Goal: Task Accomplishment & Management: Complete application form

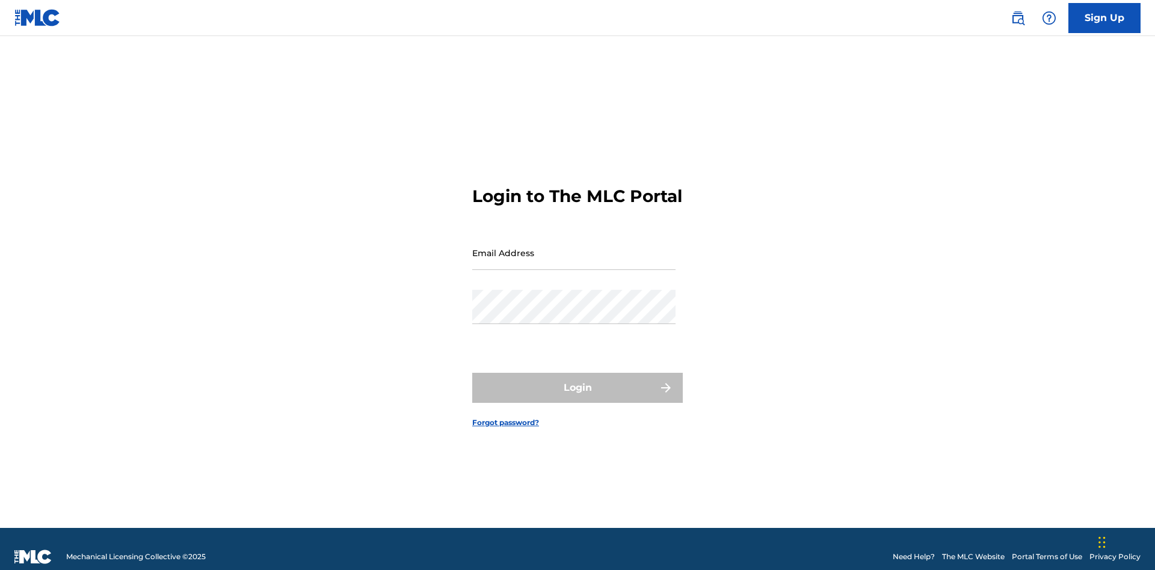
scroll to position [16, 0]
click at [574, 247] on input "Email Address" at bounding box center [573, 253] width 203 height 34
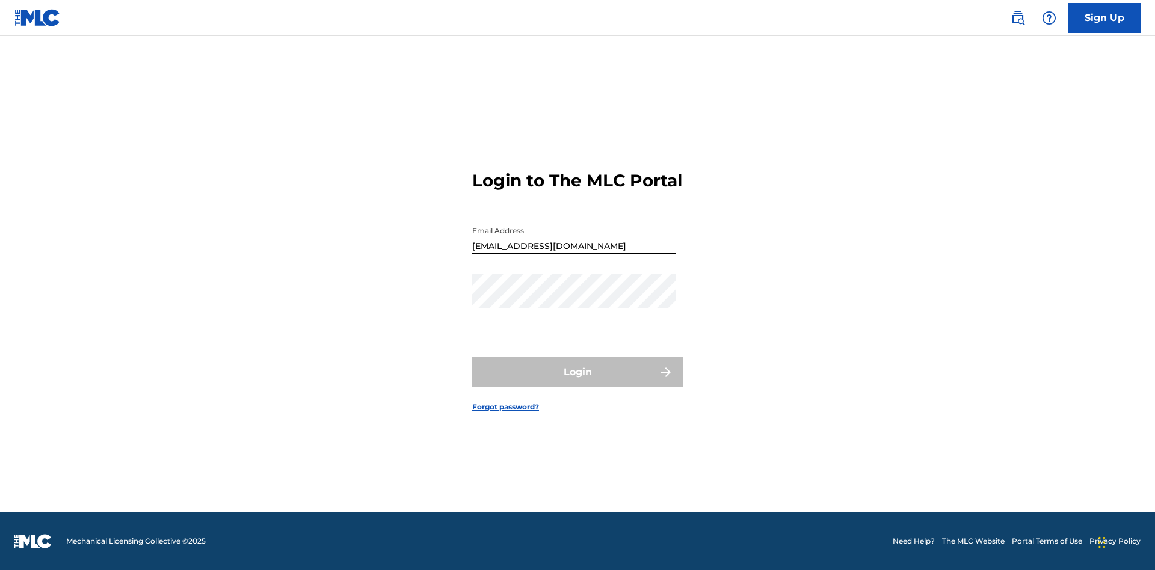
type input "Duke.McTesterson@gmail.com"
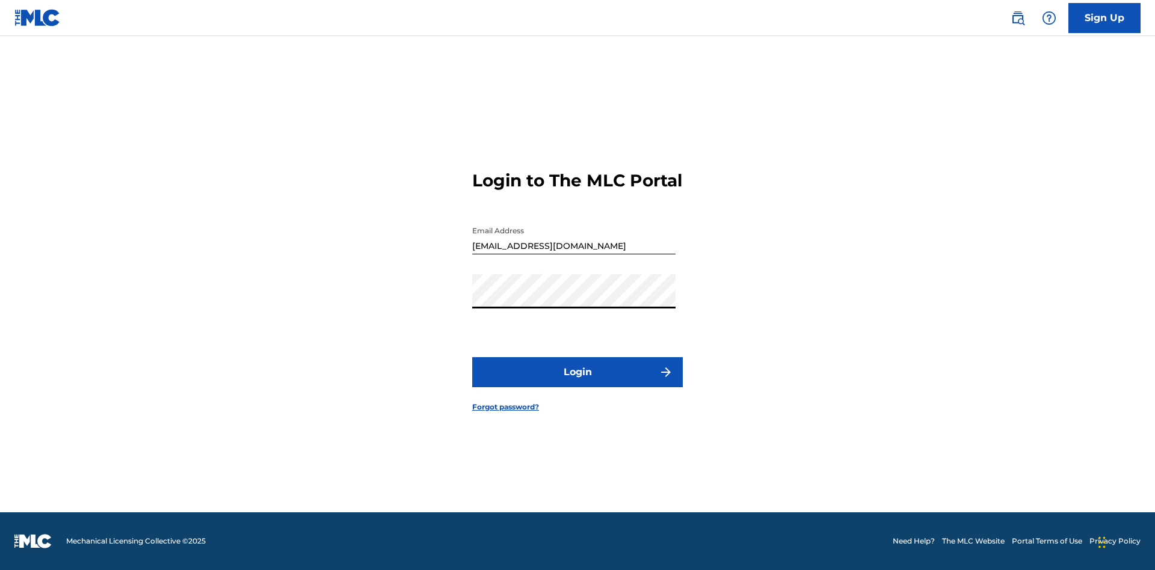
click at [577, 382] on button "Login" at bounding box center [577, 372] width 210 height 30
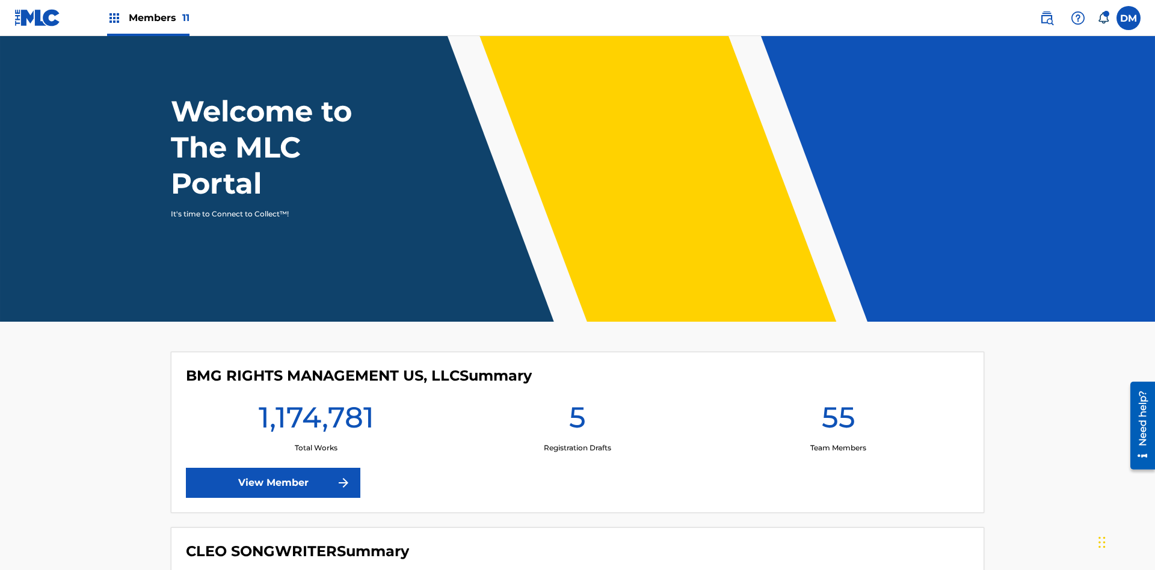
click at [148, 17] on span "Members 11" at bounding box center [159, 18] width 61 height 14
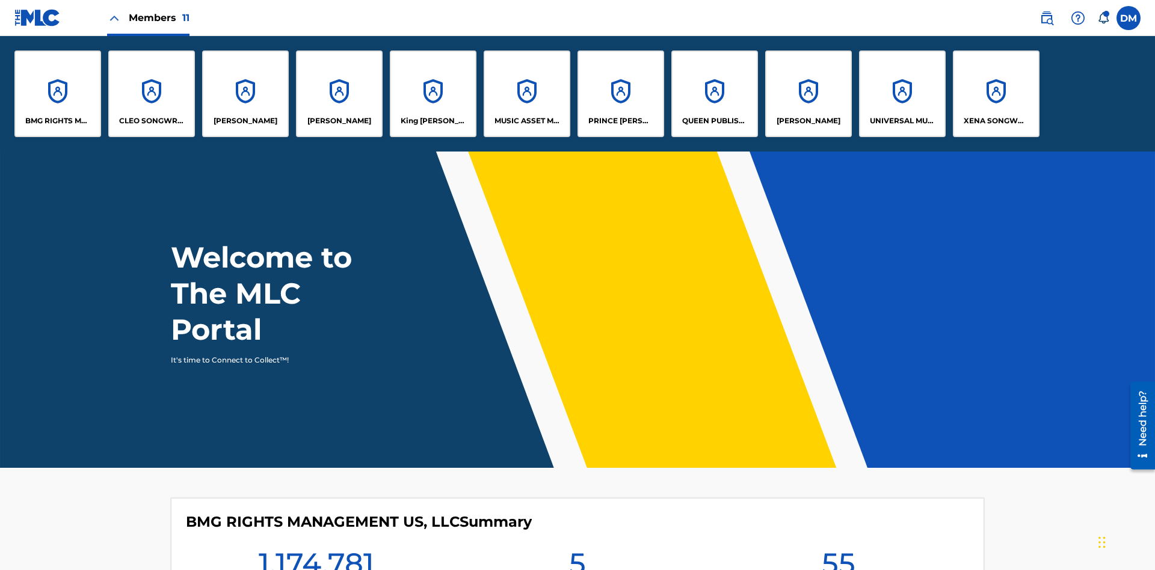
click at [901, 121] on p "UNIVERSAL MUSIC PUB GROUP" at bounding box center [903, 120] width 66 height 11
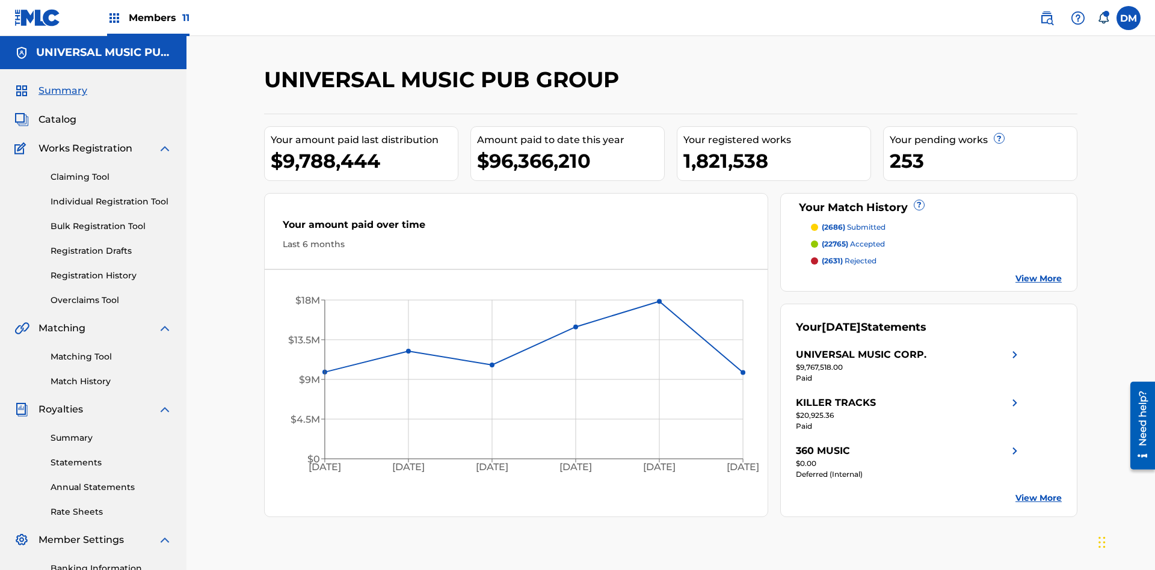
click at [111, 195] on link "Individual Registration Tool" at bounding box center [111, 201] width 121 height 13
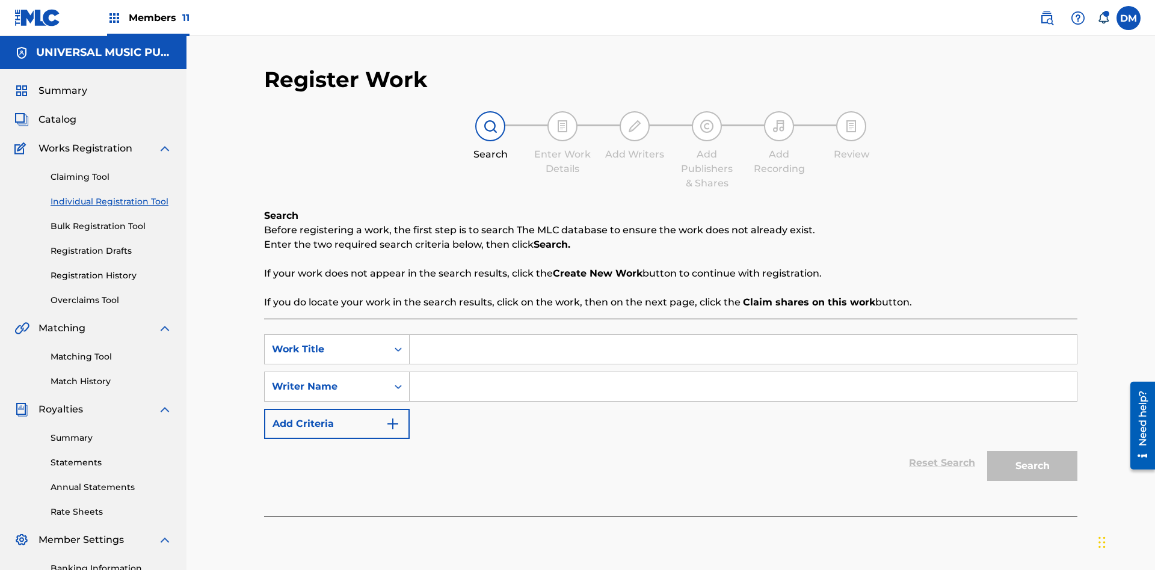
click at [743, 335] on input "Search Form" at bounding box center [743, 349] width 667 height 29
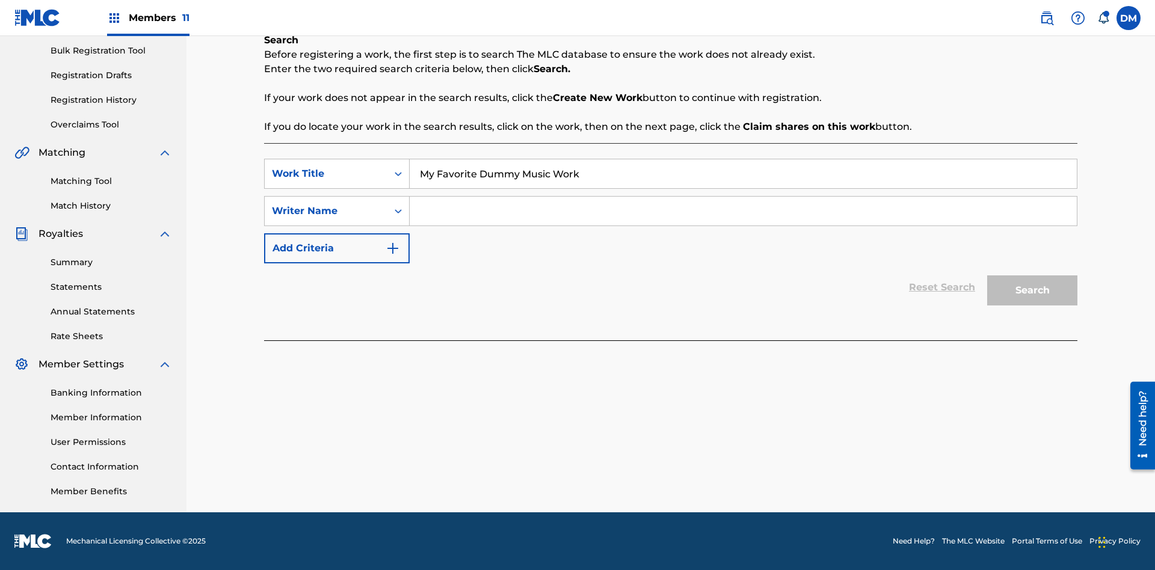
type input "My Favorite Dummy Music Work"
click at [743, 211] on input "Search Form" at bounding box center [743, 211] width 667 height 29
type input "QWERTYUIOP"
click at [1032, 290] on button "Search" at bounding box center [1032, 290] width 90 height 30
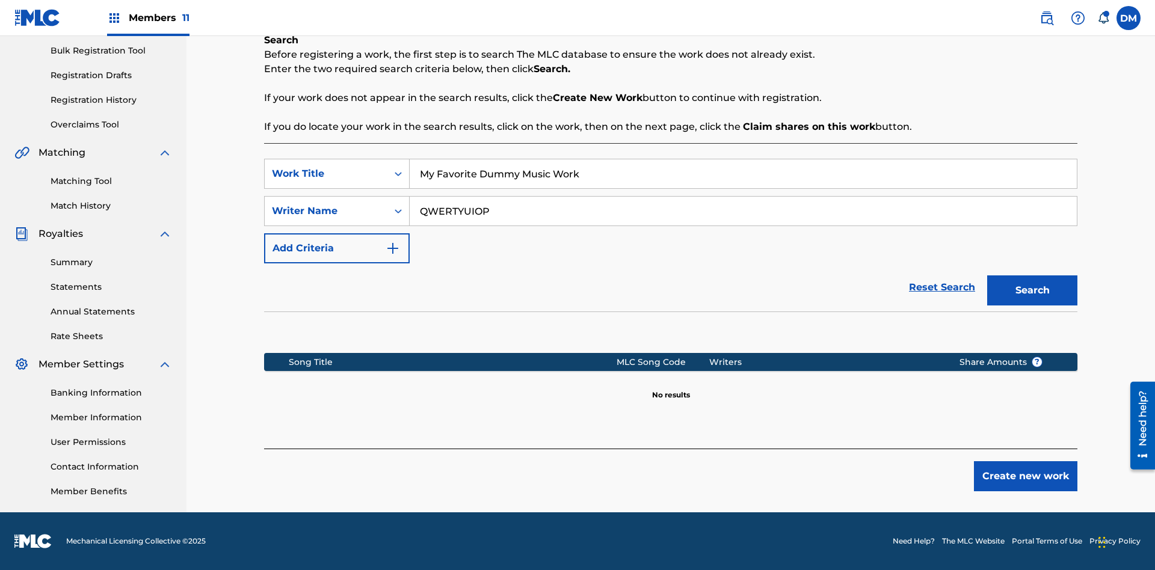
click at [1025, 476] on button "Create new work" at bounding box center [1025, 476] width 103 height 30
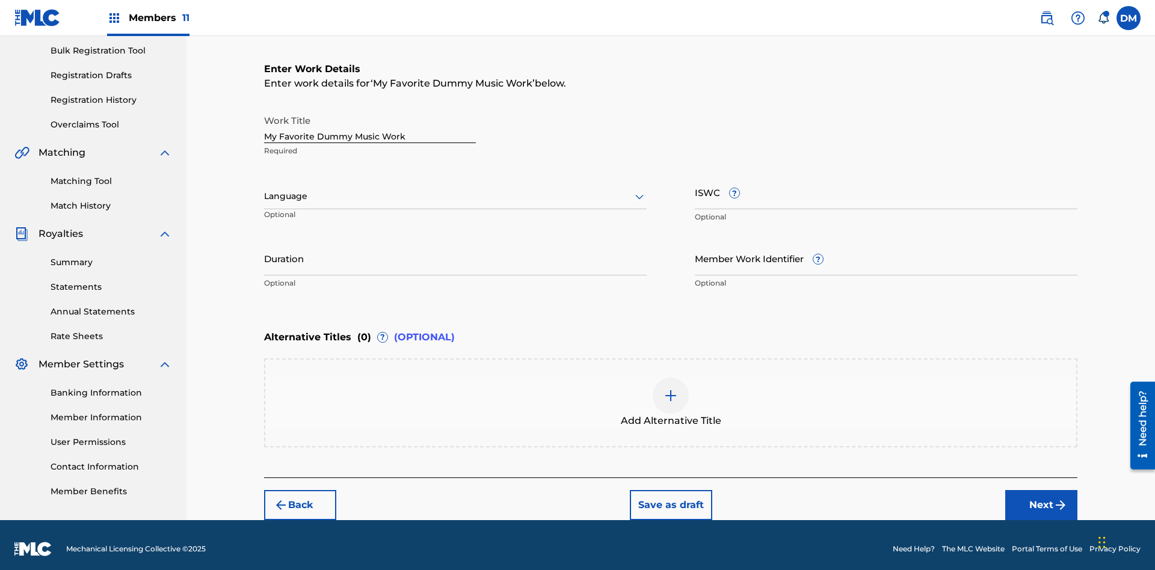
scroll to position [0, 0]
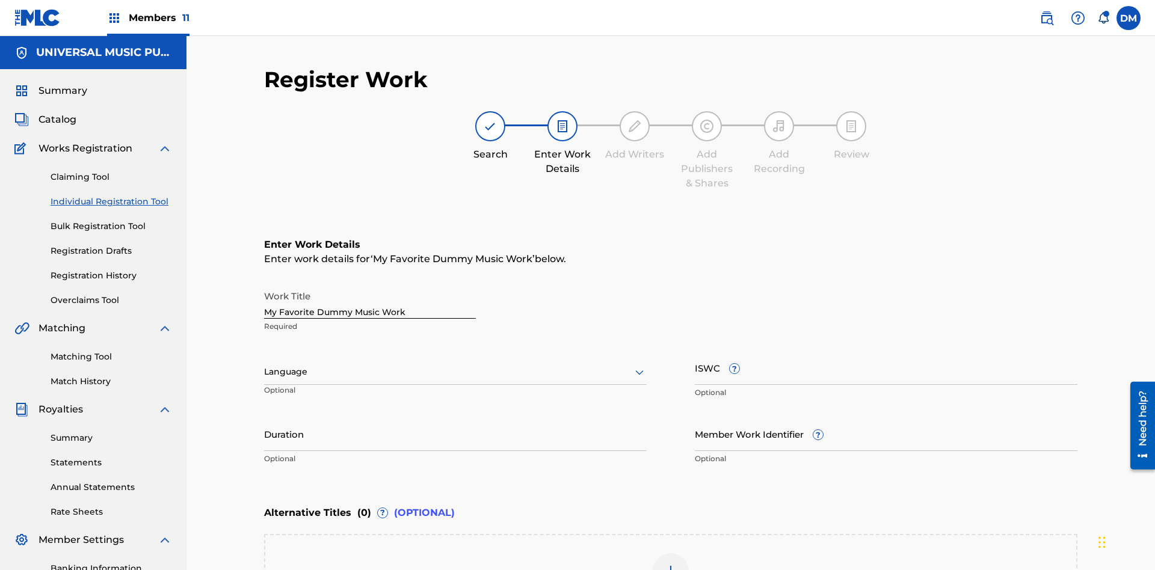
click at [455, 417] on input "Duration" at bounding box center [455, 434] width 382 height 34
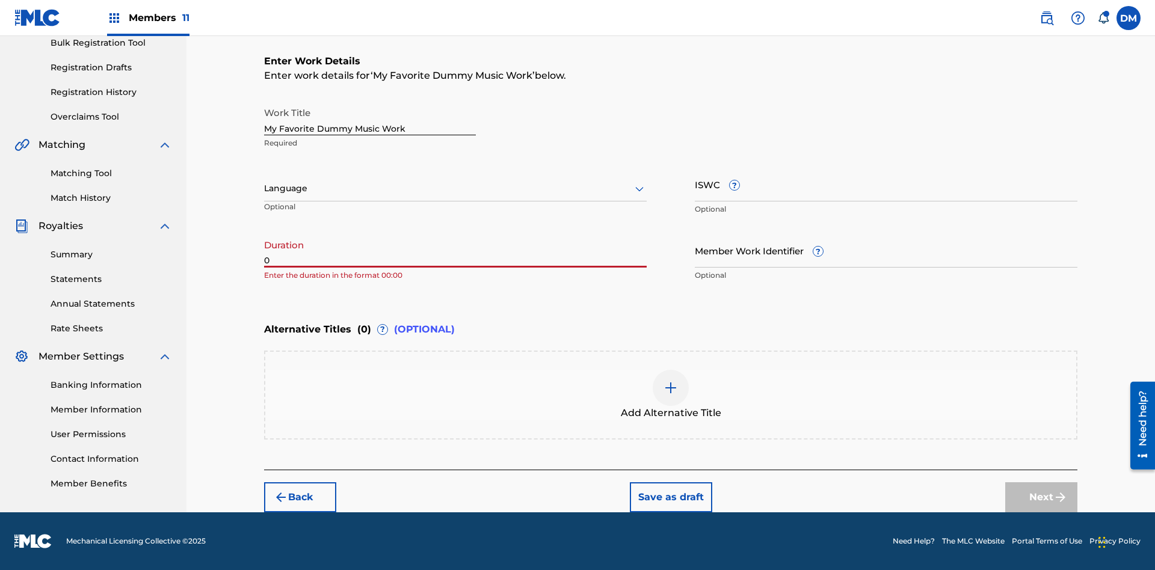
click at [455, 250] on input "0" at bounding box center [455, 250] width 382 height 34
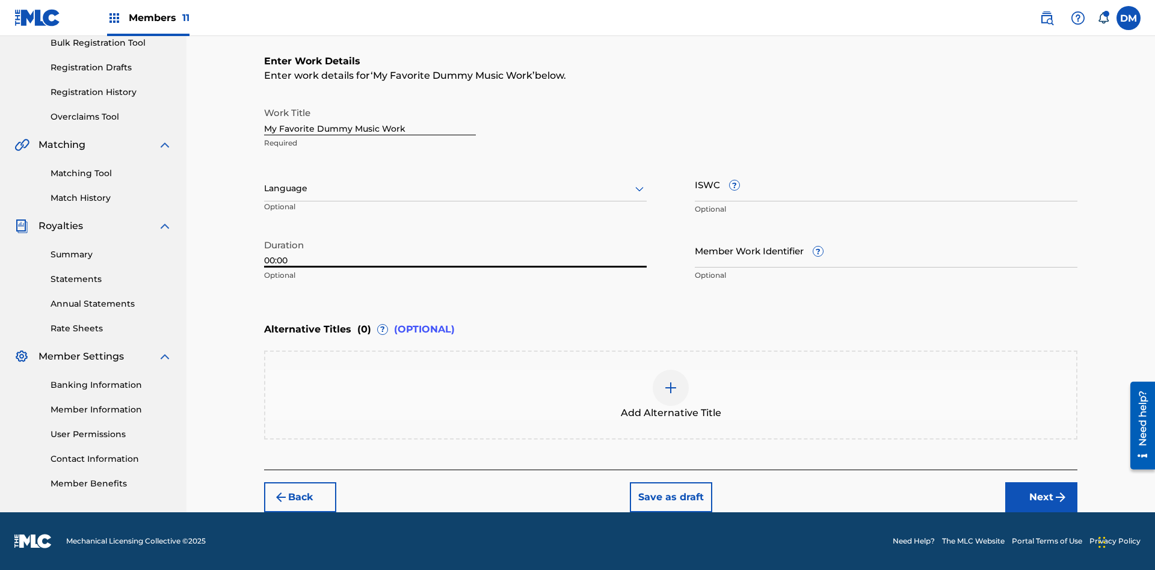
type input "00:00"
click at [639, 189] on icon at bounding box center [639, 189] width 14 height 14
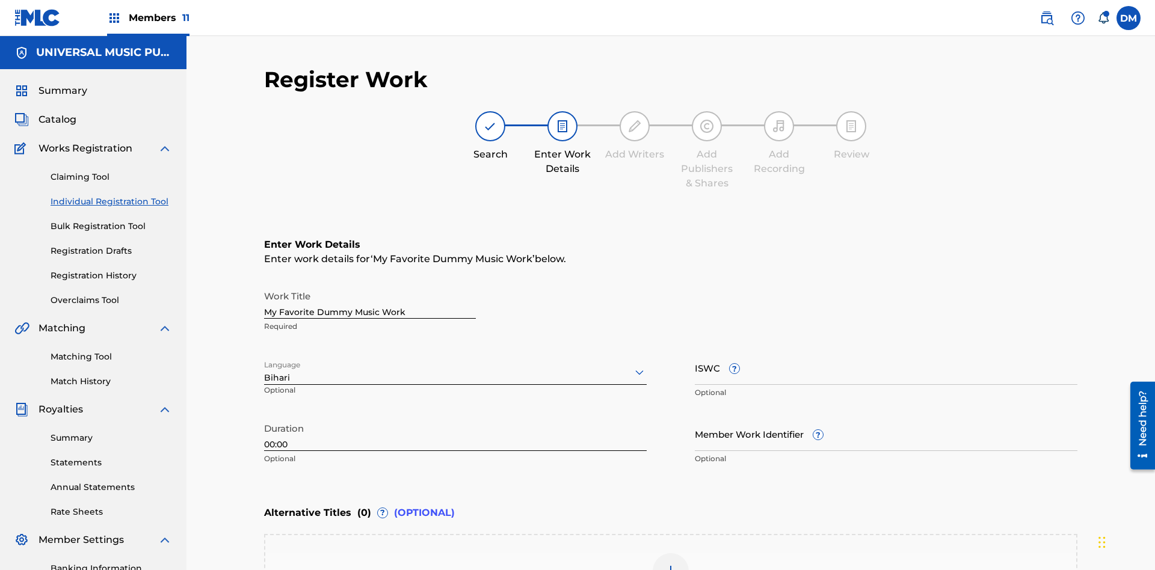
click at [886, 417] on input "Member Work Identifier ?" at bounding box center [886, 434] width 382 height 34
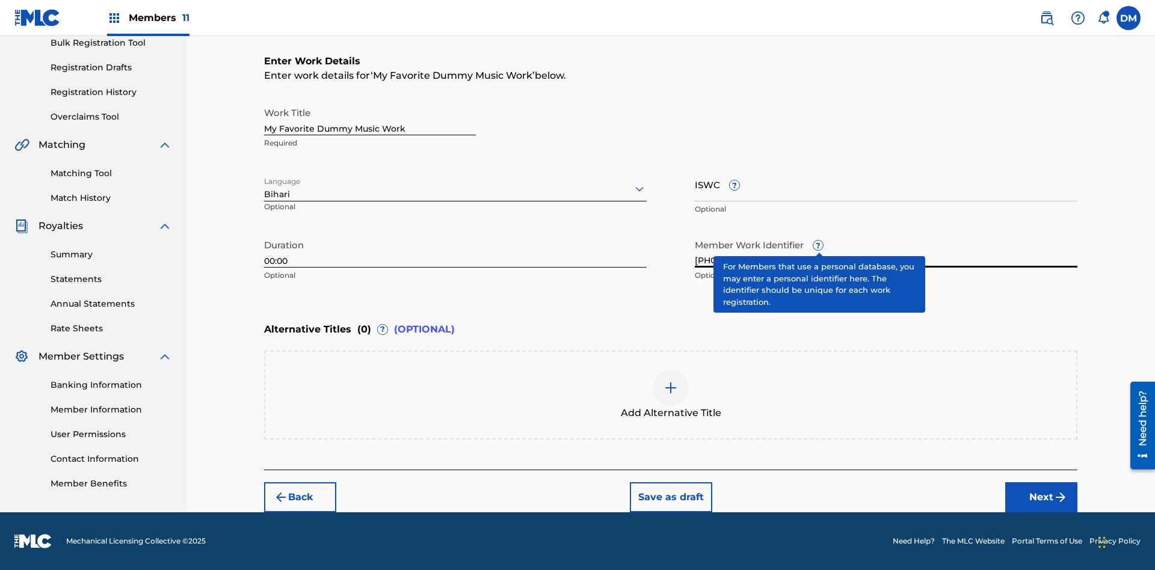
type input "2025.08.21.04"
click at [886, 184] on input "ISWC ?" at bounding box center [886, 184] width 382 height 34
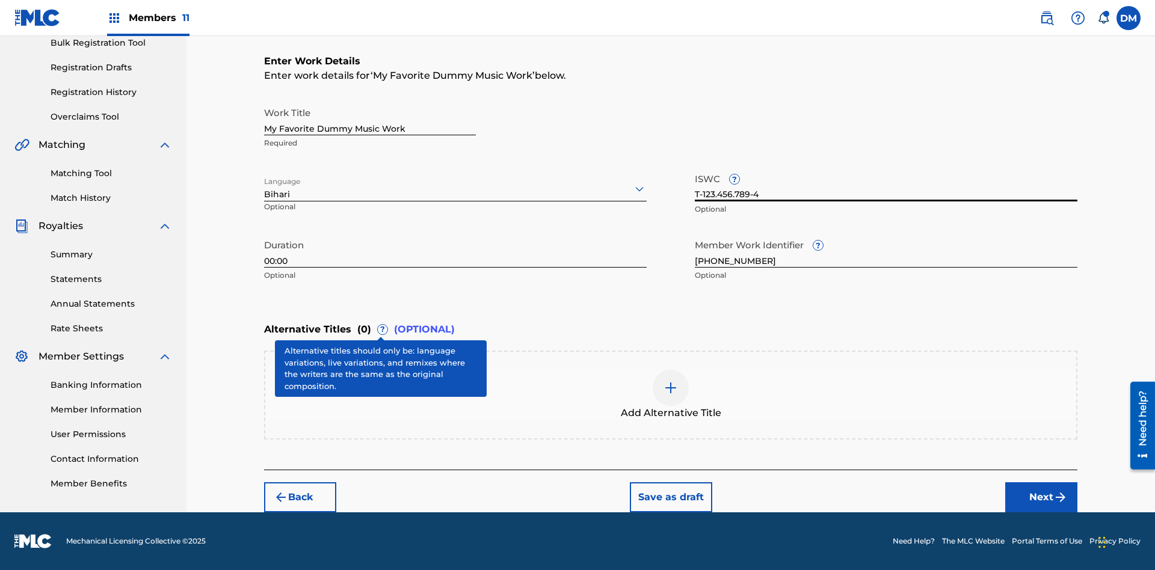
type input "T-123.456.789-4"
click at [670, 394] on img at bounding box center [670, 388] width 14 height 14
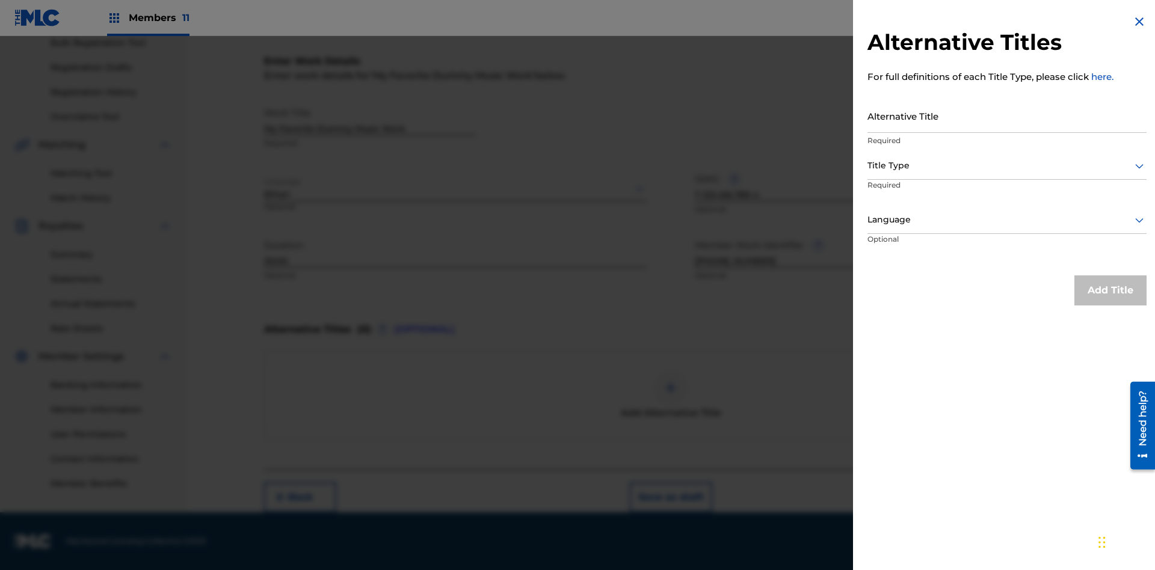
click at [1007, 115] on input "Alternative Title" at bounding box center [1006, 116] width 279 height 34
type input "Alt Title"
click at [1007, 165] on div at bounding box center [1006, 165] width 279 height 15
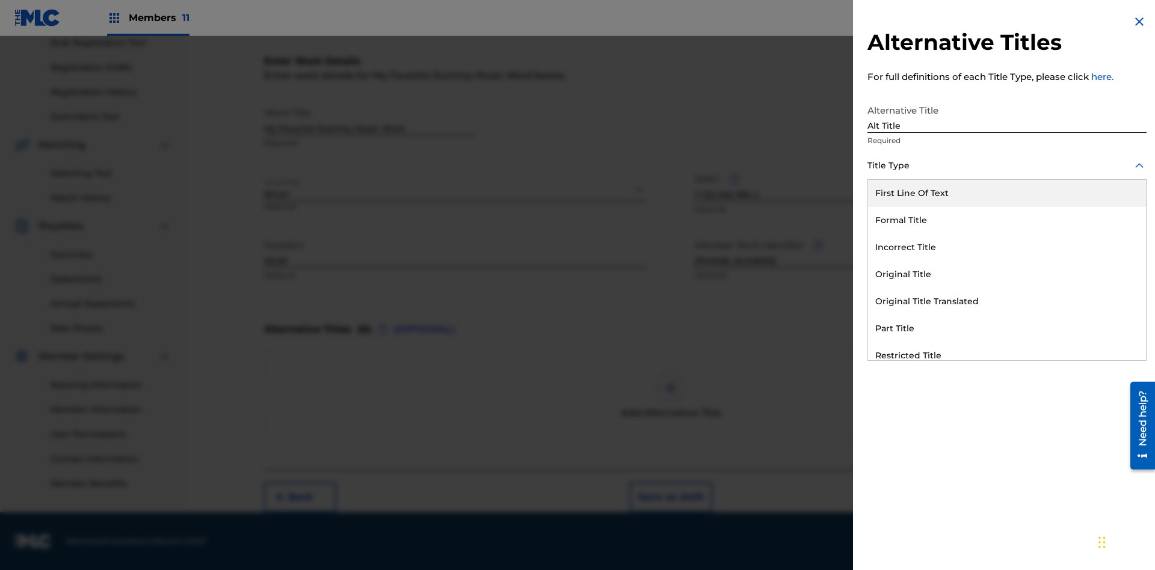
click at [1007, 274] on div "Original Title" at bounding box center [1007, 274] width 278 height 27
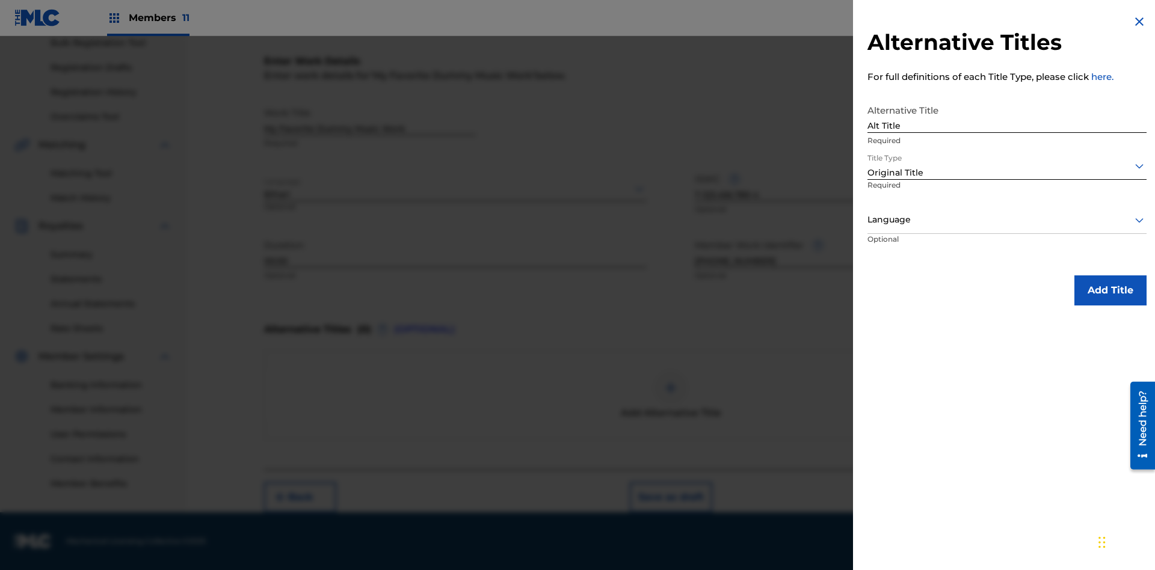
click at [1007, 219] on div at bounding box center [1006, 219] width 279 height 15
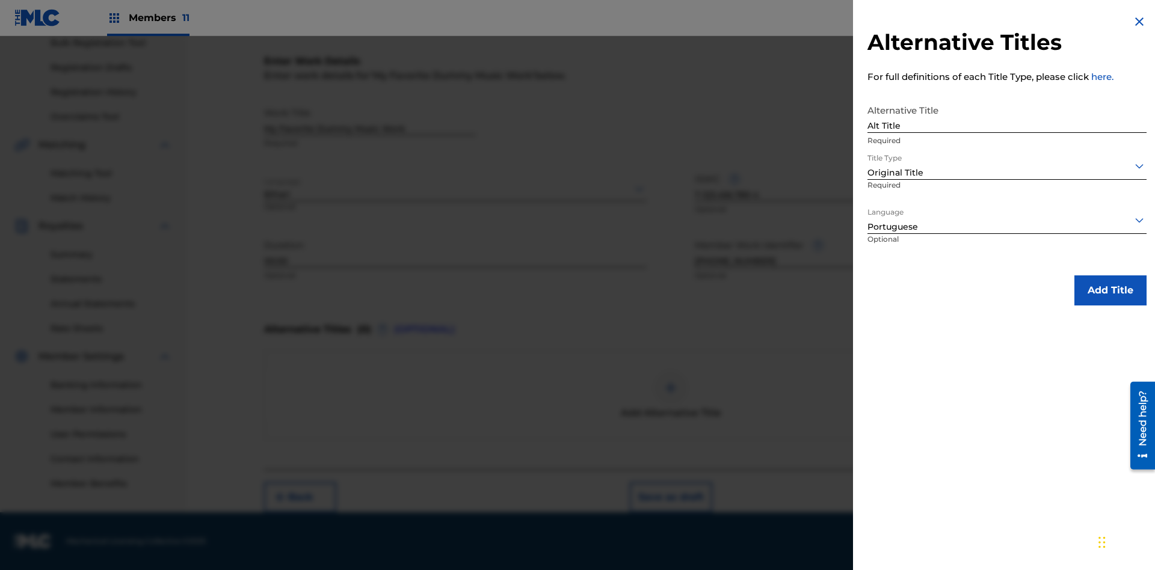
click at [1110, 290] on button "Add Title" at bounding box center [1110, 290] width 72 height 30
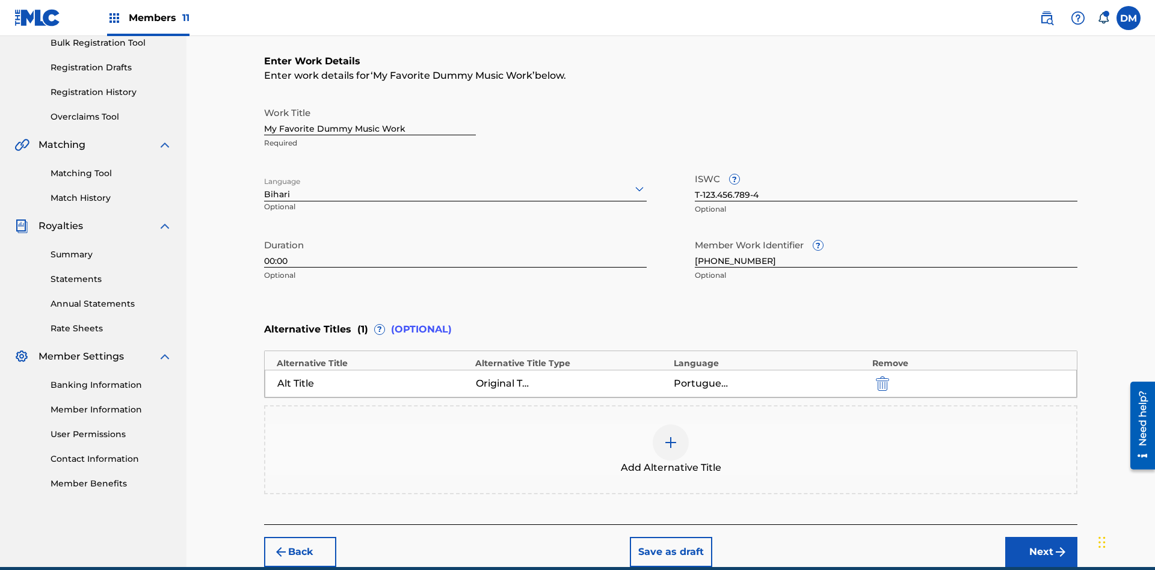
click at [670, 425] on div at bounding box center [670, 443] width 36 height 36
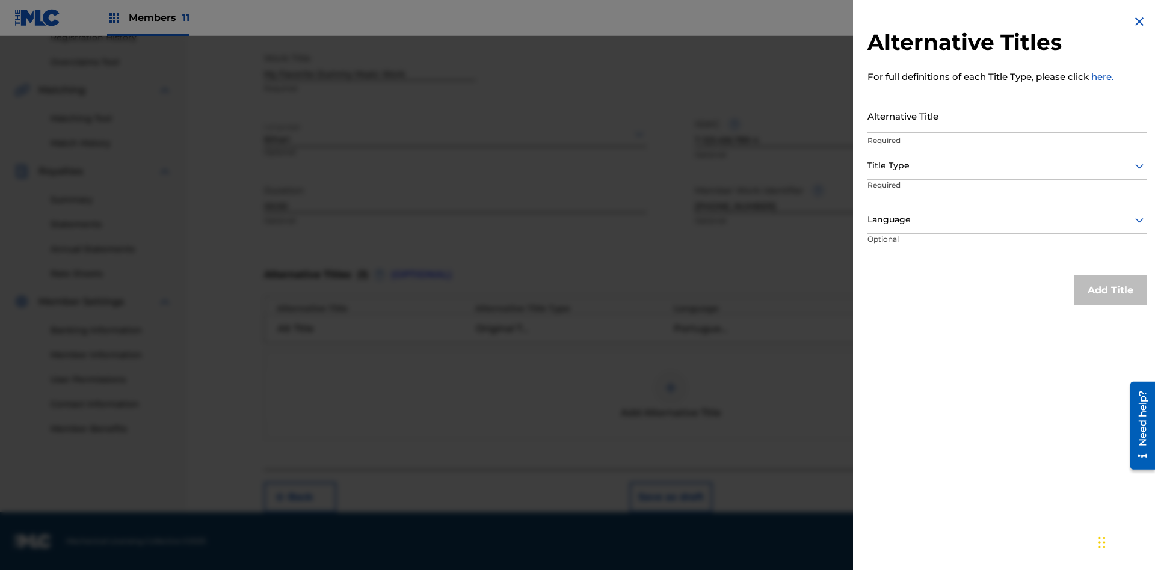
click at [1007, 115] on input "Alternative Title" at bounding box center [1006, 116] width 279 height 34
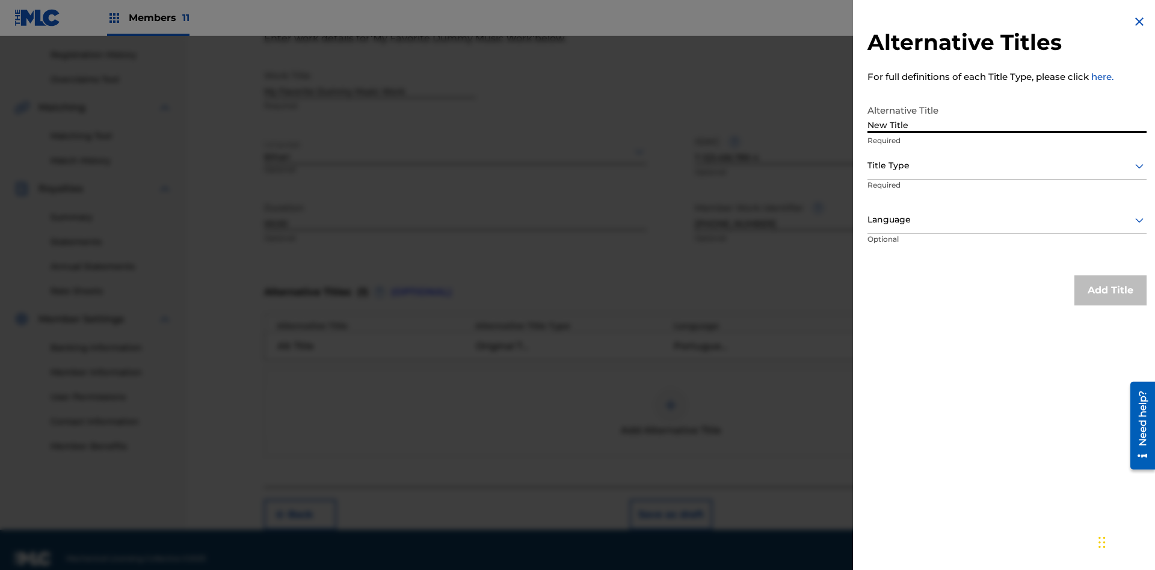
type input "New Title"
click at [1007, 165] on div at bounding box center [1006, 165] width 279 height 15
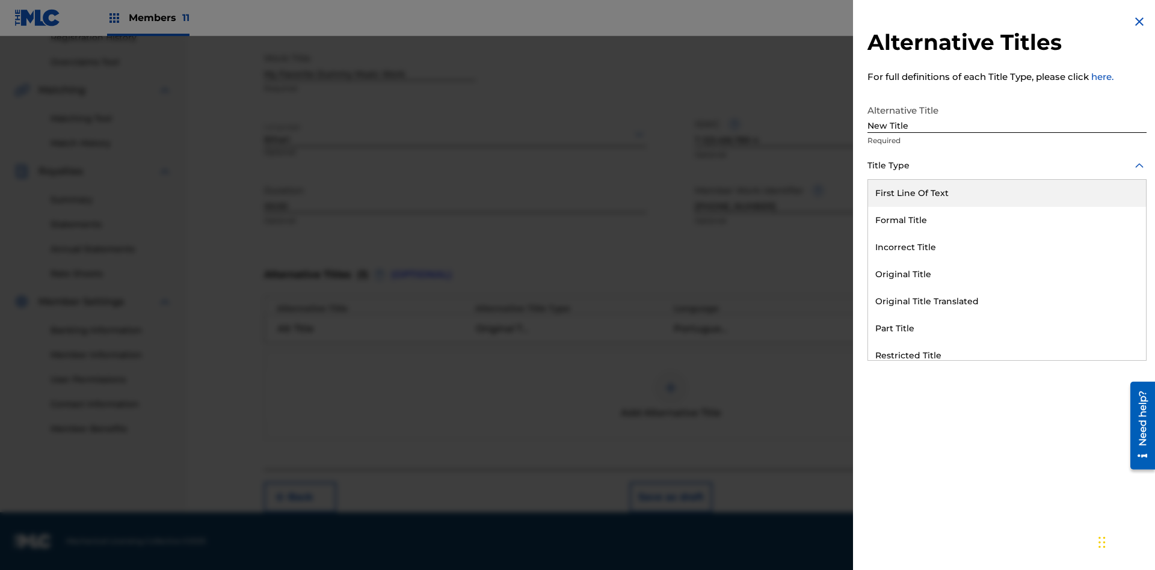
click at [1007, 247] on div "Incorrect Title" at bounding box center [1007, 247] width 278 height 27
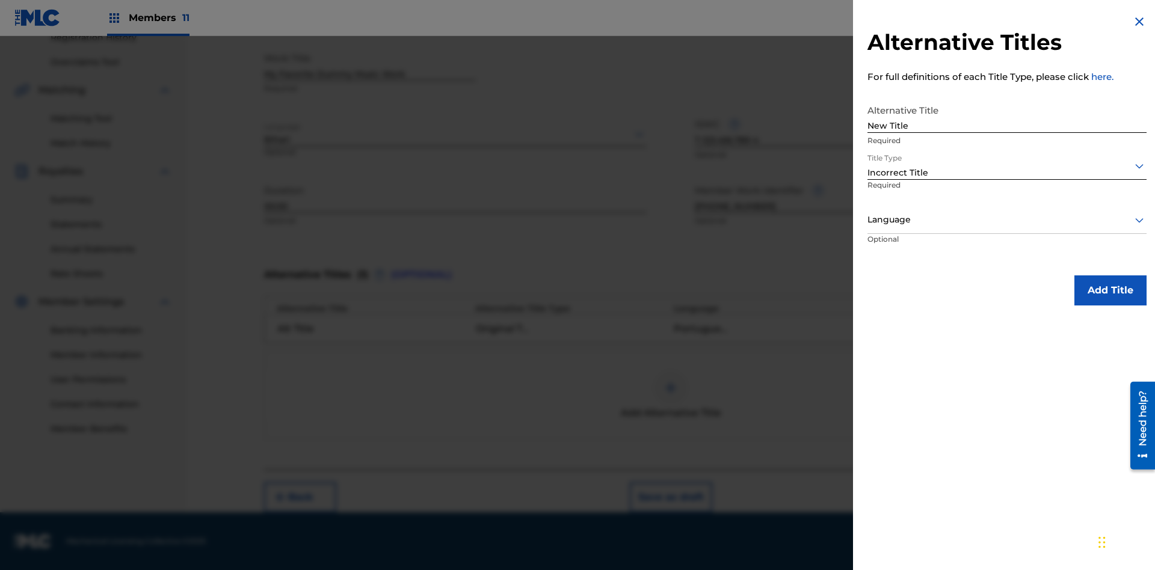
click at [1007, 219] on div at bounding box center [1006, 219] width 279 height 15
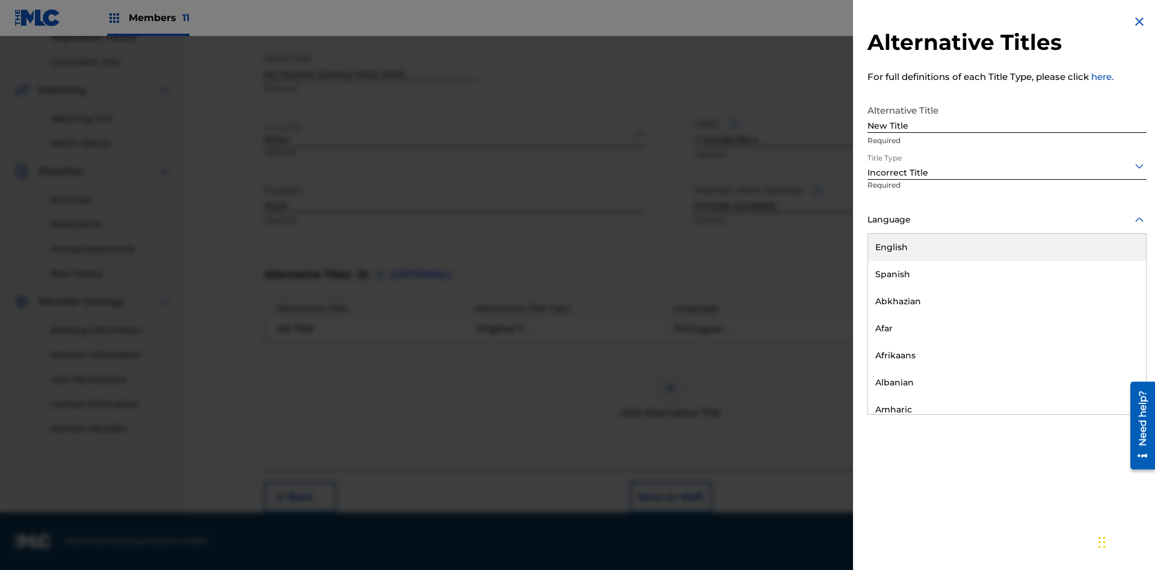
click at [1007, 247] on div "English" at bounding box center [1007, 247] width 278 height 27
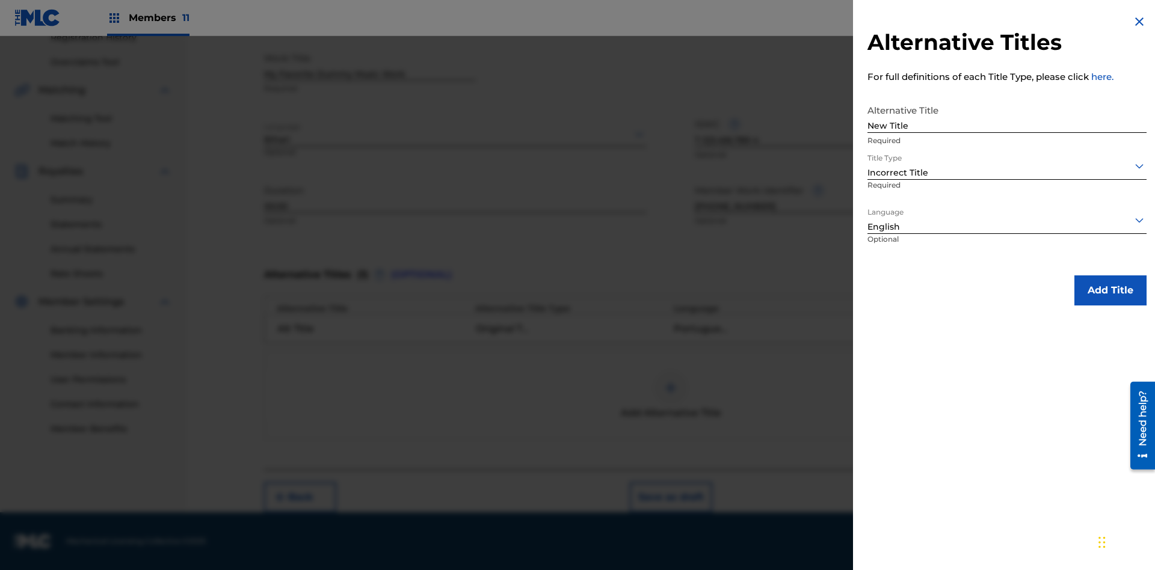
click at [1110, 290] on button "Add Title" at bounding box center [1110, 290] width 72 height 30
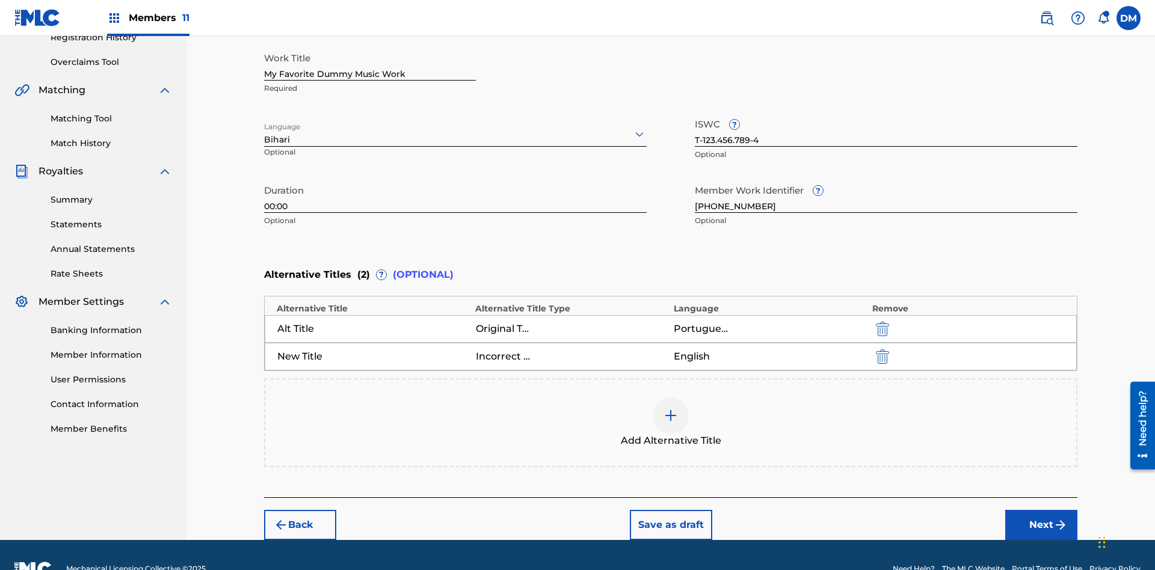
click at [880, 349] on img "submit" at bounding box center [882, 356] width 13 height 14
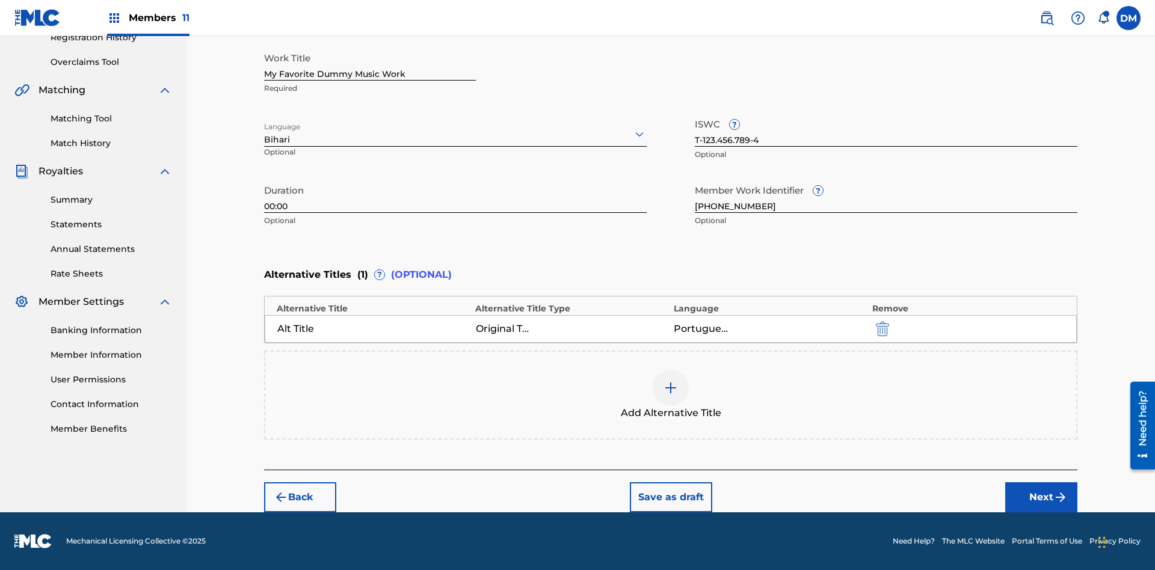
click at [670, 395] on div at bounding box center [670, 388] width 36 height 36
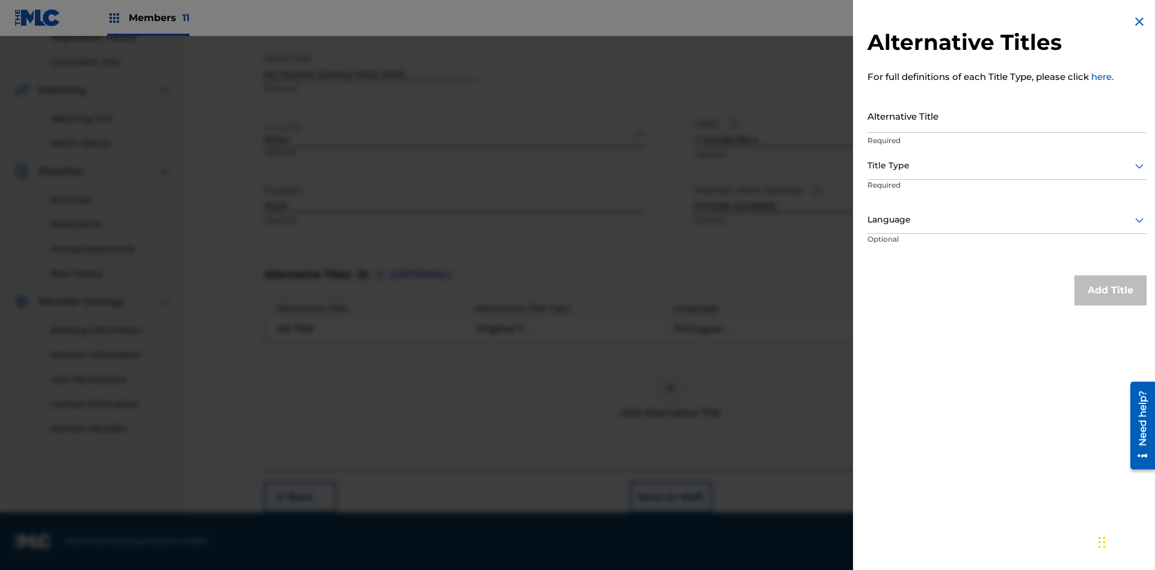
click at [1007, 115] on input "Alternative Title" at bounding box center [1006, 116] width 279 height 34
type input "Final Title"
click at [1007, 165] on div at bounding box center [1006, 165] width 279 height 15
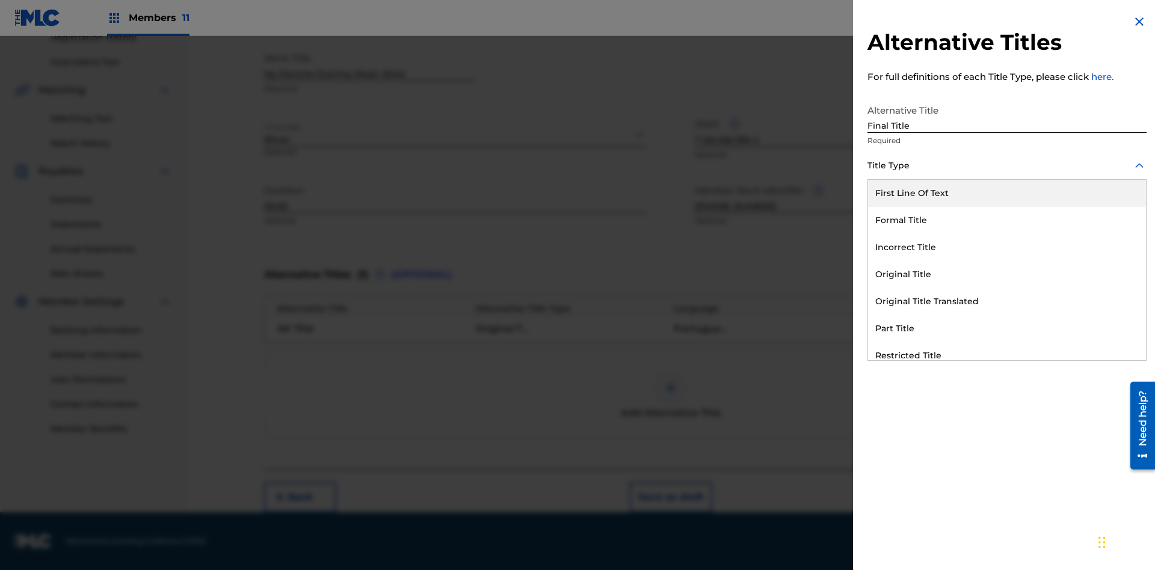
click at [1007, 328] on div "Part Title" at bounding box center [1007, 328] width 278 height 27
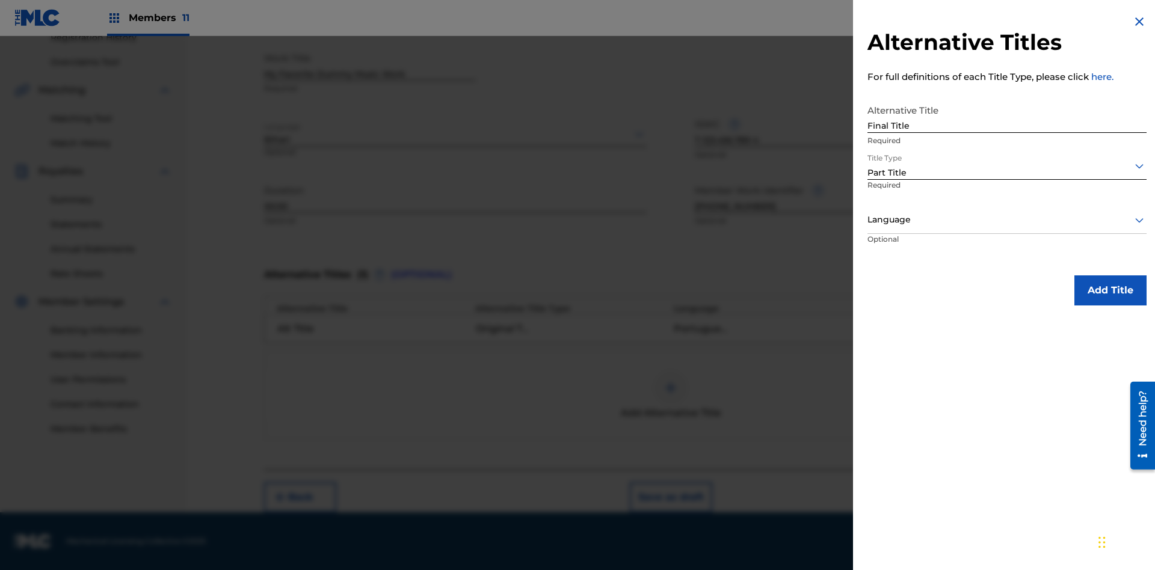
click at [1007, 219] on div at bounding box center [1006, 219] width 279 height 15
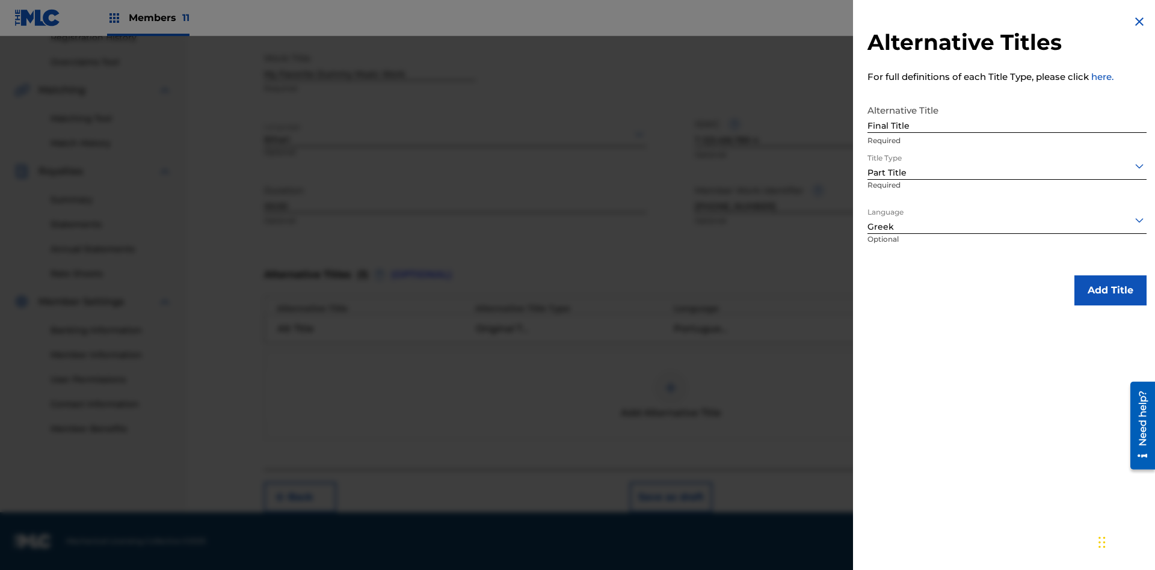
click at [1110, 290] on button "Add Title" at bounding box center [1110, 290] width 72 height 30
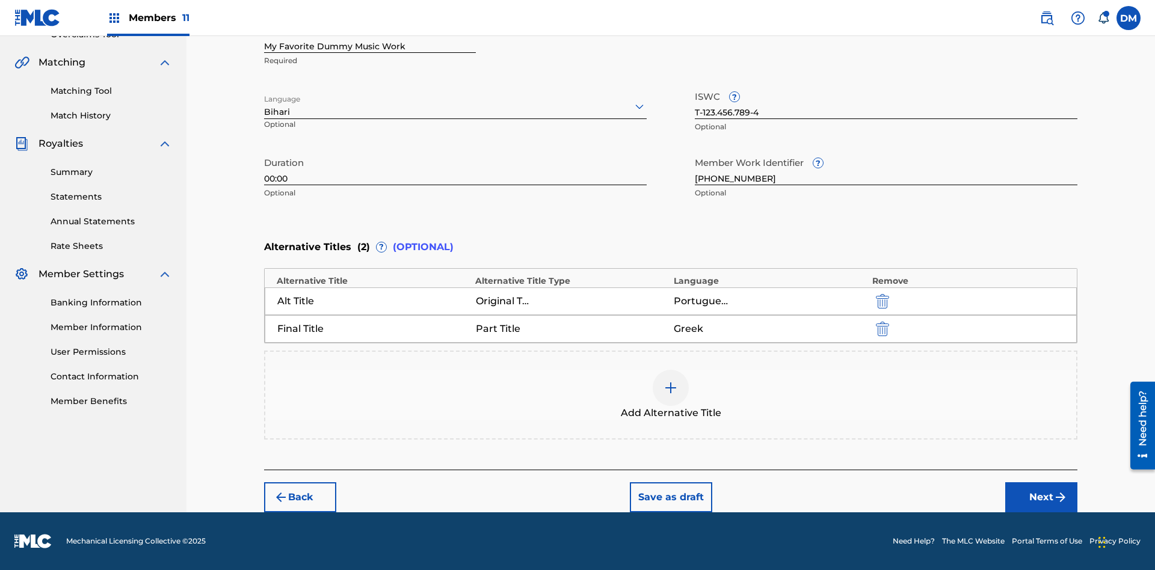
click at [1041, 497] on button "Next" at bounding box center [1041, 497] width 72 height 30
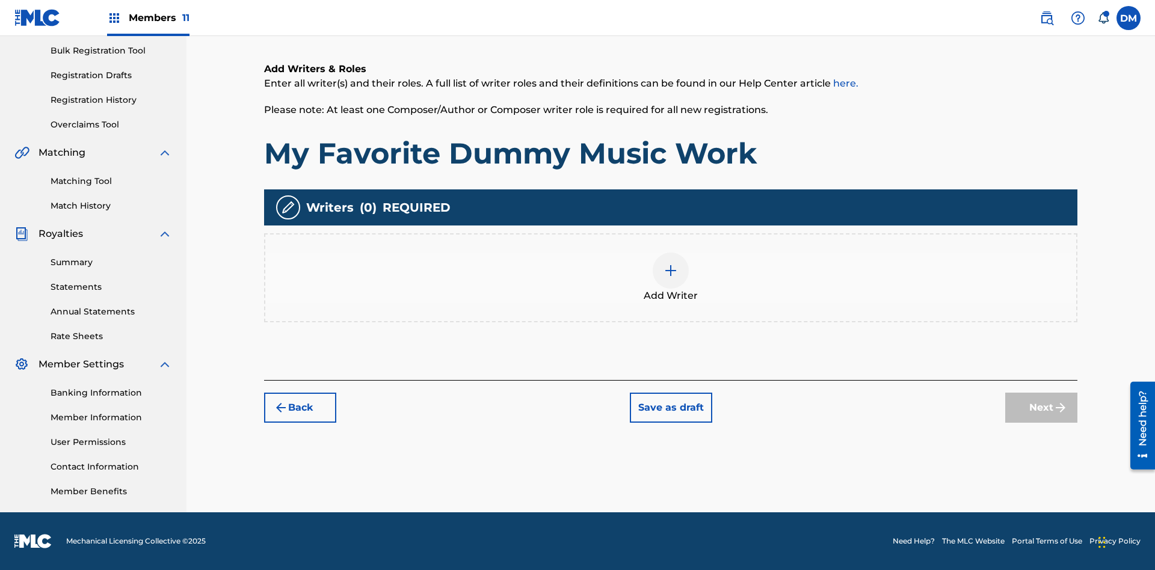
scroll to position [176, 0]
click at [670, 277] on img at bounding box center [670, 270] width 14 height 14
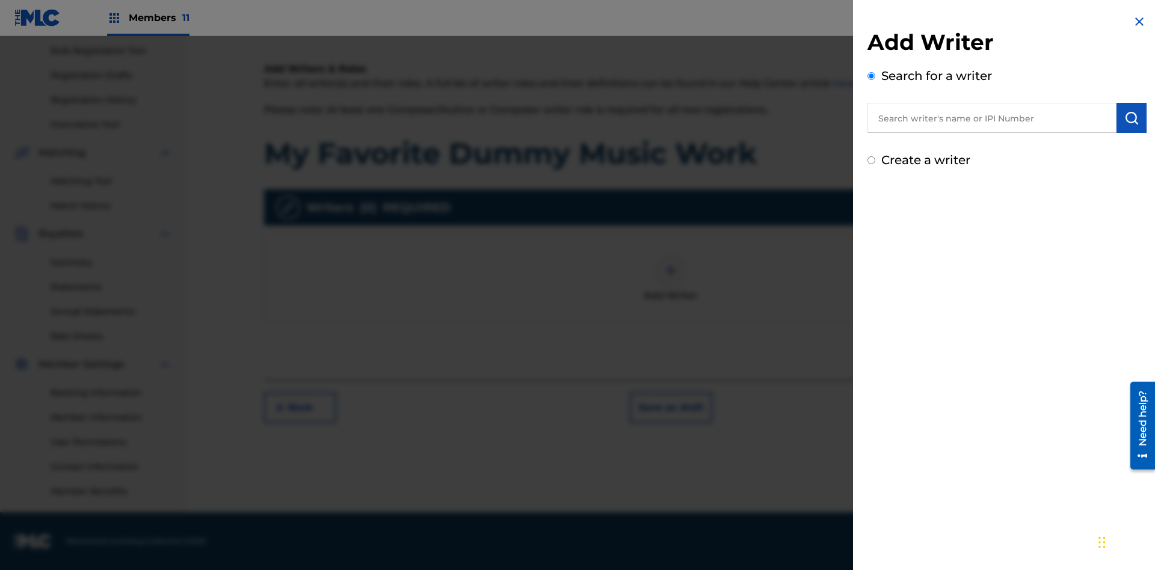
click at [992, 118] on input "text" at bounding box center [991, 118] width 249 height 30
type input "MAXWELL BERKOWITZ"
click at [1131, 118] on img "submit" at bounding box center [1131, 118] width 14 height 14
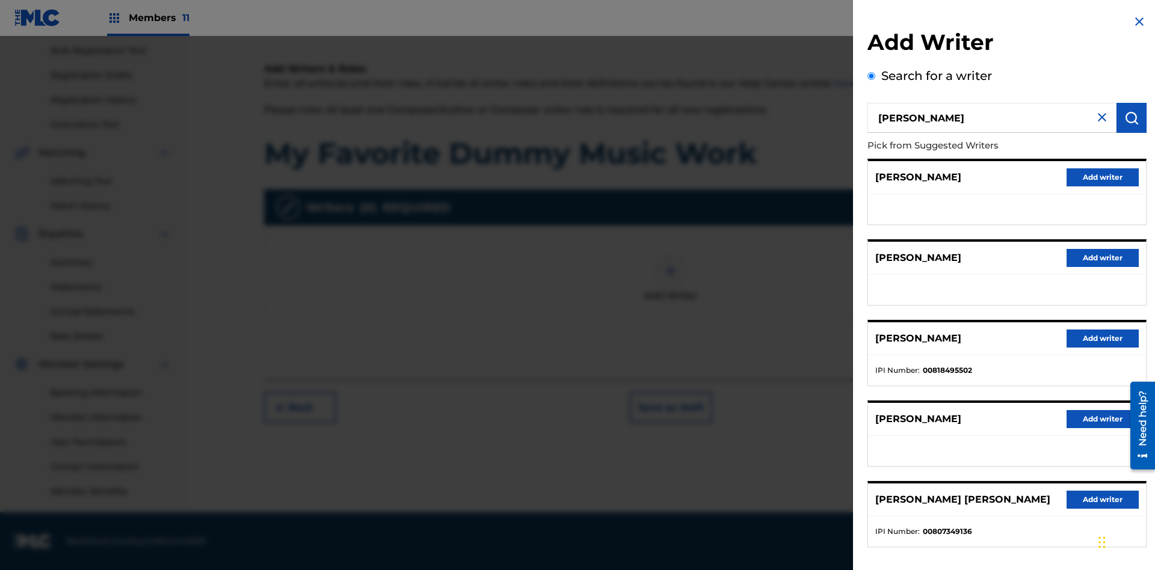
radio input "false"
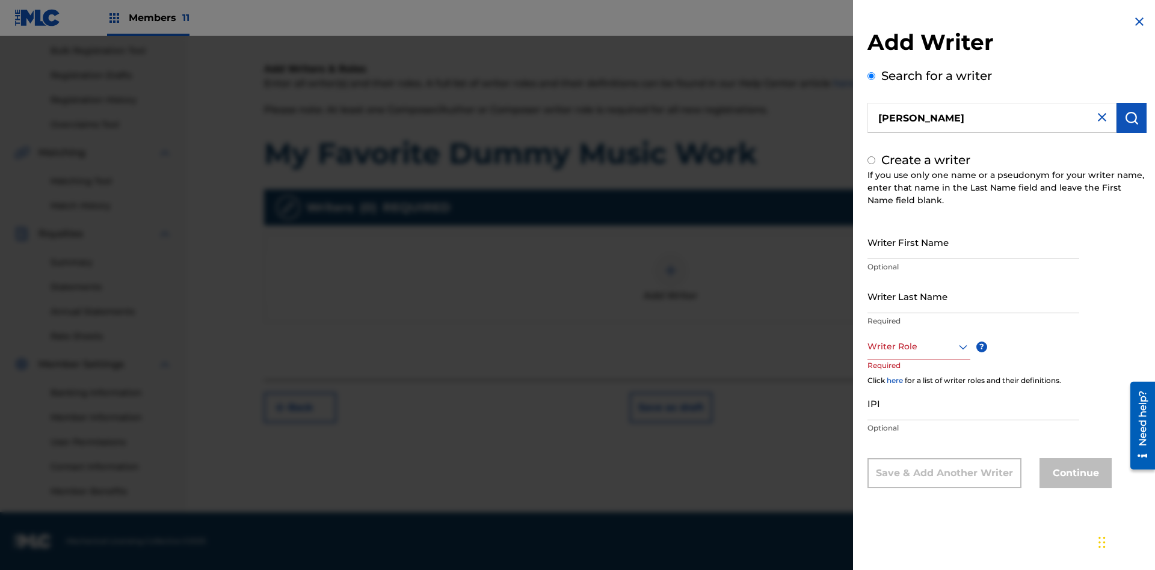
radio input "false"
radio input "true"
click at [973, 242] on input "Writer First Name" at bounding box center [973, 242] width 212 height 34
type input "MAXWELL"
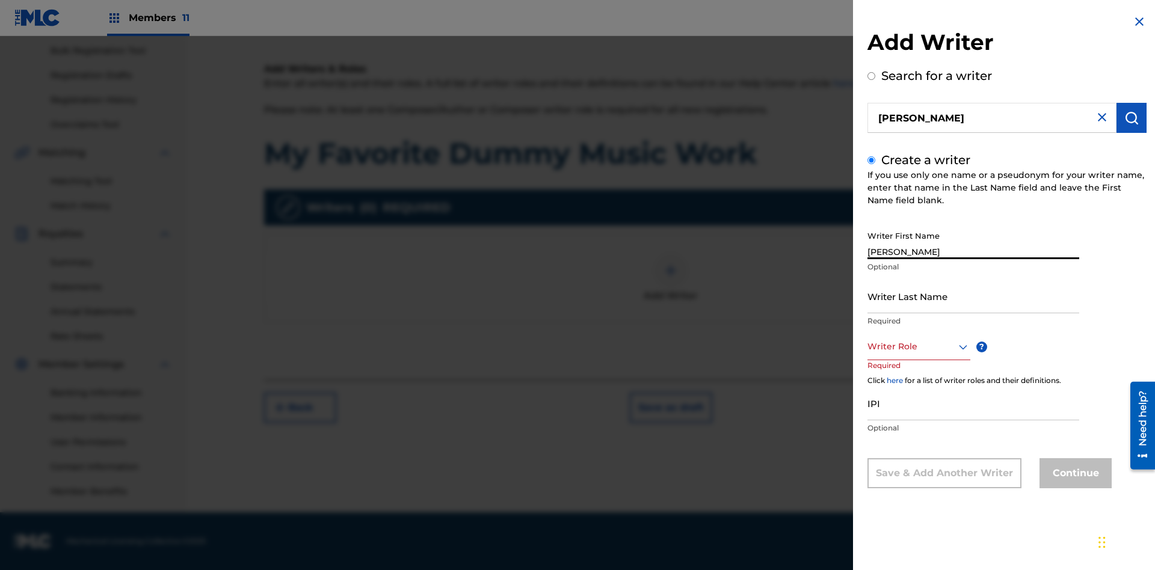
click at [973, 296] on input "Writer Last Name" at bounding box center [973, 296] width 212 height 34
type input "BERKOWITZ"
click at [973, 403] on input "IPI" at bounding box center [973, 403] width 212 height 34
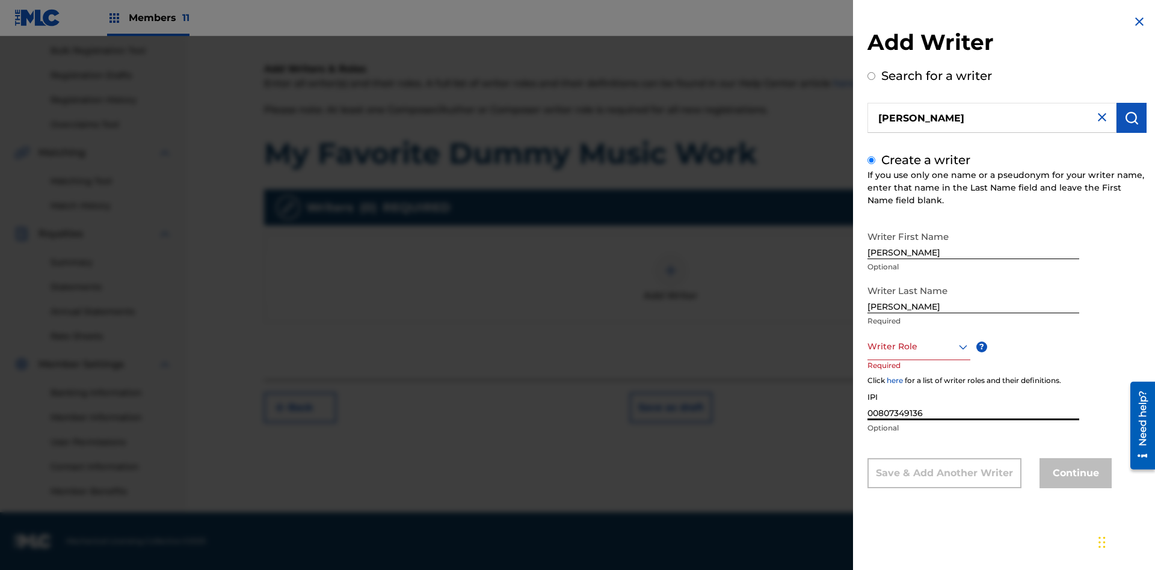
type input "00807349136"
click at [918, 346] on div at bounding box center [918, 346] width 103 height 15
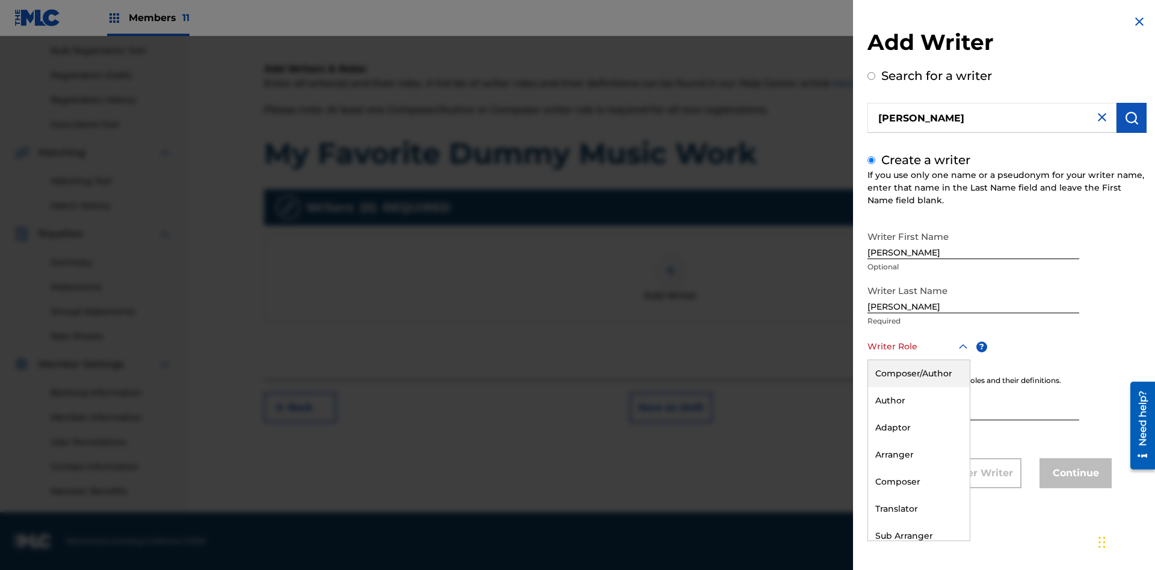
click at [918, 400] on div "Author" at bounding box center [919, 400] width 102 height 27
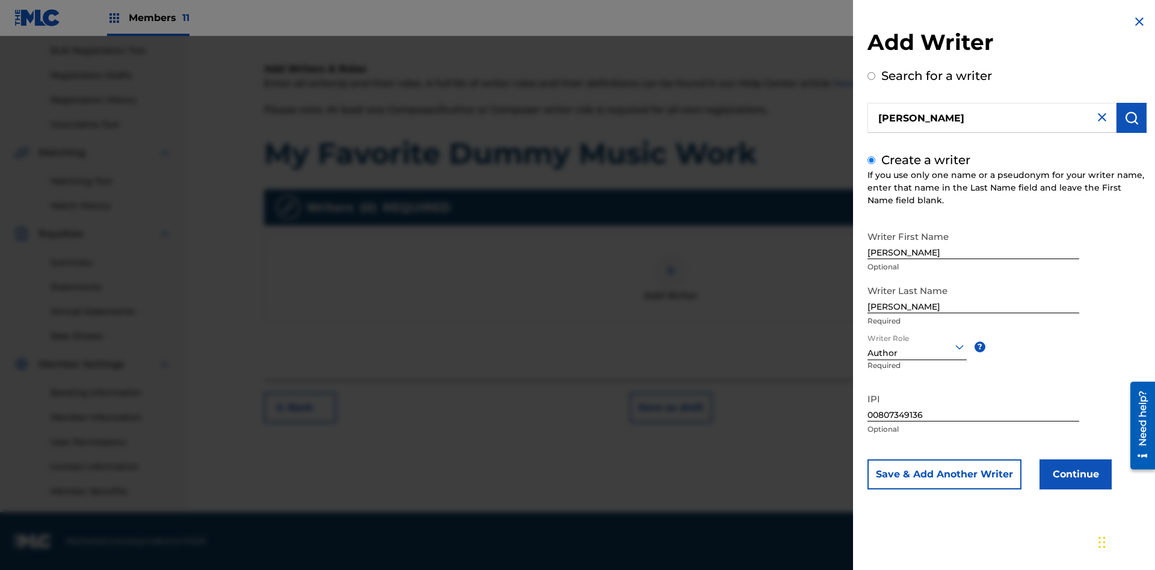
click at [1073, 474] on button "Continue" at bounding box center [1075, 474] width 72 height 30
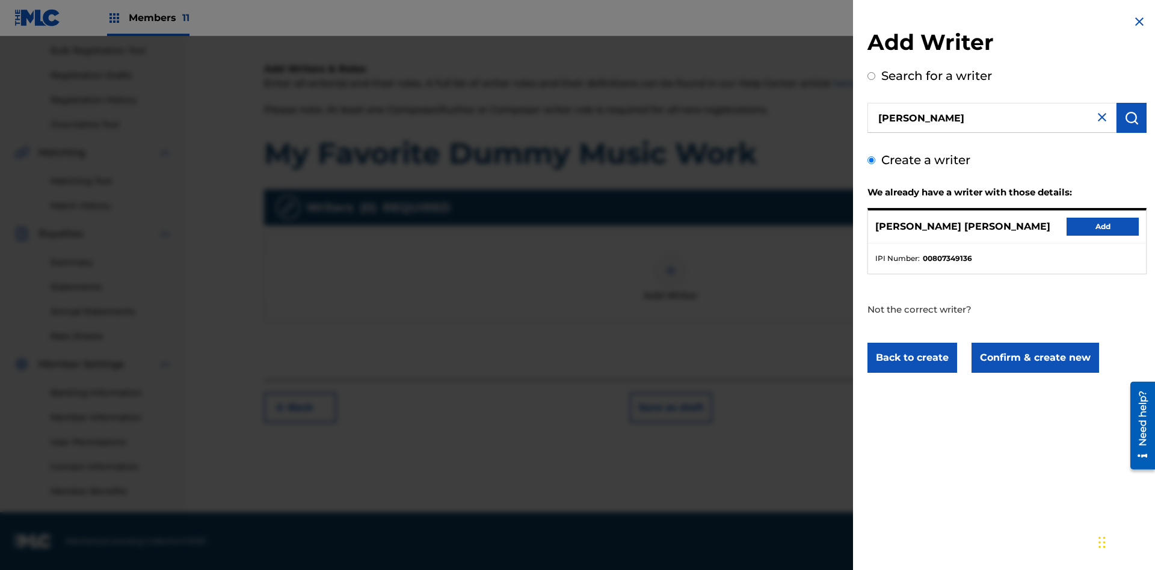
click at [1034, 358] on button "Confirm & create new" at bounding box center [1034, 358] width 127 height 30
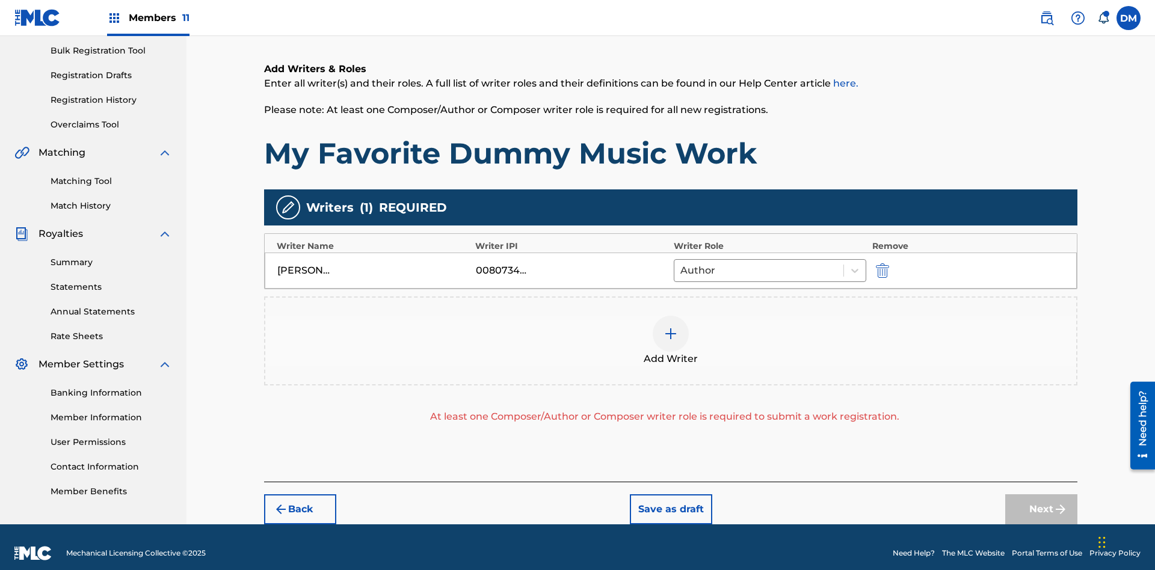
click at [880, 263] on img "submit" at bounding box center [882, 270] width 13 height 14
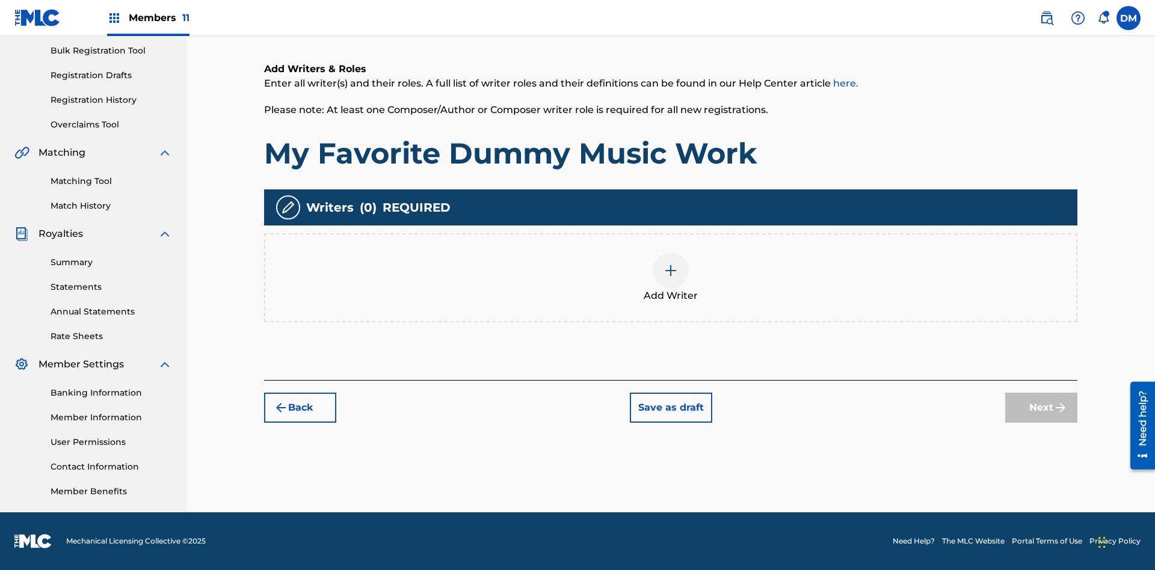
click at [670, 277] on img at bounding box center [670, 270] width 14 height 14
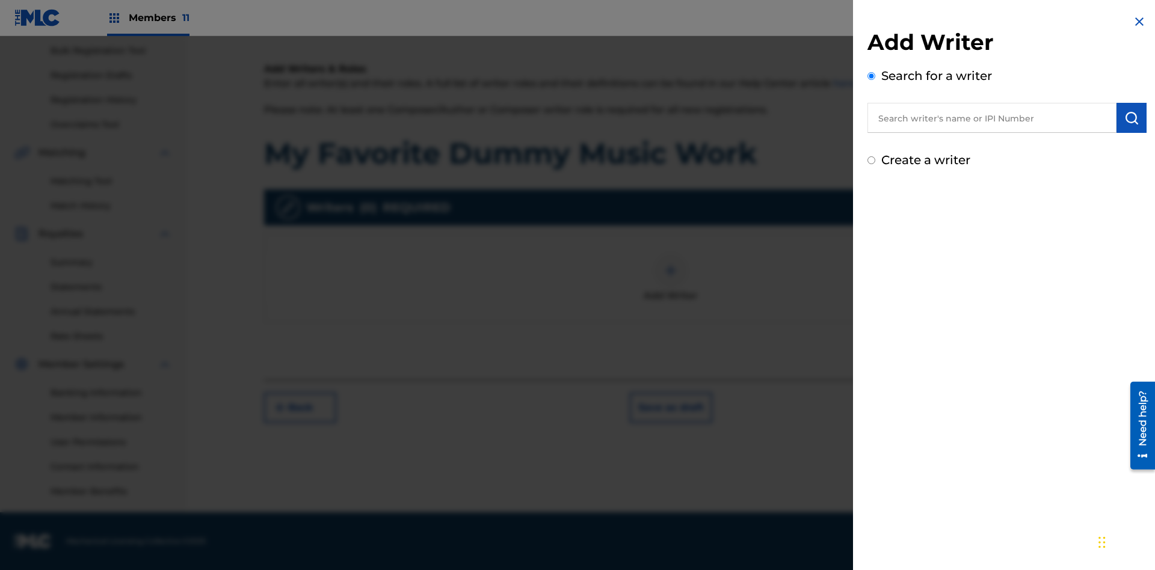
click at [992, 118] on input "text" at bounding box center [991, 118] width 249 height 30
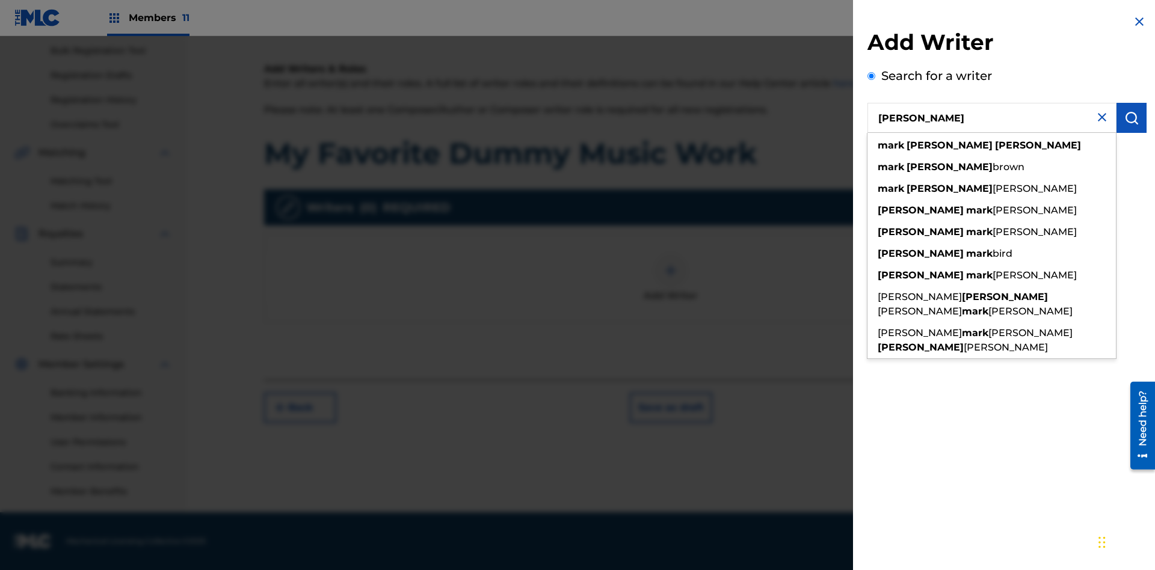
type input "MARK STEVEN BERKOWITZ"
click at [1131, 118] on img "submit" at bounding box center [1131, 118] width 14 height 14
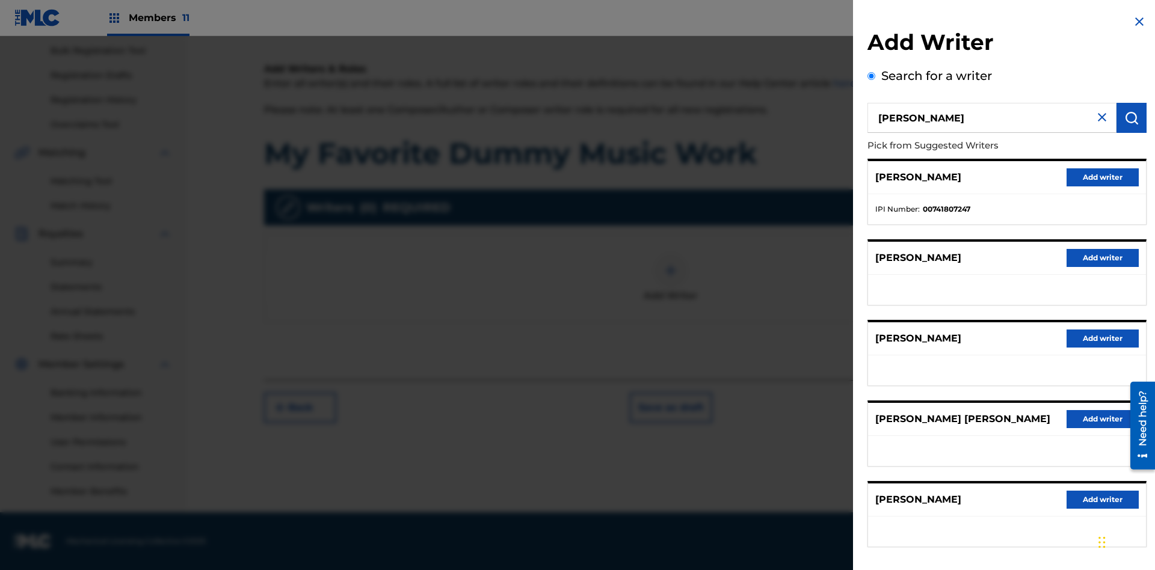
click at [1102, 177] on button "Add writer" at bounding box center [1102, 177] width 72 height 18
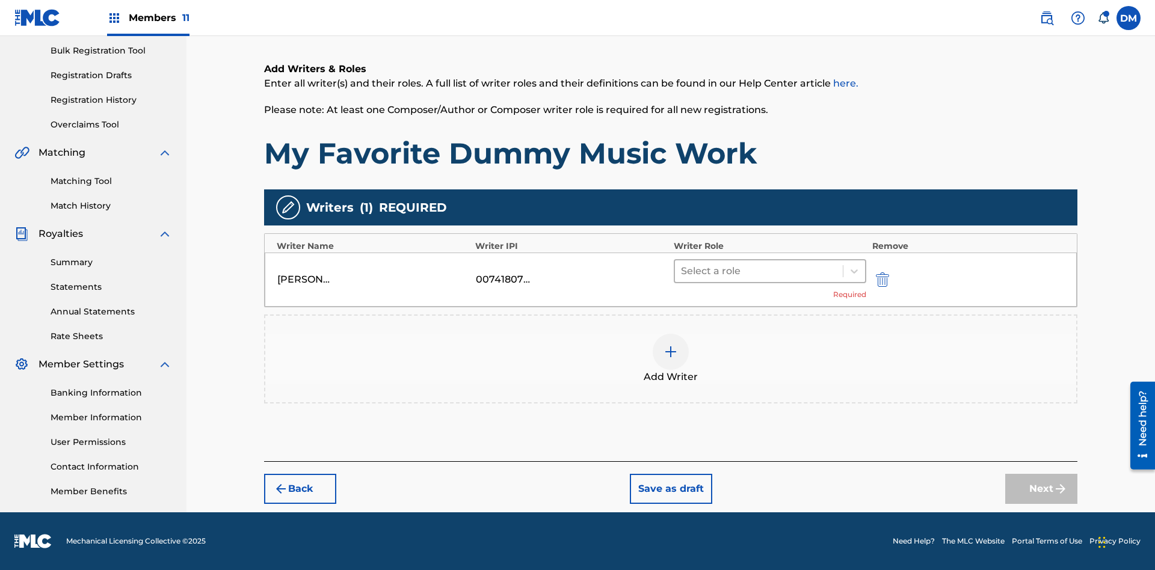
click at [682, 271] on input "text" at bounding box center [682, 271] width 2 height 14
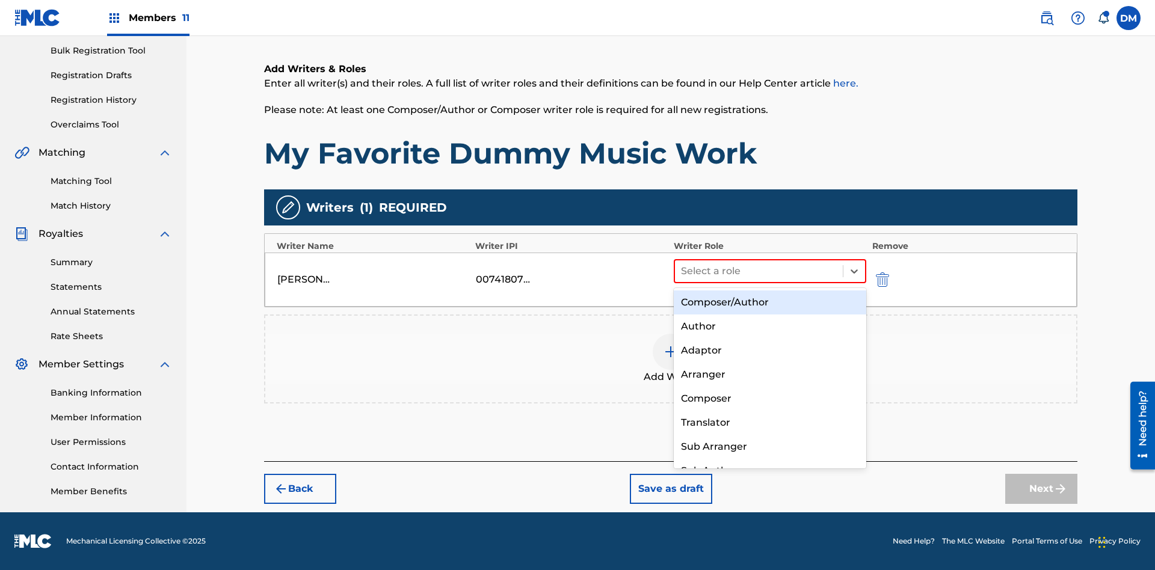
click at [769, 422] on div "Translator" at bounding box center [769, 423] width 192 height 24
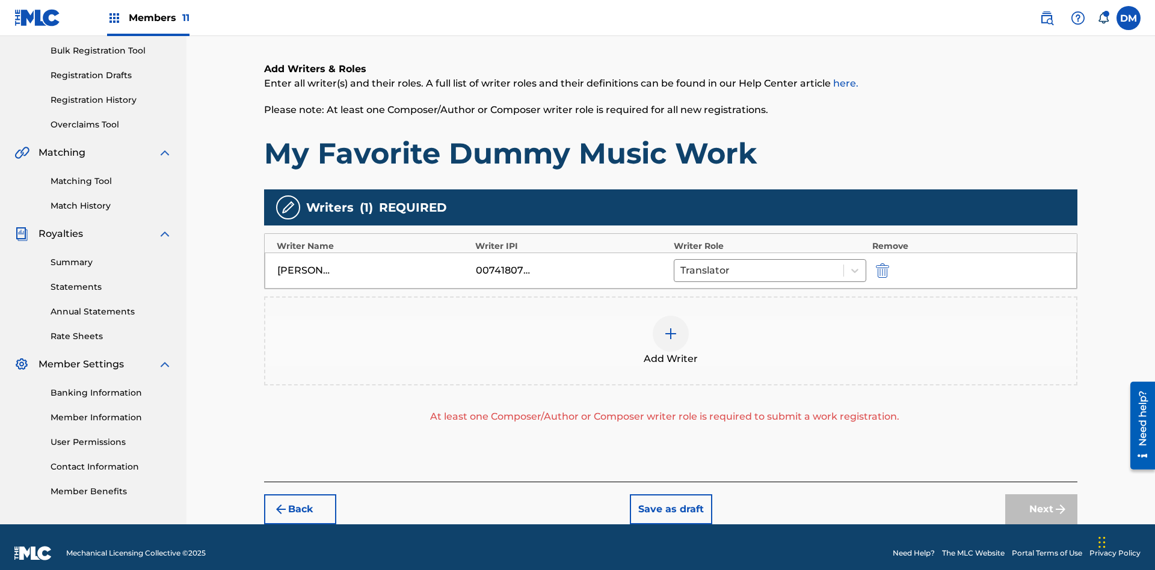
scroll to position [188, 0]
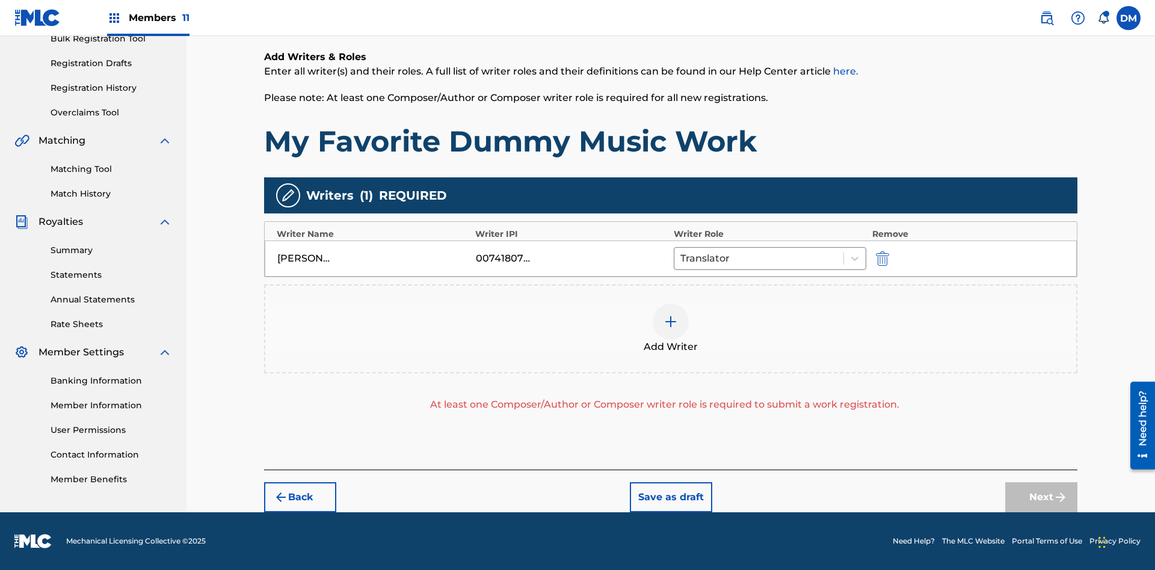
click at [670, 329] on div at bounding box center [670, 322] width 36 height 36
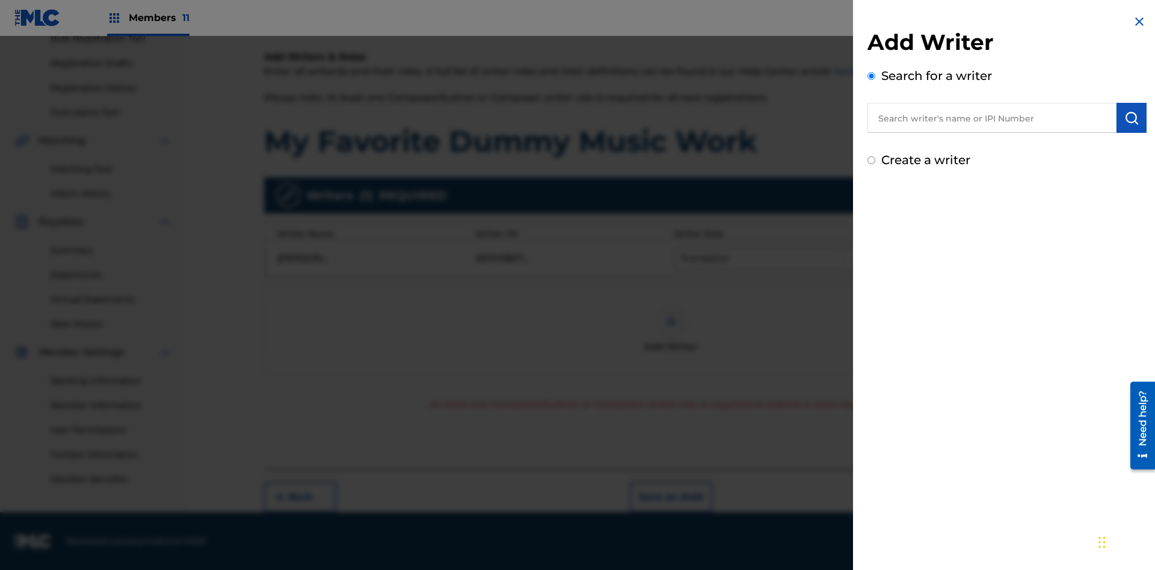
click at [992, 118] on input "text" at bounding box center [991, 118] width 249 height 30
type input "Test2025.08.21.04.27.44"
click at [1131, 118] on img "submit" at bounding box center [1131, 118] width 14 height 14
click at [871, 212] on input "Create a writer" at bounding box center [871, 211] width 8 height 8
radio input "false"
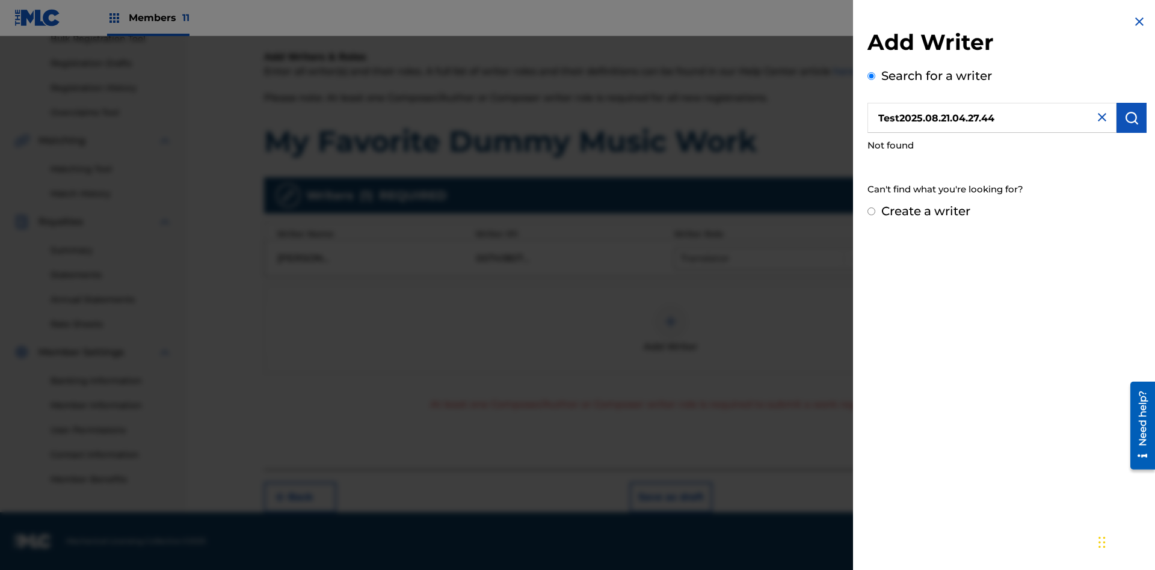
radio input "false"
radio input "true"
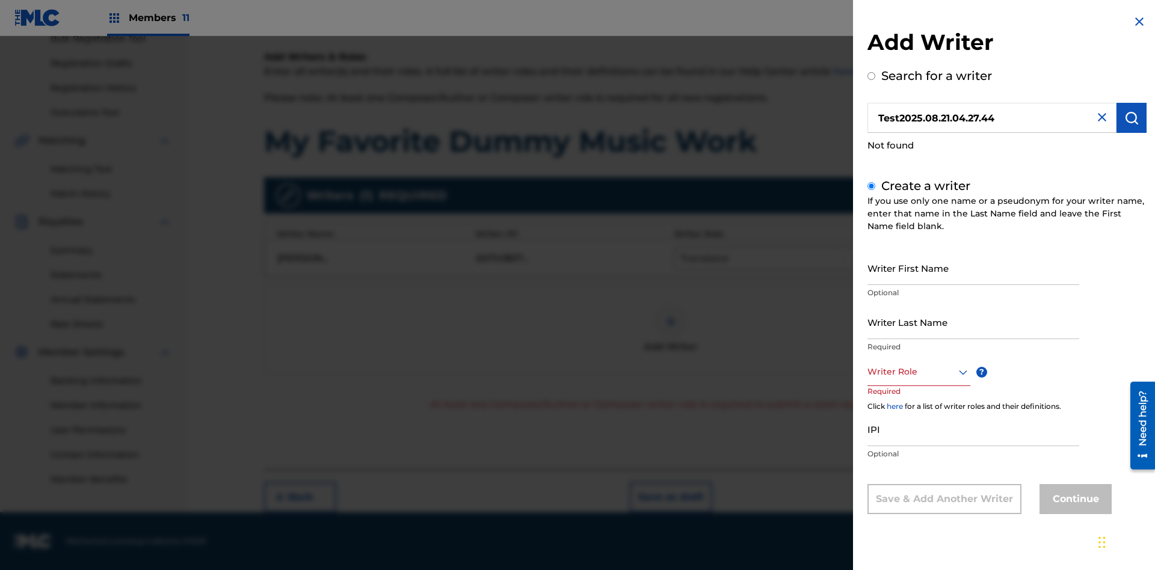
click at [973, 268] on input "Writer First Name" at bounding box center [973, 268] width 212 height 34
type input "Test2025.08.21.04.27.45"
click at [973, 322] on input "Writer Last Name" at bounding box center [973, 322] width 212 height 34
type input "Test2025.08.21.04.27.46"
click at [918, 372] on div at bounding box center [918, 371] width 103 height 15
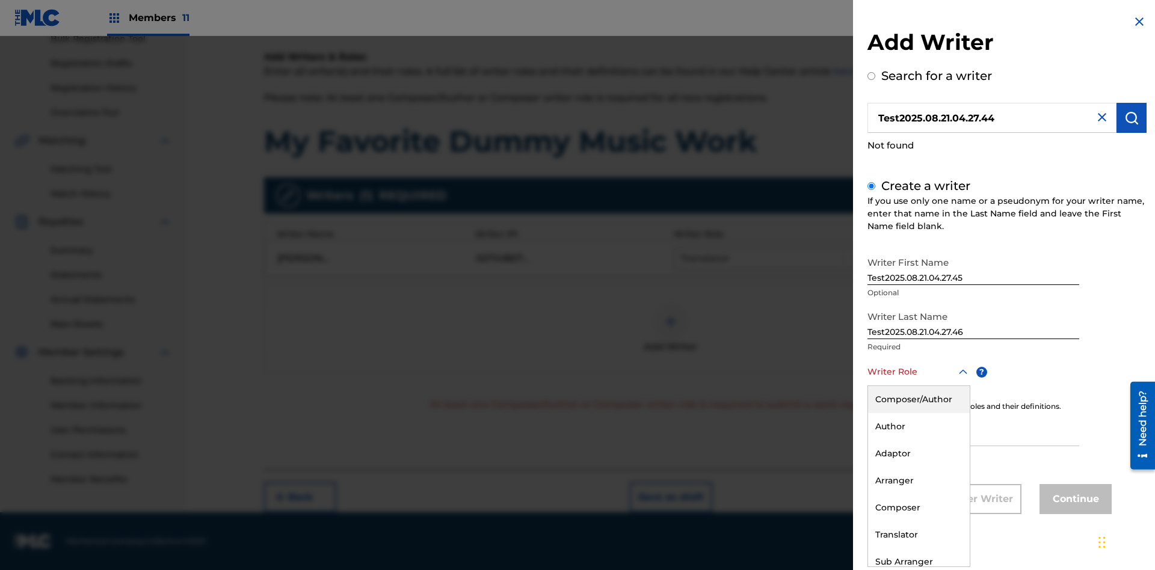
click at [918, 508] on div "Composer" at bounding box center [919, 507] width 102 height 27
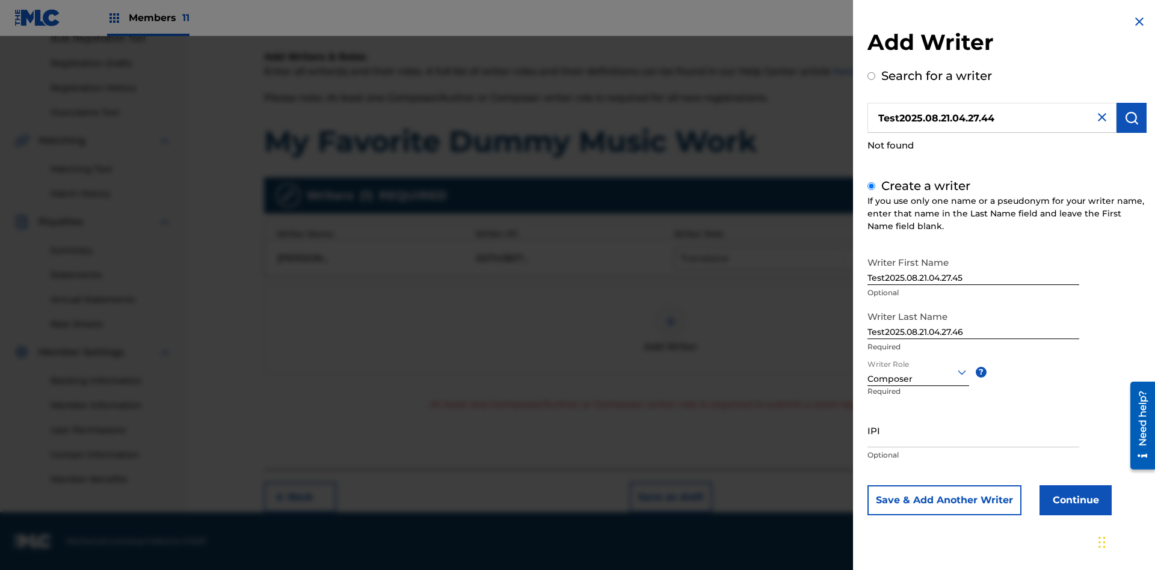
click at [973, 430] on input "IPI" at bounding box center [973, 430] width 212 height 34
click at [1073, 500] on button "Continue" at bounding box center [1075, 500] width 72 height 30
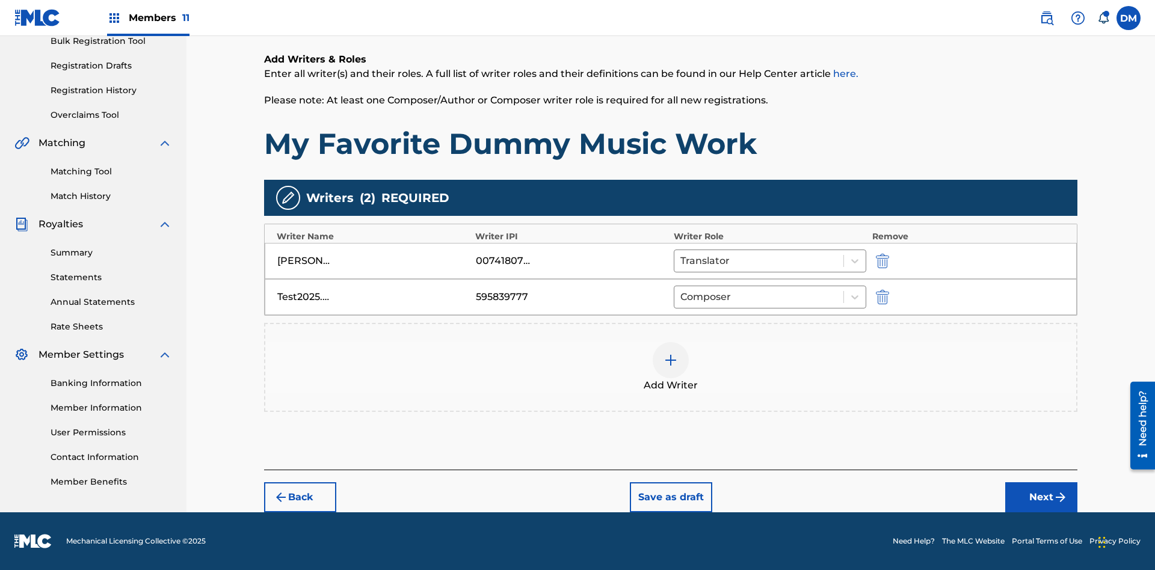
click at [1041, 497] on button "Next" at bounding box center [1041, 497] width 72 height 30
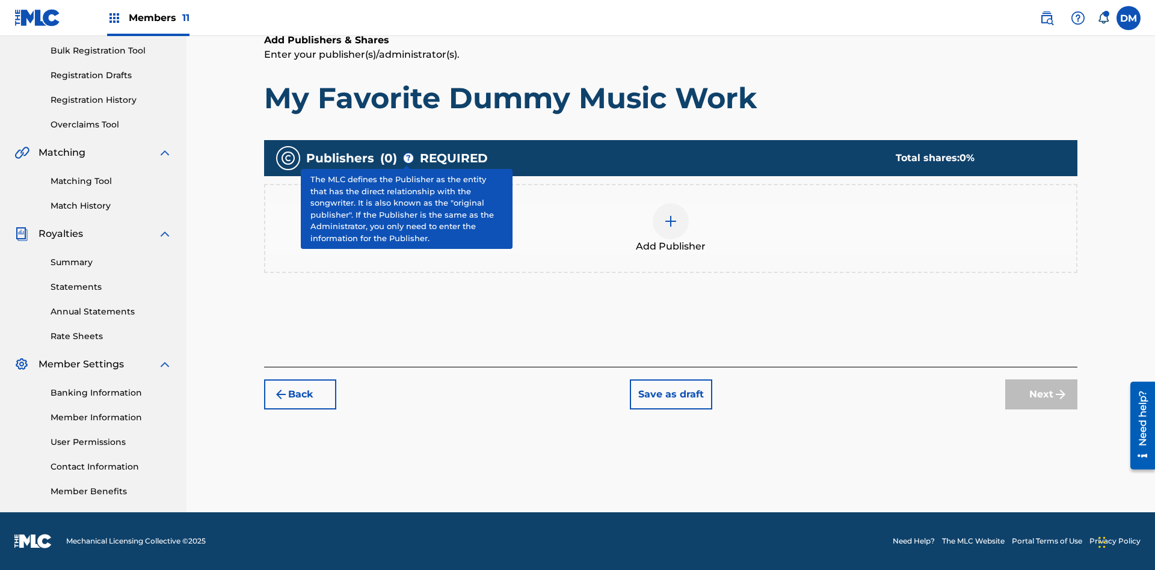
click at [670, 221] on img at bounding box center [670, 221] width 14 height 14
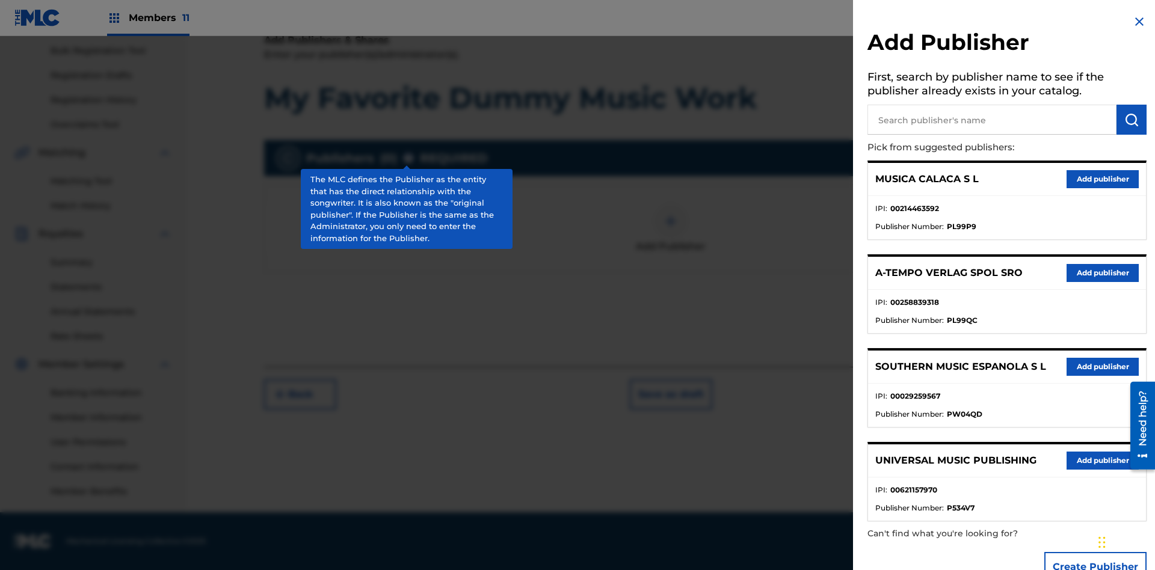
click at [992, 120] on input "text" at bounding box center [991, 120] width 249 height 30
type input "Test2025.08.21.04.28.08"
click at [1131, 120] on img "submit" at bounding box center [1131, 119] width 14 height 14
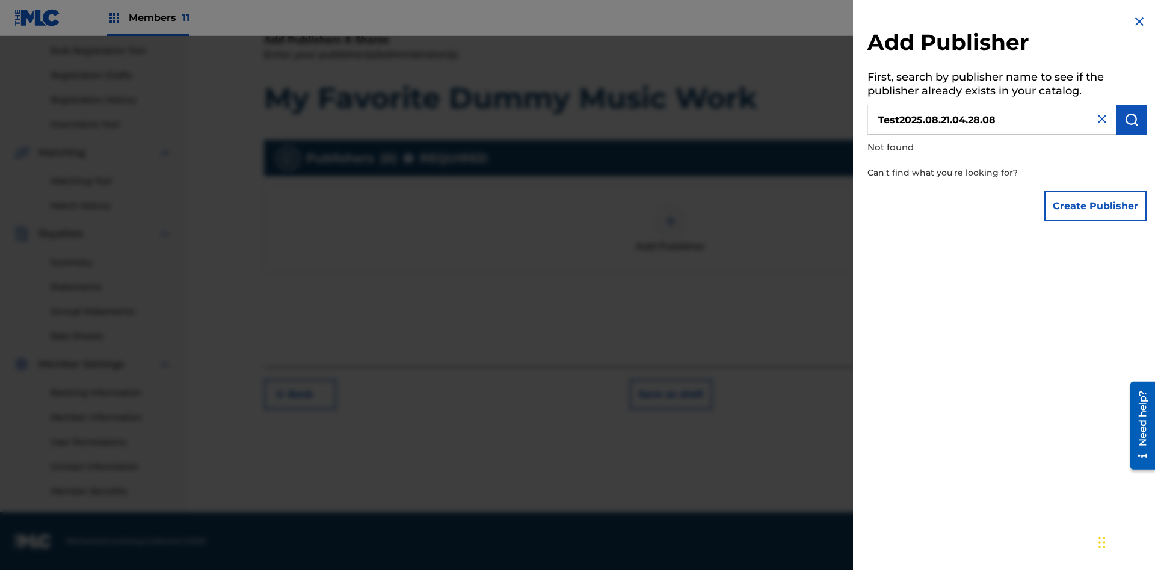
click at [1096, 206] on button "Create Publisher" at bounding box center [1095, 206] width 102 height 30
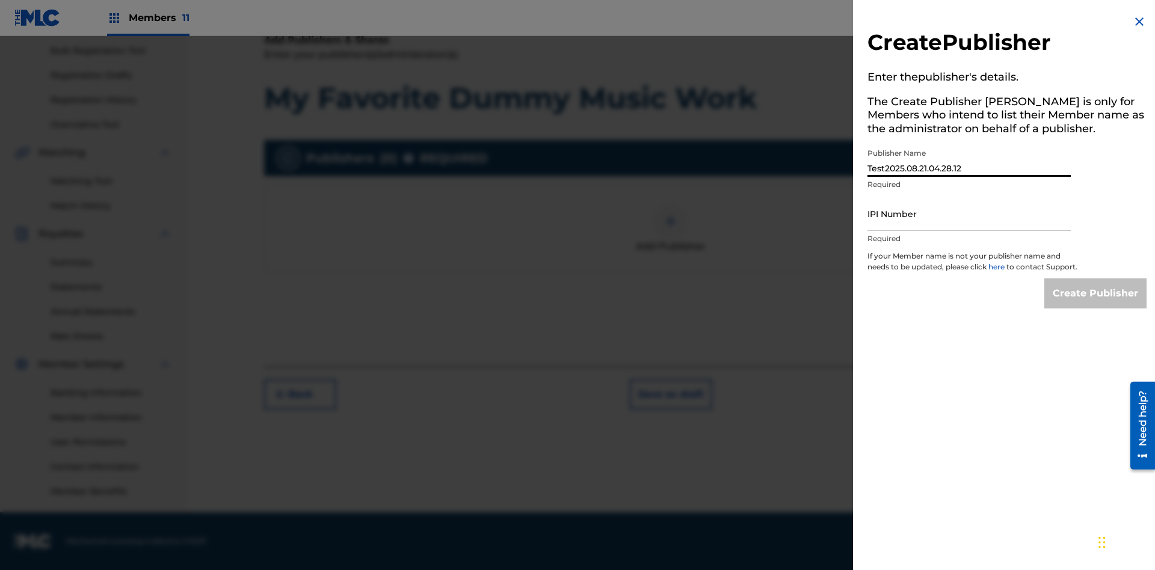
click at [969, 213] on input "IPI Number" at bounding box center [968, 214] width 203 height 34
click at [1096, 304] on input "Create Publisher" at bounding box center [1095, 293] width 102 height 30
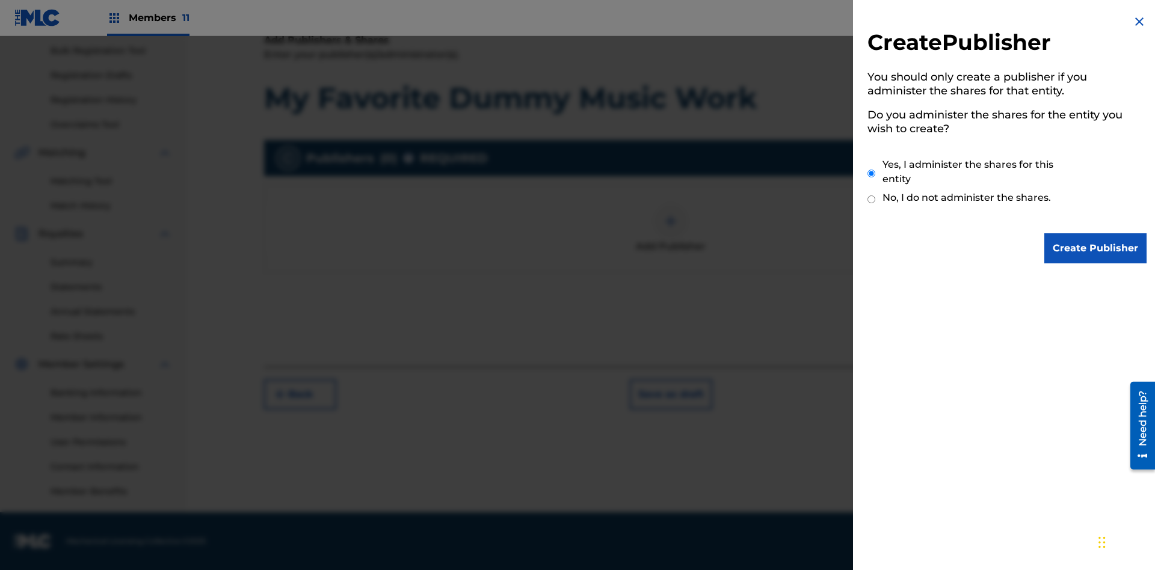
click at [1096, 248] on input "Create Publisher" at bounding box center [1095, 248] width 102 height 30
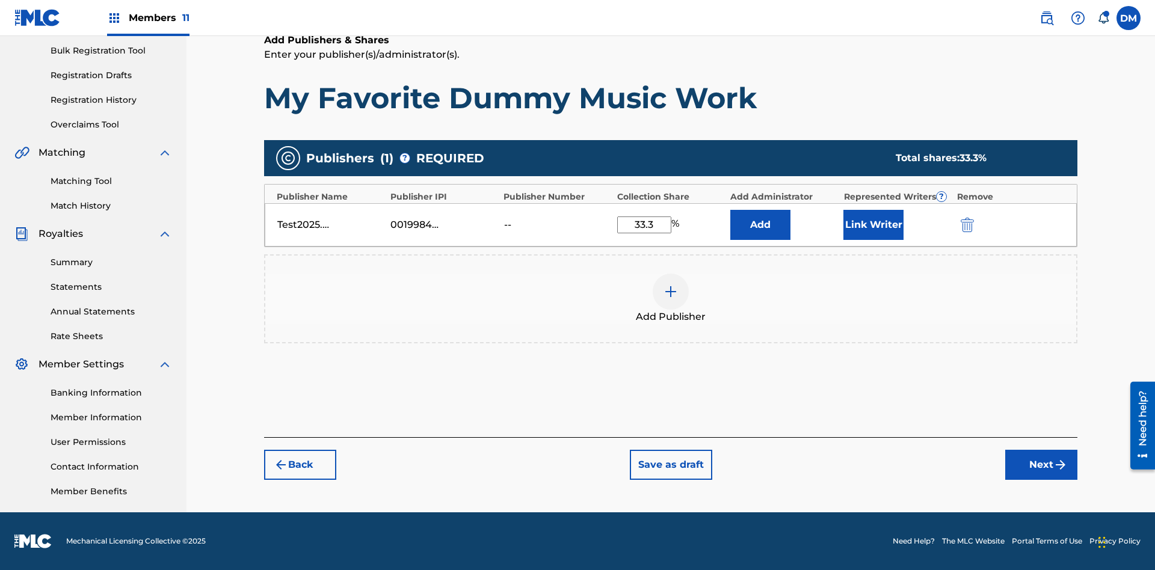
type input "33.3"
click at [873, 224] on button "Link Writer" at bounding box center [873, 225] width 60 height 30
click at [873, 240] on button "Link Writer" at bounding box center [873, 225] width 60 height 30
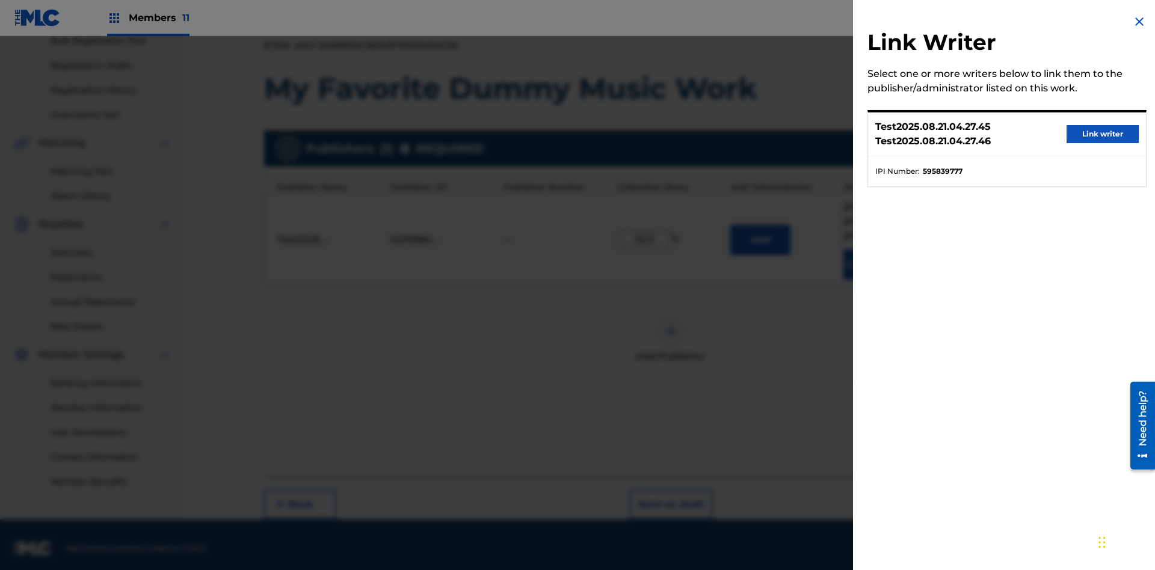
click at [1102, 134] on button "Link writer" at bounding box center [1102, 134] width 72 height 18
click at [873, 257] on button "Link Writer" at bounding box center [873, 265] width 60 height 30
click at [670, 324] on img at bounding box center [670, 331] width 14 height 14
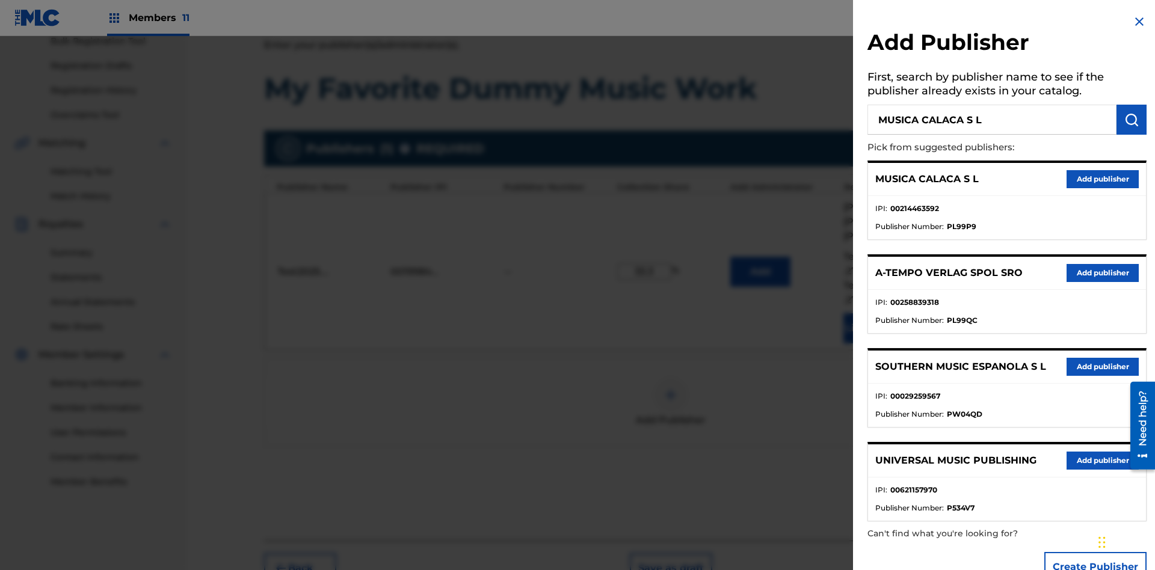
click at [1131, 120] on img "submit" at bounding box center [1131, 119] width 14 height 14
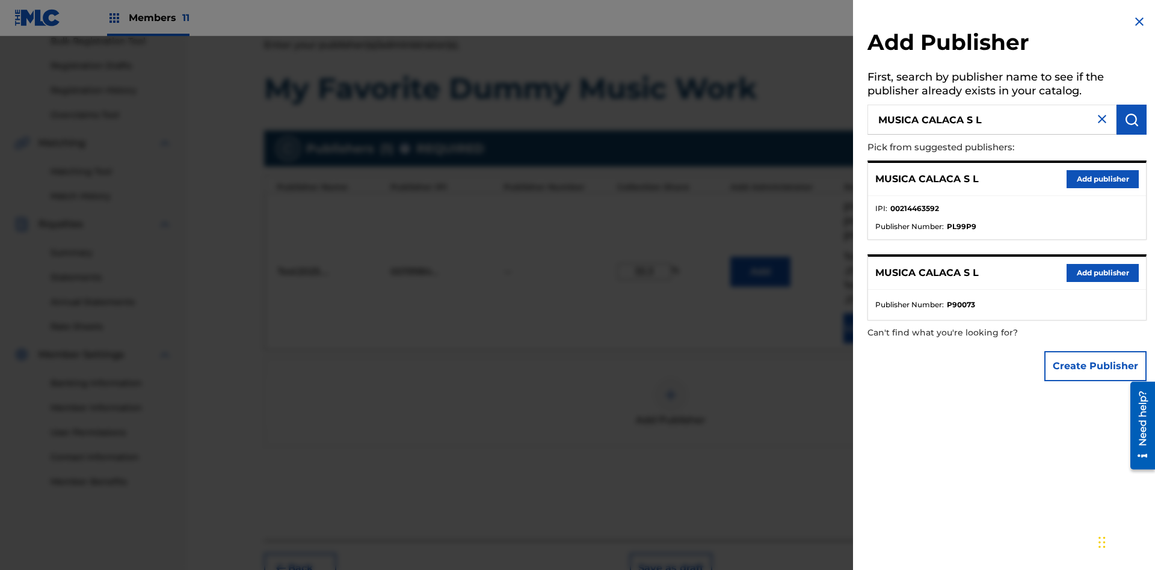
click at [1096, 366] on button "Create Publisher" at bounding box center [1095, 366] width 102 height 30
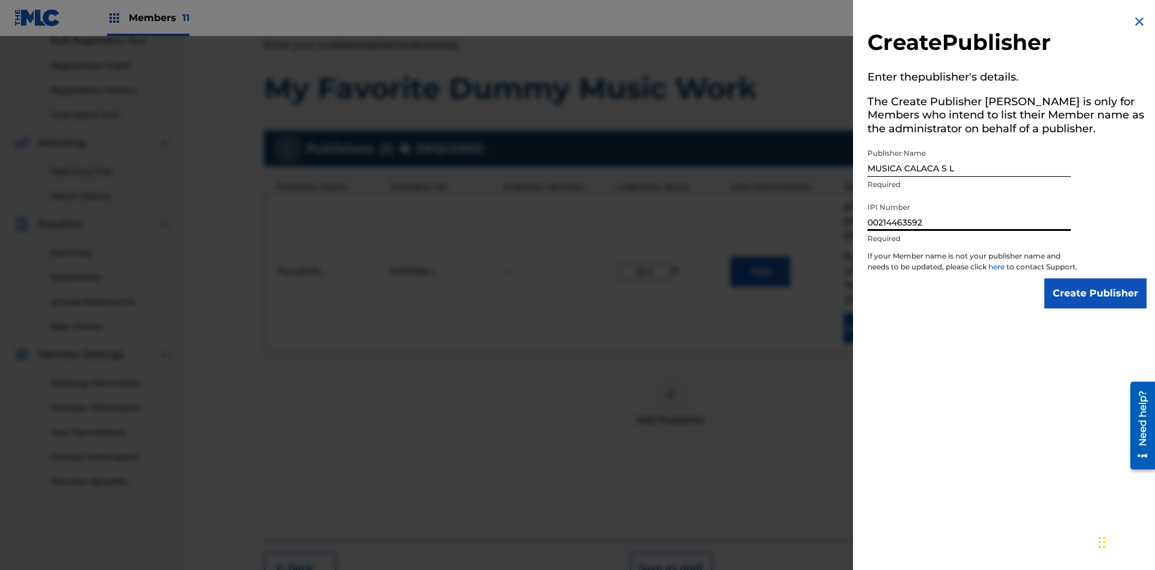
click at [1096, 304] on input "Create Publisher" at bounding box center [1095, 293] width 102 height 30
click at [1096, 278] on input "Create Publisher" at bounding box center [1095, 293] width 102 height 30
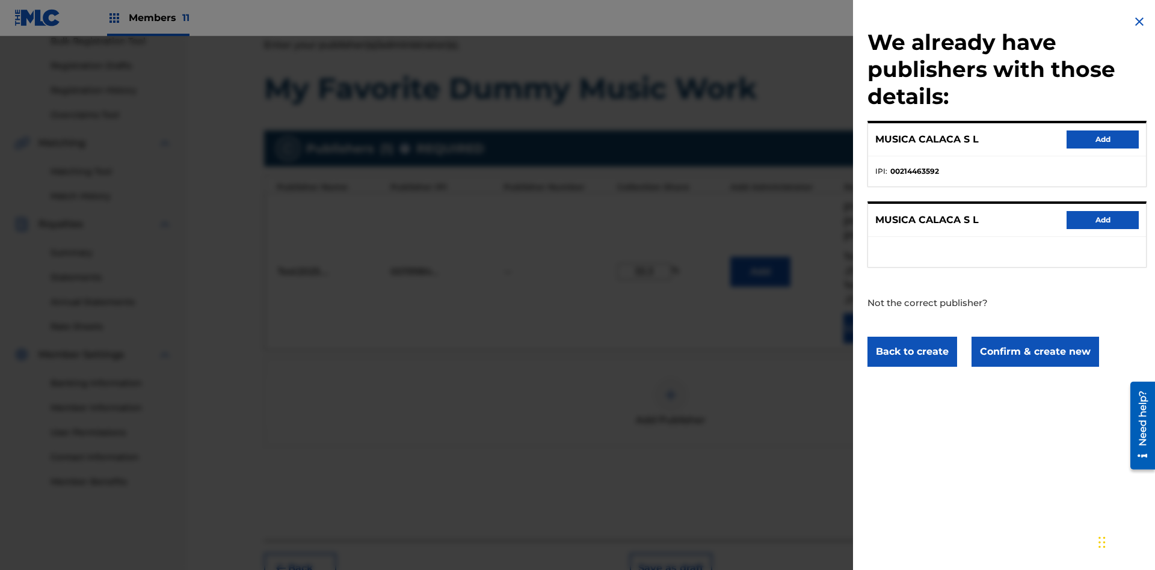
click at [1034, 351] on button "Confirm & create new" at bounding box center [1034, 352] width 127 height 30
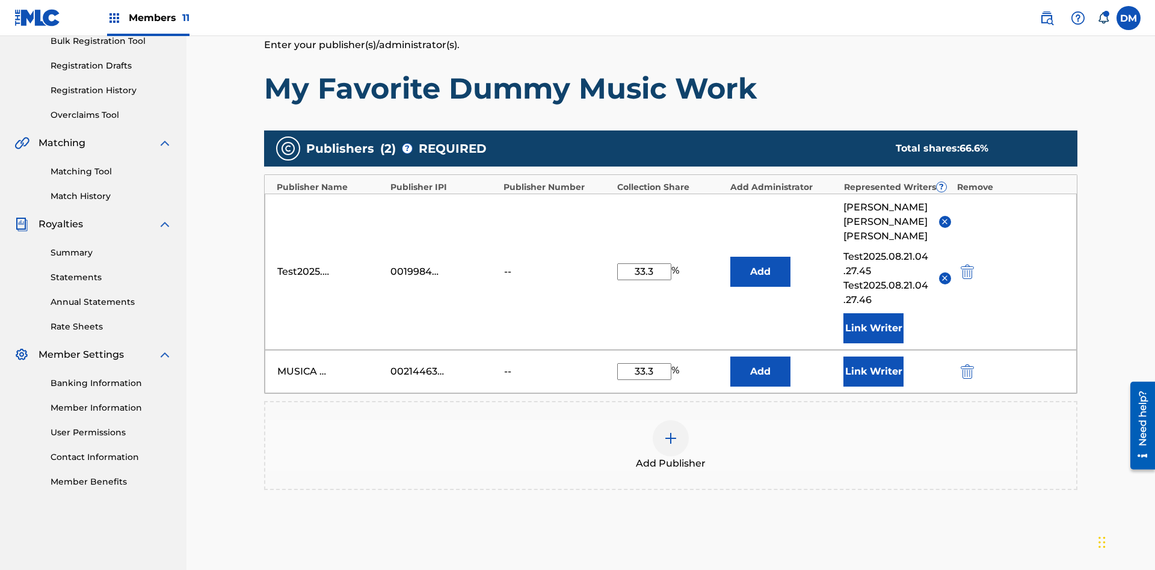
type input "33.3"
click at [873, 357] on button "Link Writer" at bounding box center [873, 372] width 60 height 30
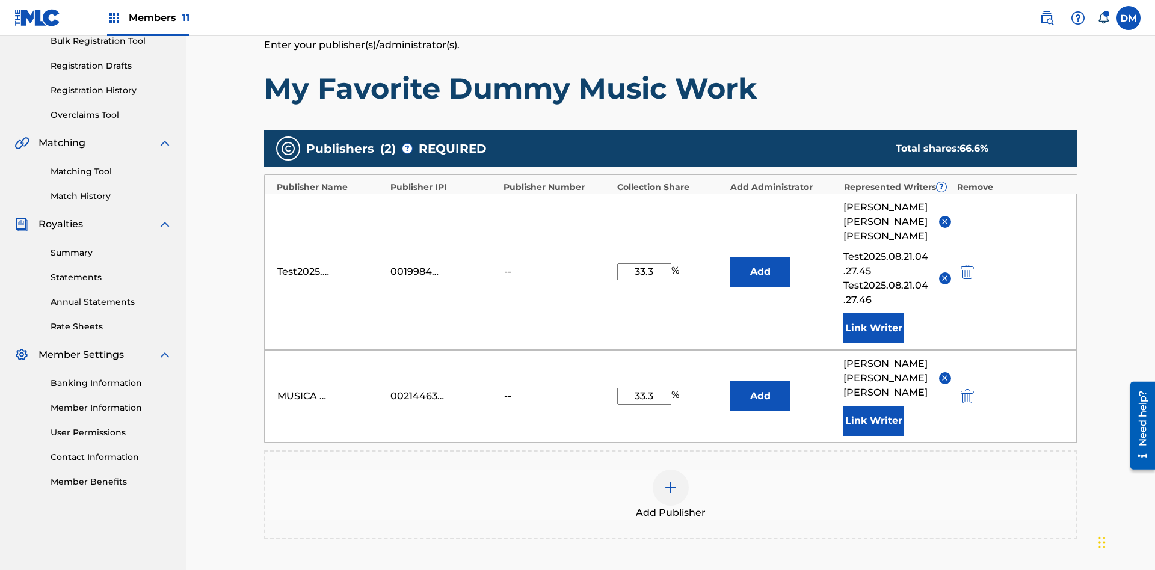
click at [873, 406] on button "Link Writer" at bounding box center [873, 421] width 60 height 30
click at [670, 480] on img at bounding box center [670, 487] width 14 height 14
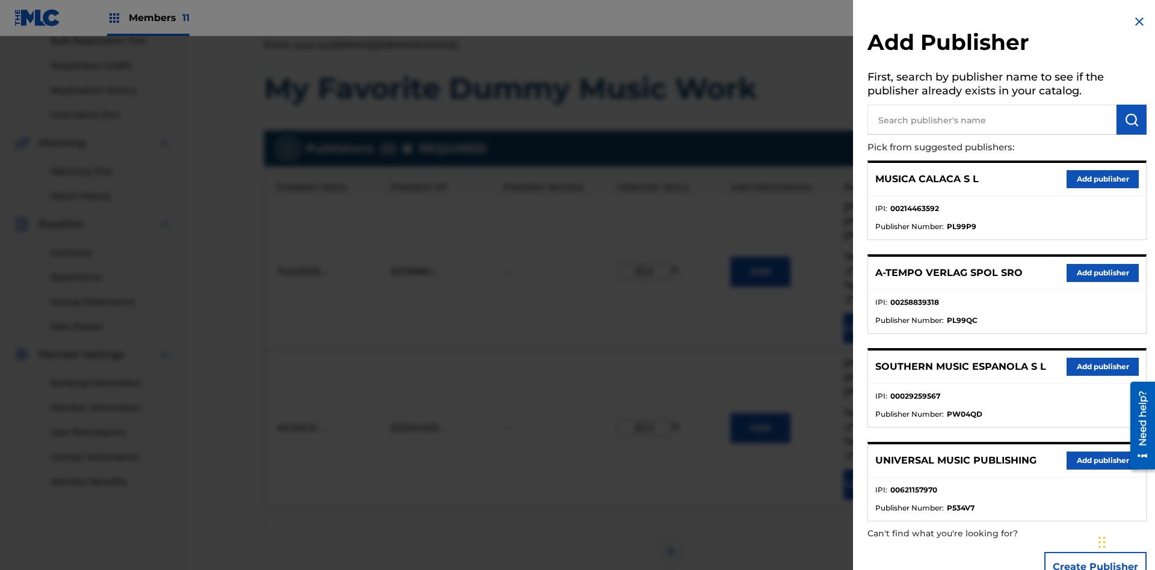
click at [992, 120] on input "text" at bounding box center [991, 120] width 249 height 30
click at [1131, 120] on img "submit" at bounding box center [1131, 119] width 14 height 14
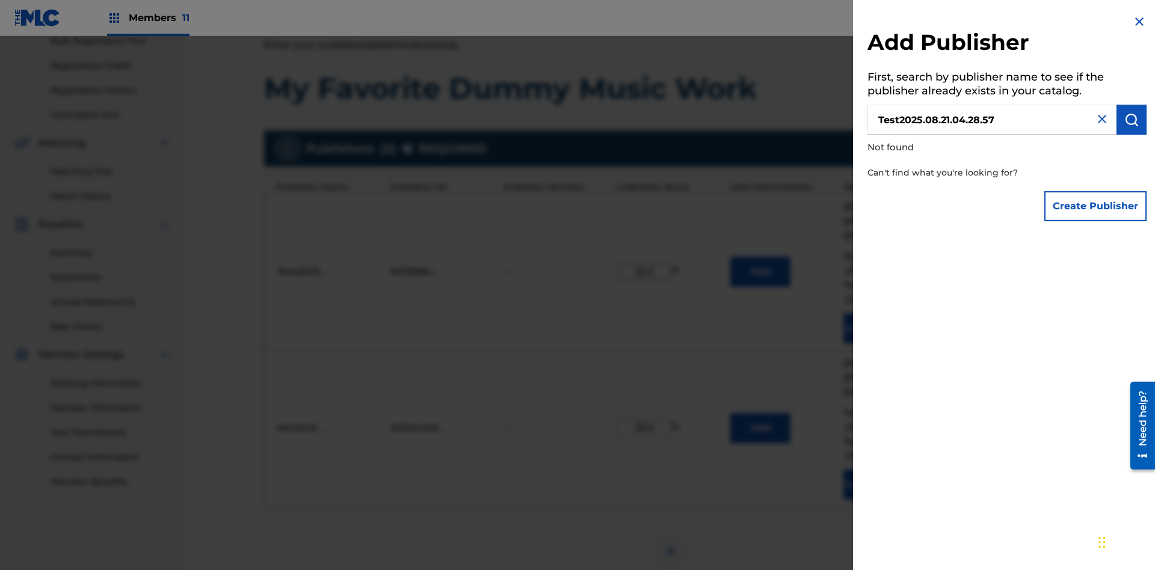
click at [1096, 206] on button "Create Publisher" at bounding box center [1095, 206] width 102 height 30
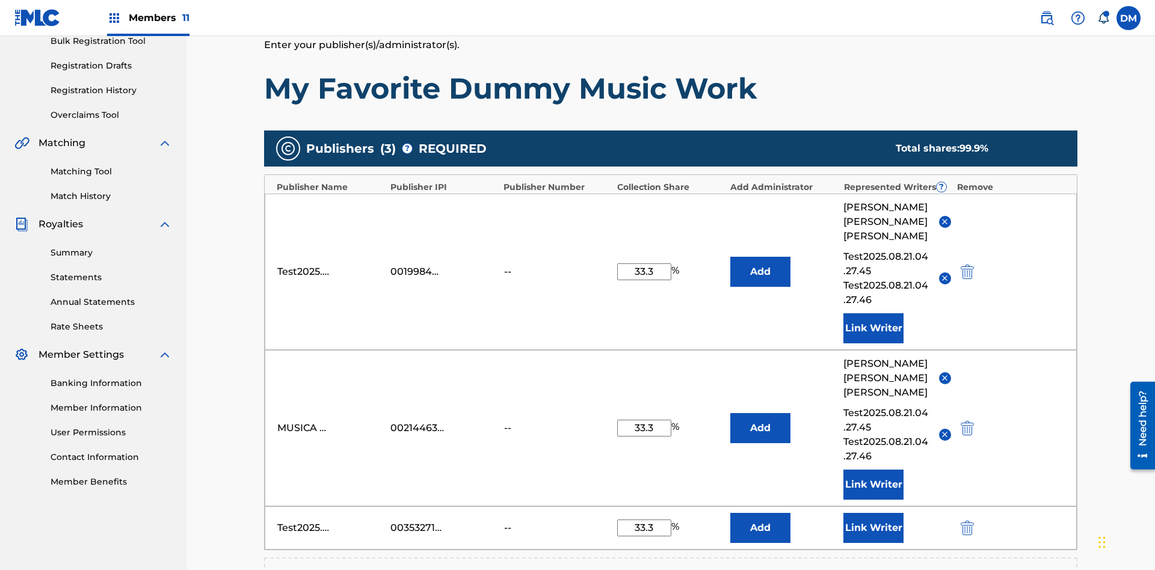
click at [873, 513] on button "Link Writer" at bounding box center [873, 528] width 60 height 30
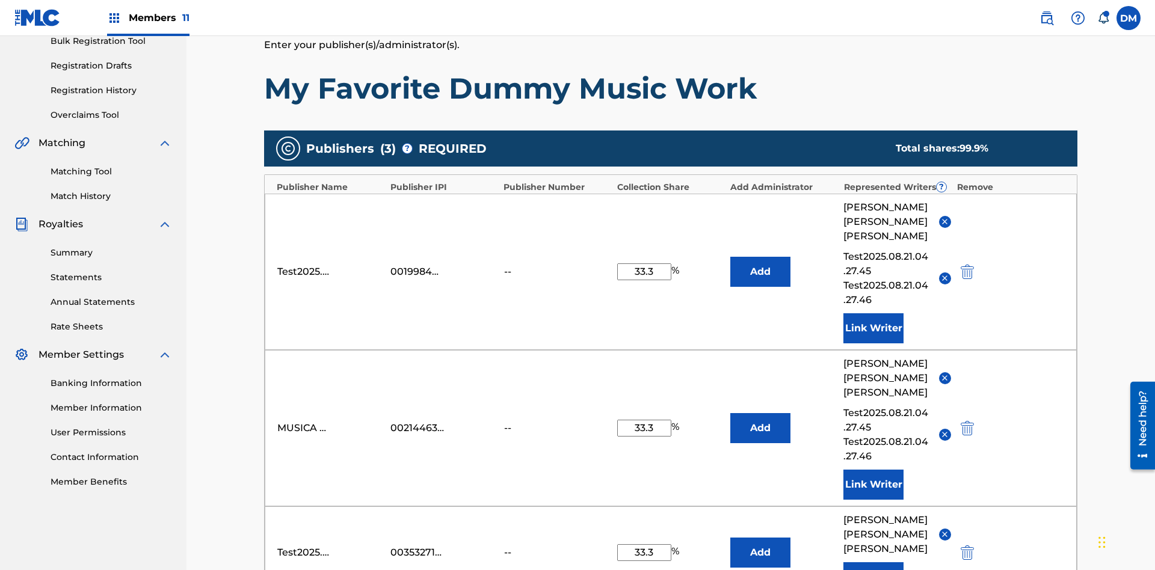
click at [873, 562] on button "Link Writer" at bounding box center [873, 577] width 60 height 30
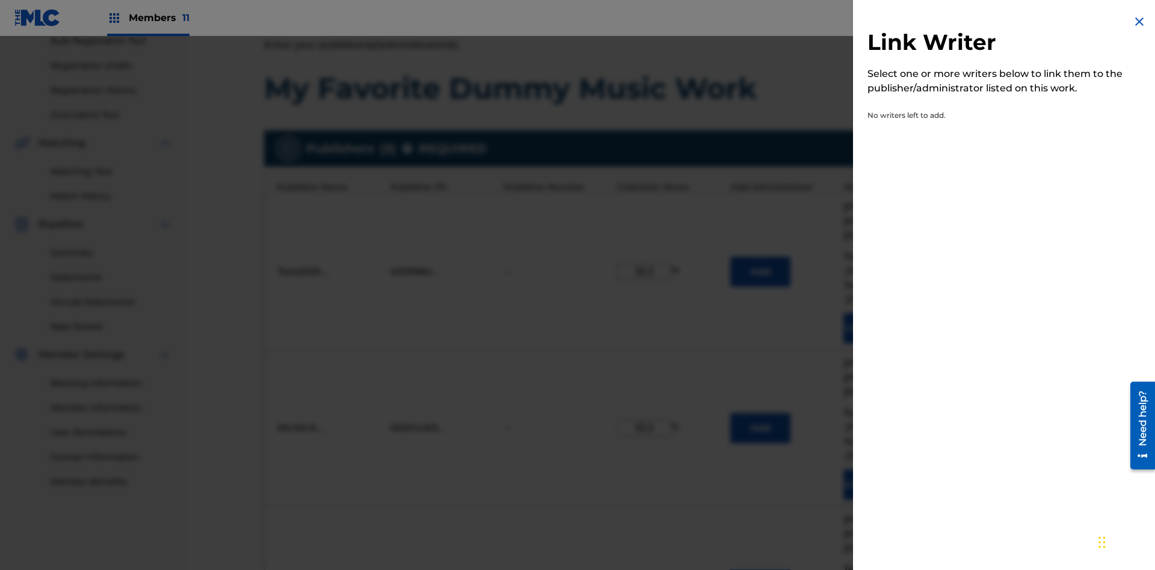
click at [1139, 22] on img at bounding box center [1139, 21] width 14 height 14
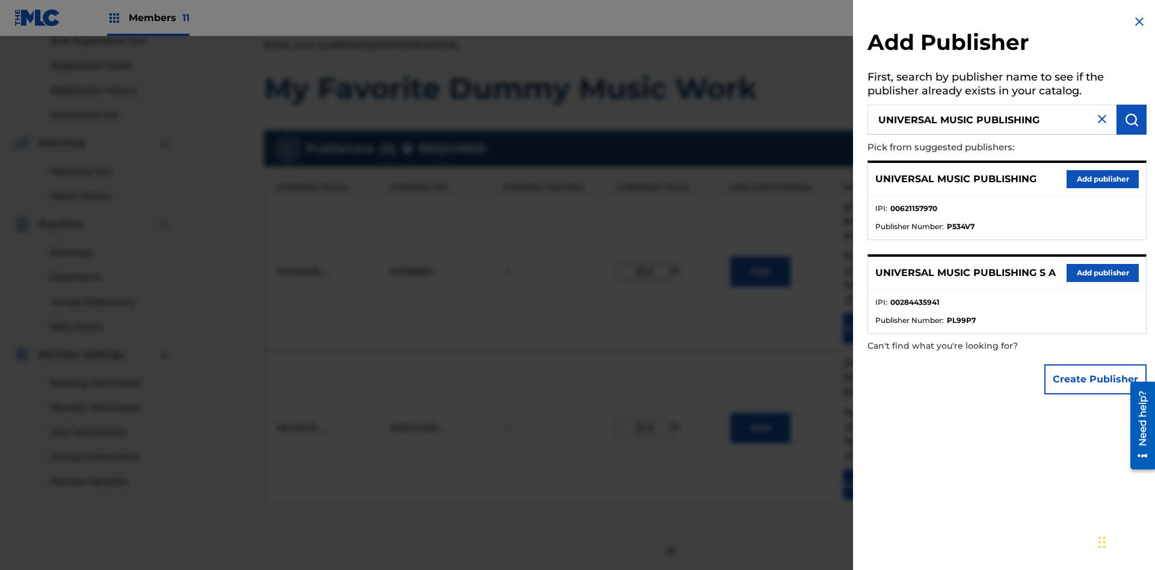
click at [1102, 179] on button "Add publisher" at bounding box center [1102, 179] width 72 height 18
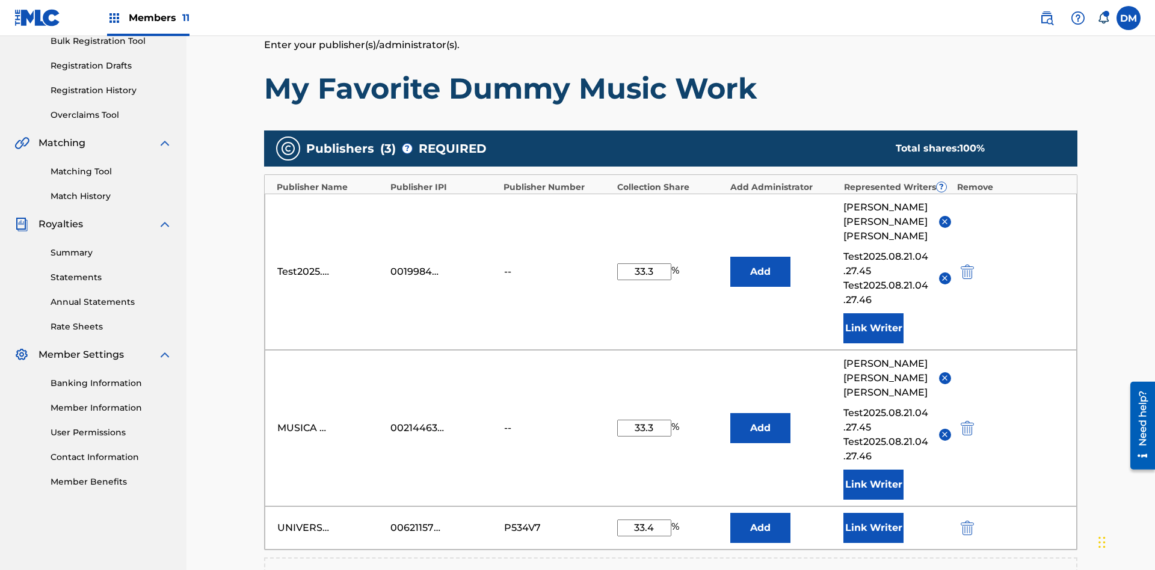
type input "33.4"
click at [873, 513] on button "Link Writer" at bounding box center [873, 528] width 60 height 30
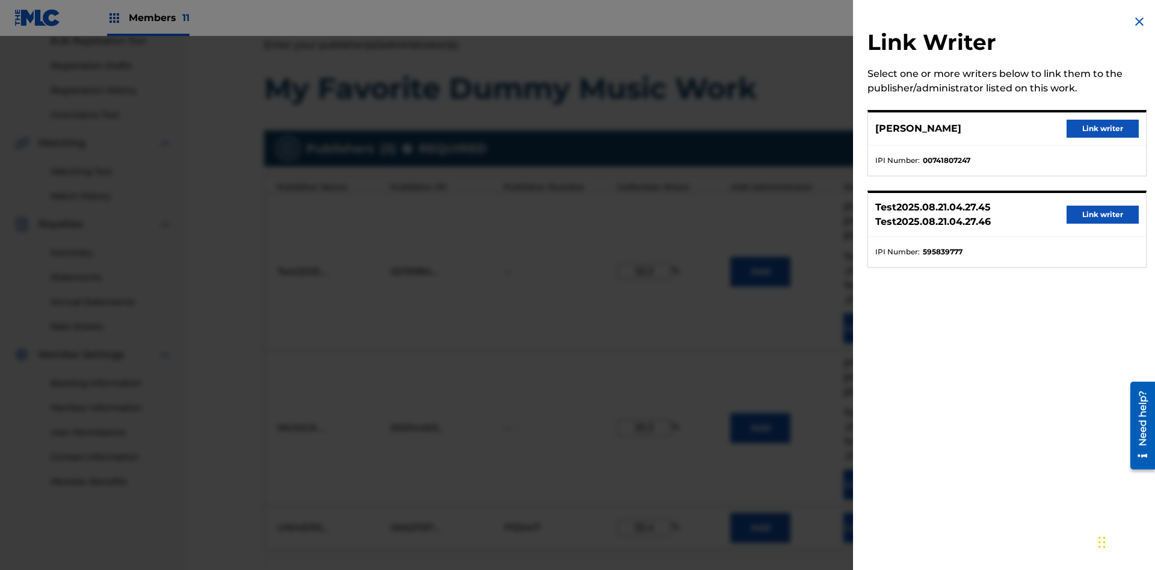
click at [1102, 129] on button "Link writer" at bounding box center [1102, 129] width 72 height 18
click at [873, 513] on button "Link Writer" at bounding box center [873, 528] width 60 height 30
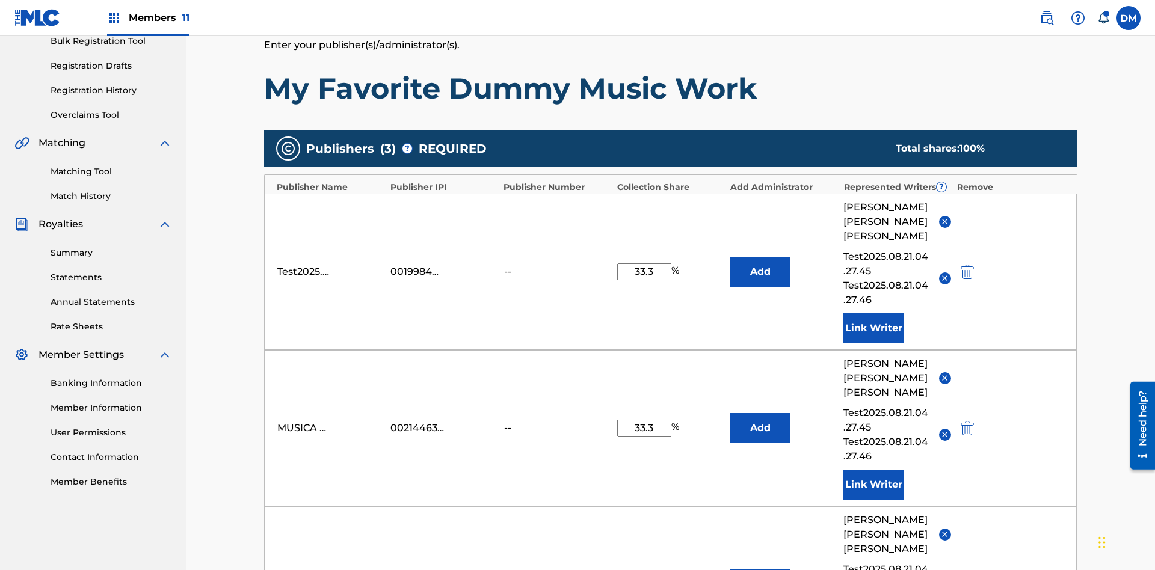
click at [760, 257] on button "Add" at bounding box center [760, 272] width 60 height 30
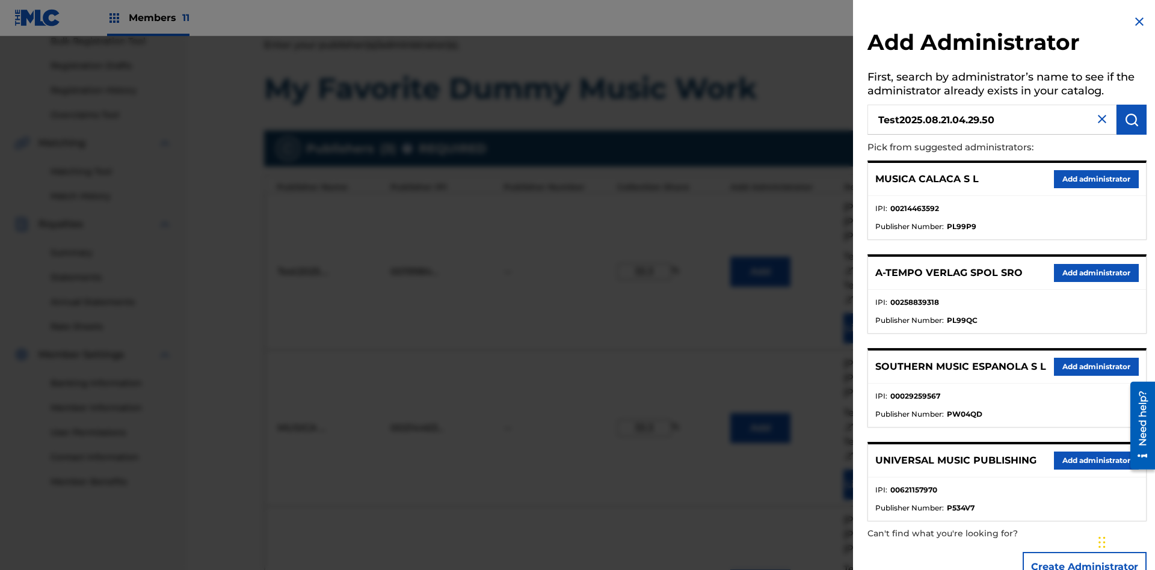
click at [1131, 120] on img "submit" at bounding box center [1131, 119] width 14 height 14
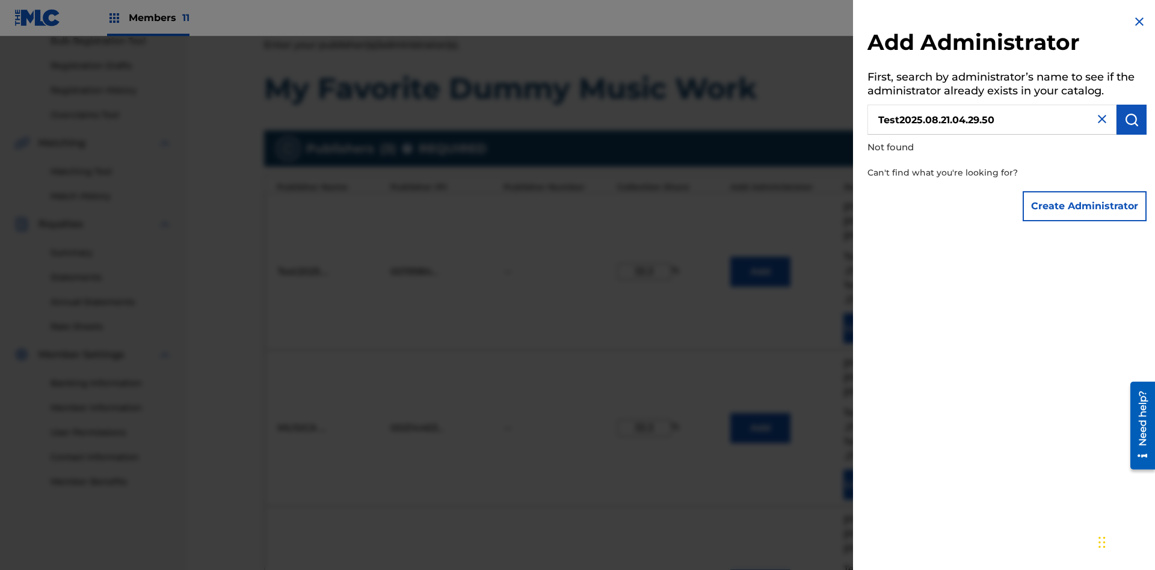
click at [1085, 206] on button "Create Administrator" at bounding box center [1084, 206] width 124 height 30
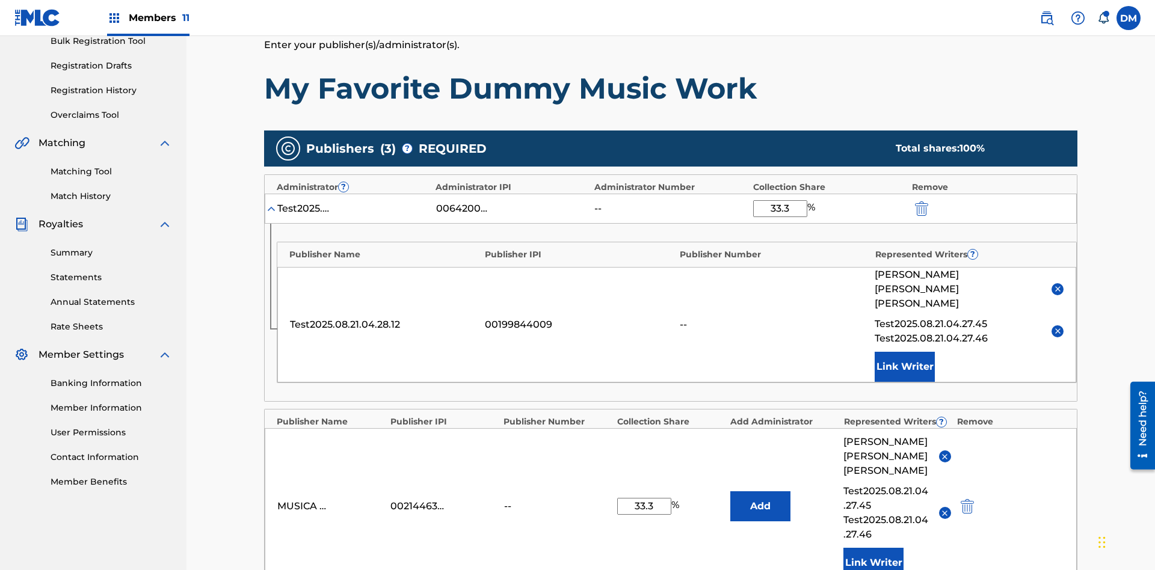
click at [920, 201] on img "submit" at bounding box center [921, 208] width 13 height 14
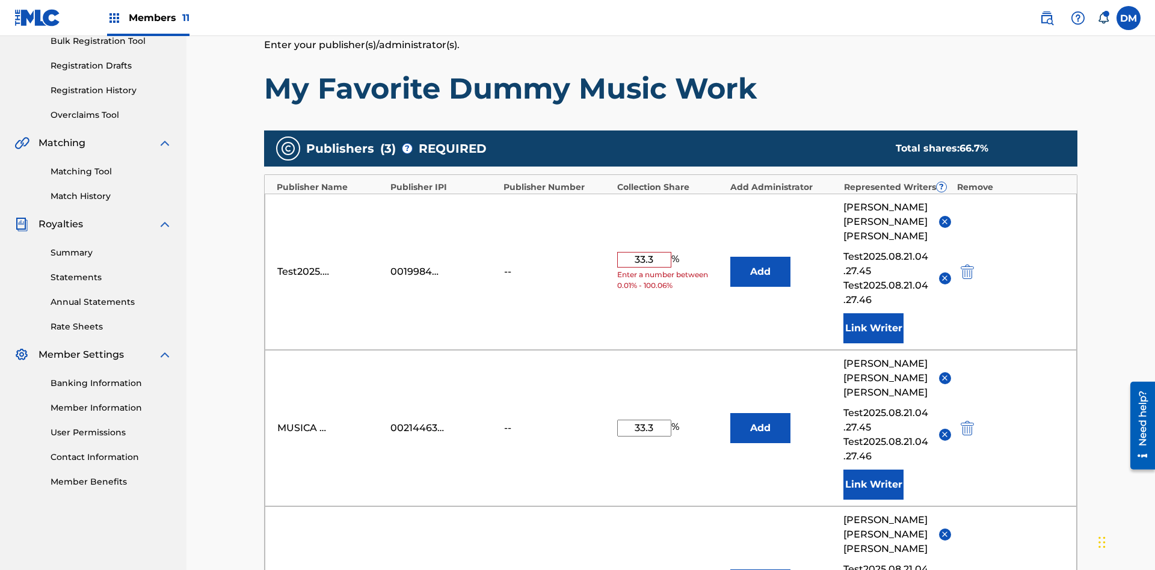
type input "33.3"
click at [760, 257] on button "Add" at bounding box center [760, 272] width 60 height 30
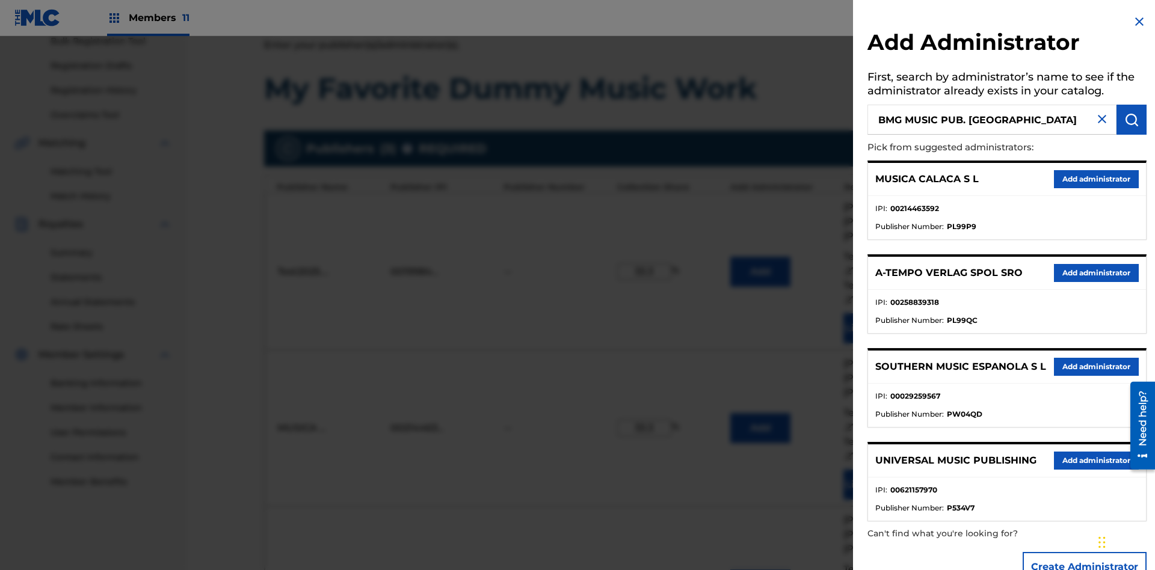
click at [1131, 120] on img "submit" at bounding box center [1131, 119] width 14 height 14
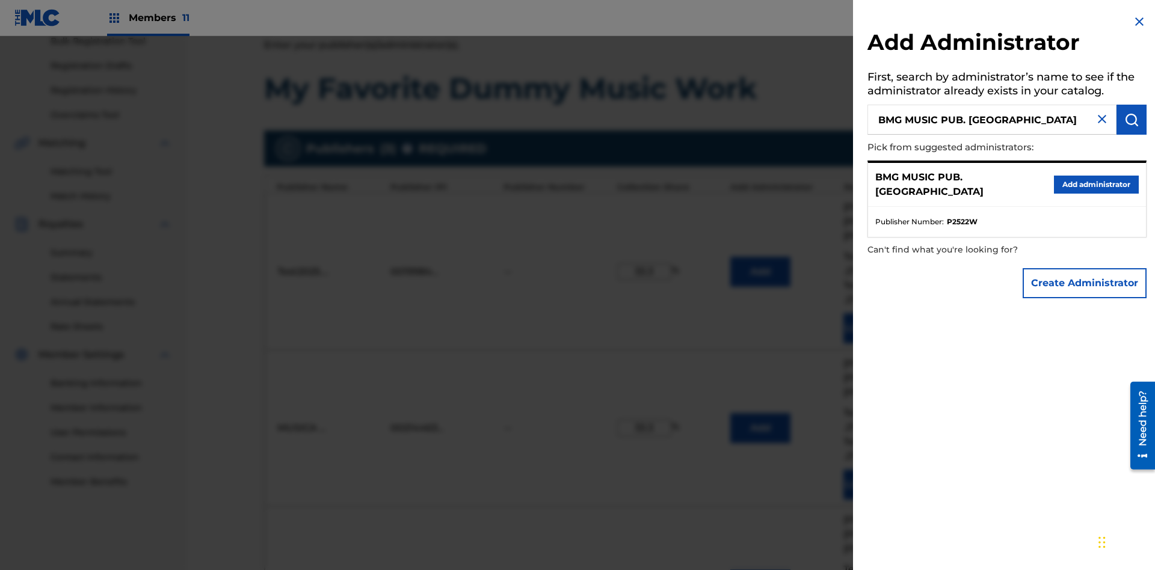
click at [1085, 283] on button "Create Administrator" at bounding box center [1084, 283] width 124 height 30
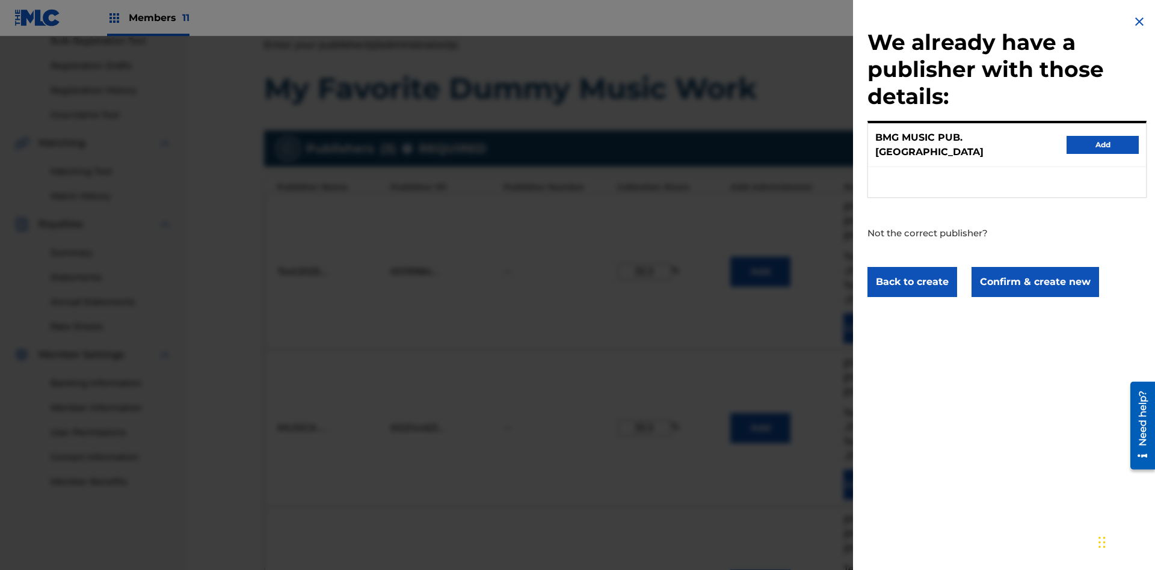
click at [1034, 271] on button "Confirm & create new" at bounding box center [1034, 282] width 127 height 30
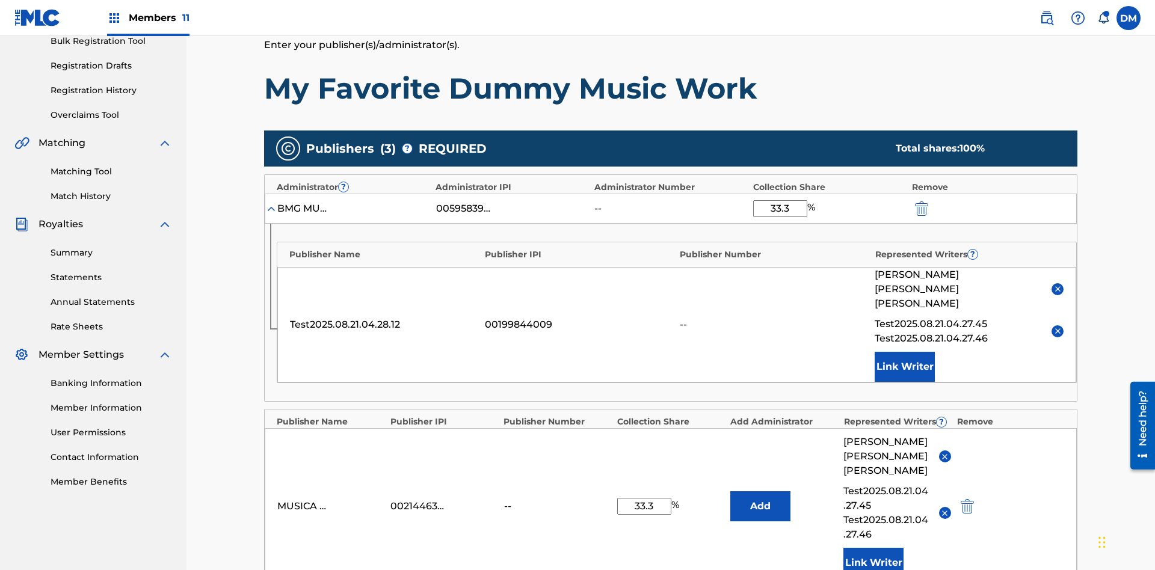
click at [920, 201] on img "submit" at bounding box center [921, 208] width 13 height 14
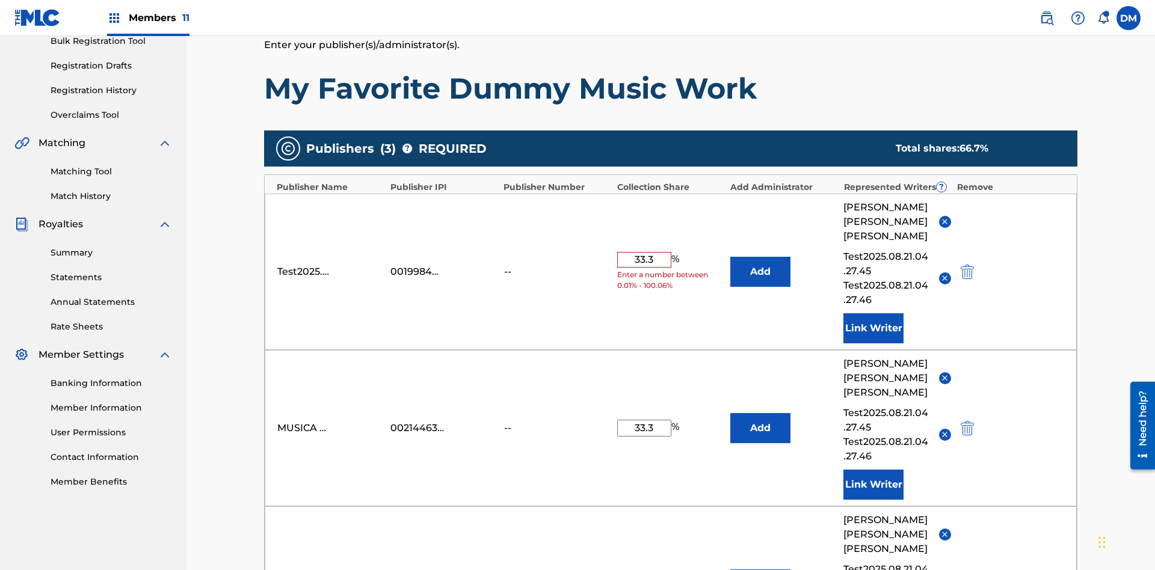
type input "33.3"
click at [760, 257] on button "Add" at bounding box center [760, 272] width 60 height 30
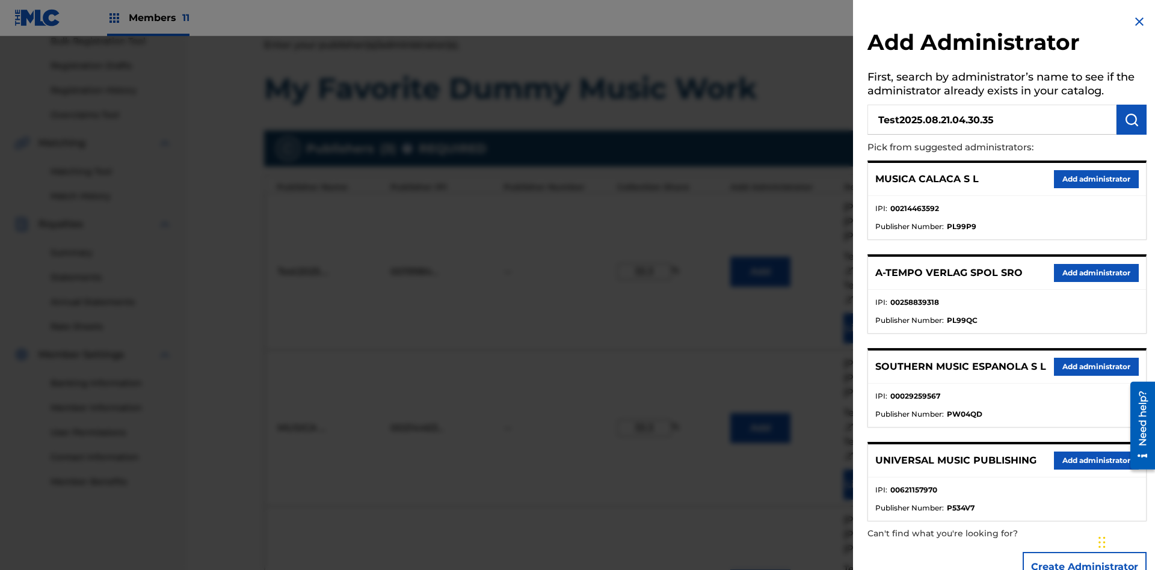
type input "Test2025.08.21.04.30.35"
click at [1131, 120] on img "submit" at bounding box center [1131, 119] width 14 height 14
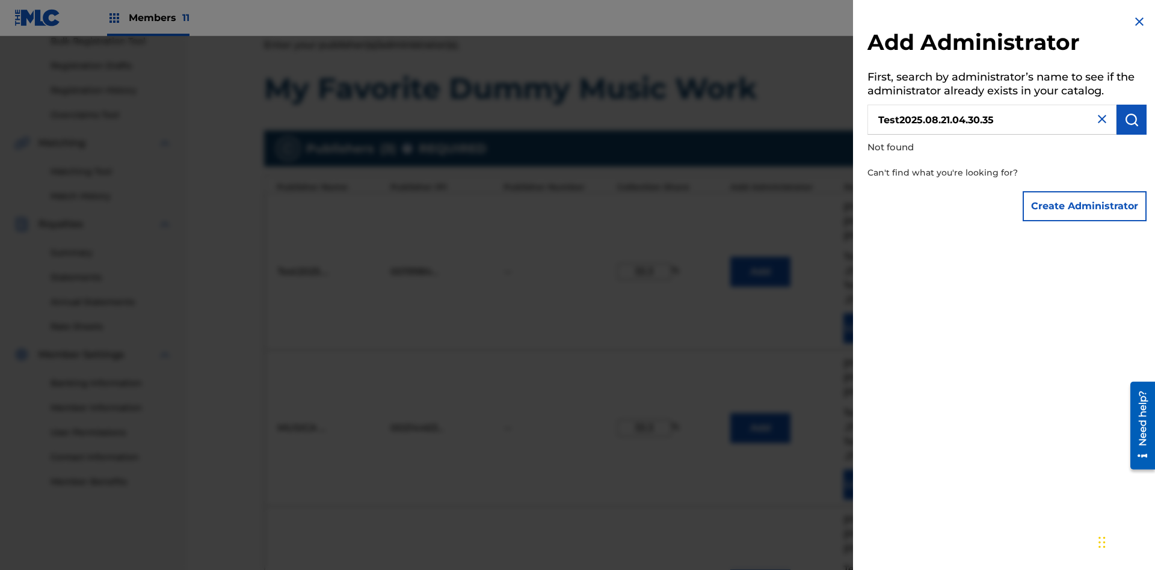
click at [1085, 206] on button "Create Administrator" at bounding box center [1084, 206] width 124 height 30
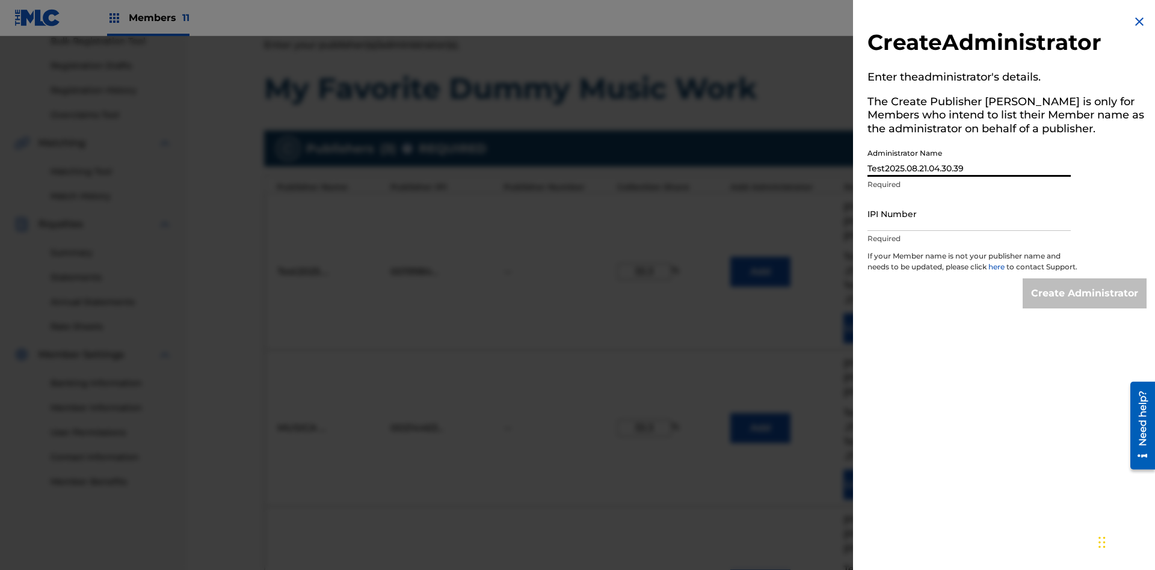
click at [969, 213] on input "IPI Number" at bounding box center [968, 214] width 203 height 34
click at [1085, 304] on input "Create Administrator" at bounding box center [1084, 293] width 124 height 30
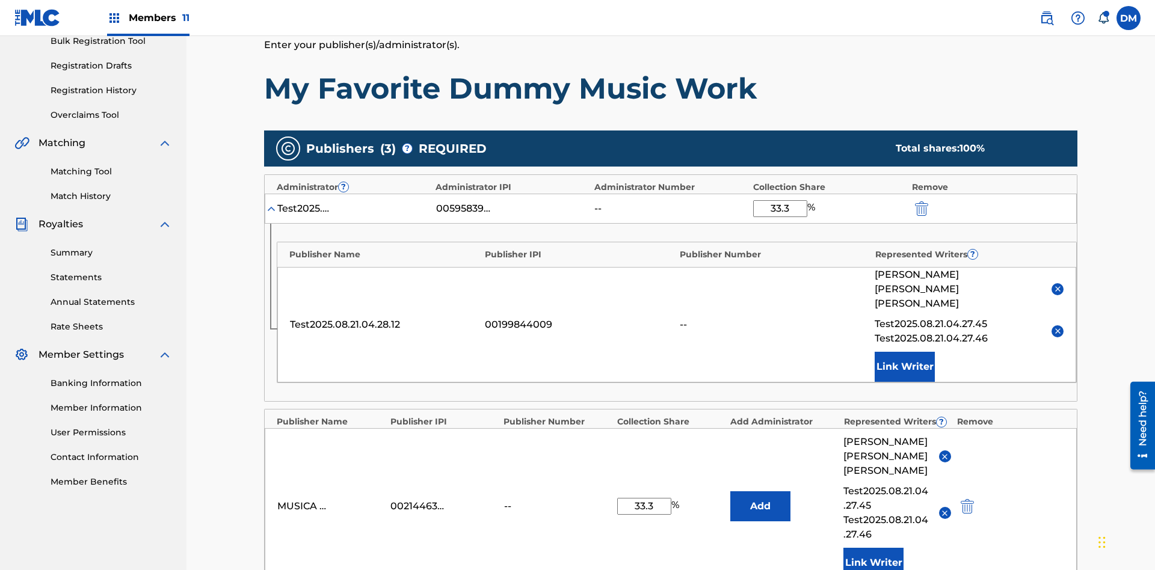
click at [920, 201] on img "submit" at bounding box center [921, 208] width 13 height 14
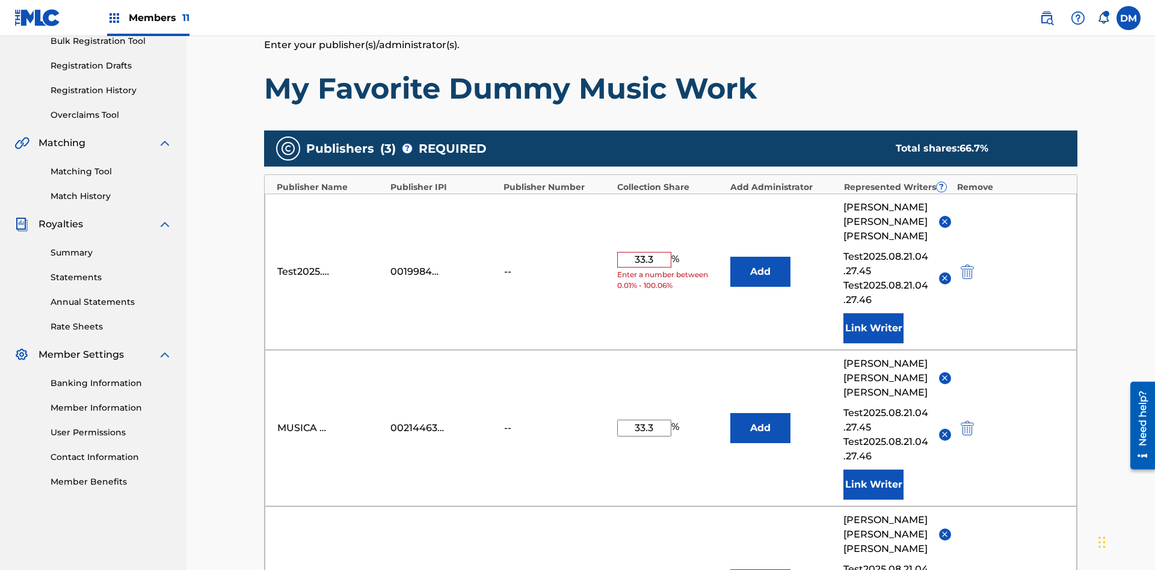
type input "33.3"
click at [760, 257] on button "Add" at bounding box center [760, 272] width 60 height 30
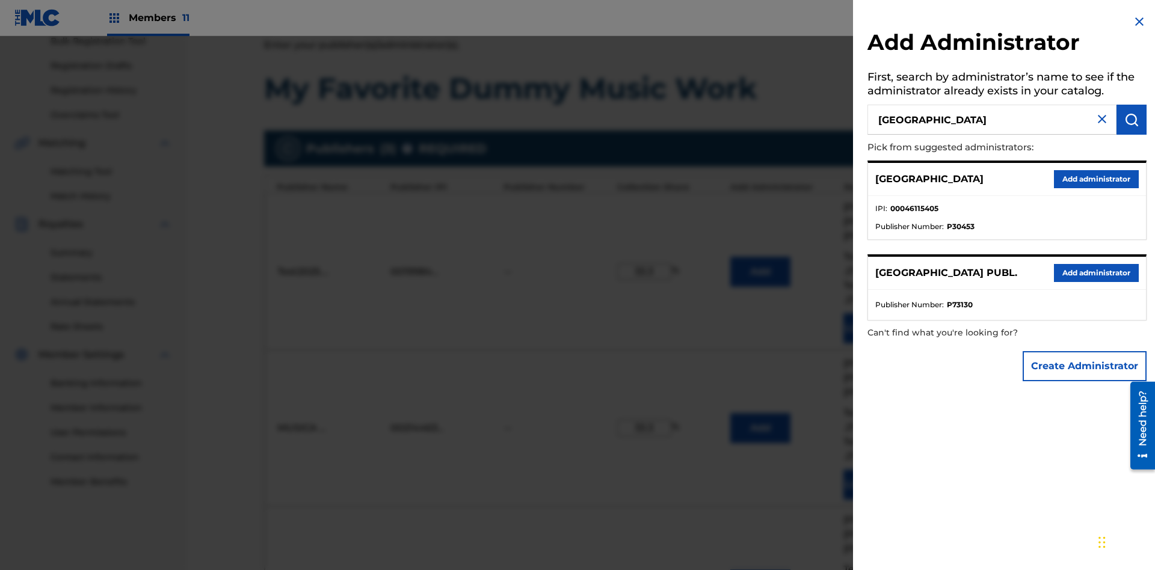
click at [1095, 179] on button "Add administrator" at bounding box center [1096, 179] width 85 height 18
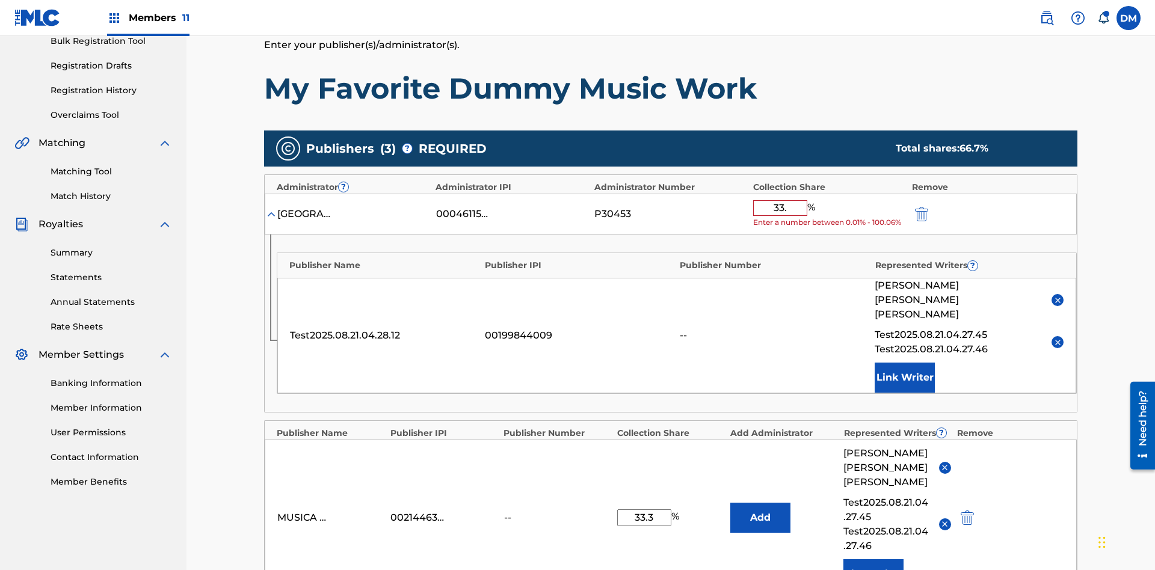
type input "33.3"
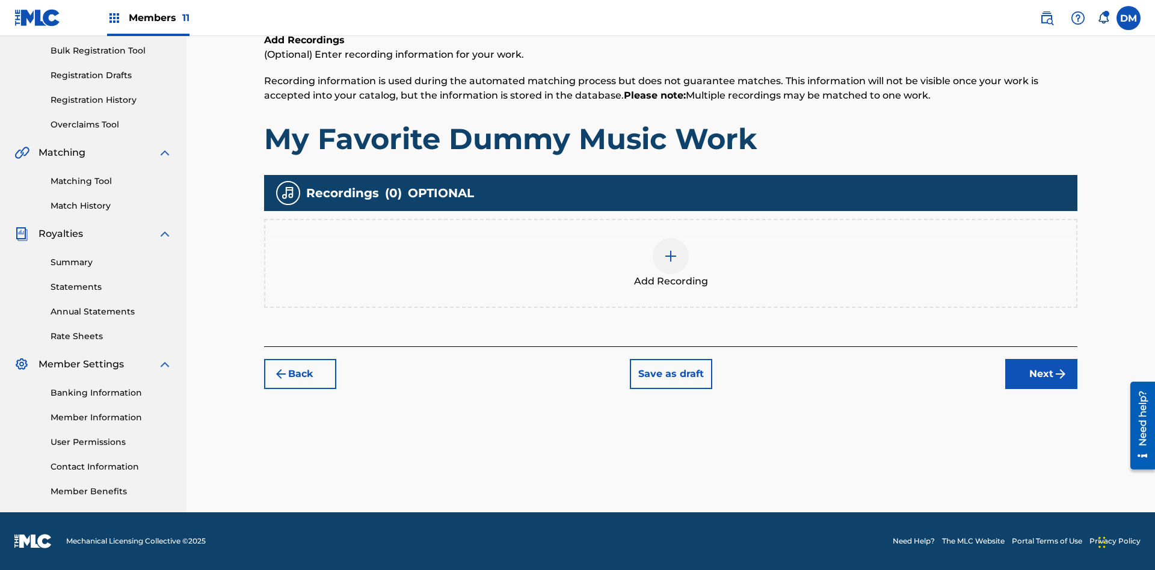
click at [670, 263] on img at bounding box center [670, 256] width 14 height 14
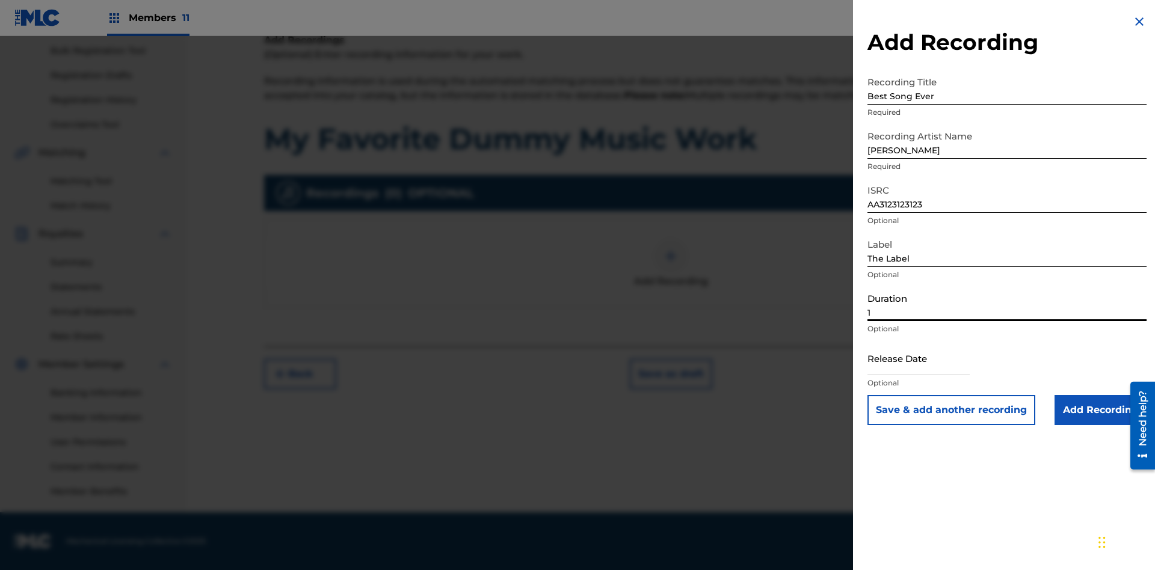
click at [1007, 304] on input "1" at bounding box center [1006, 304] width 279 height 34
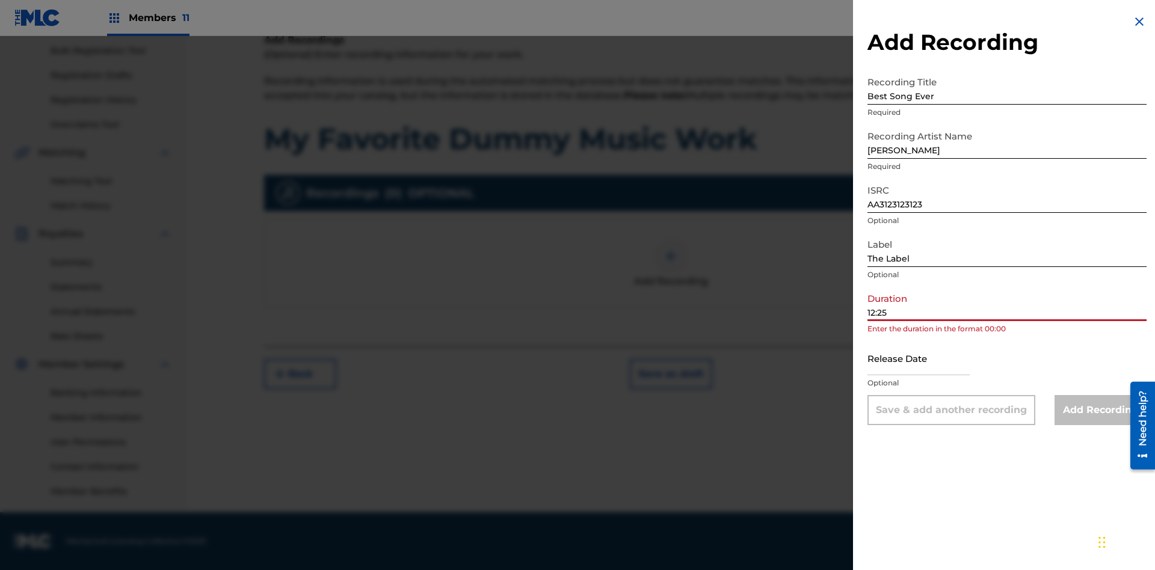
click at [928, 359] on input "text" at bounding box center [918, 358] width 102 height 34
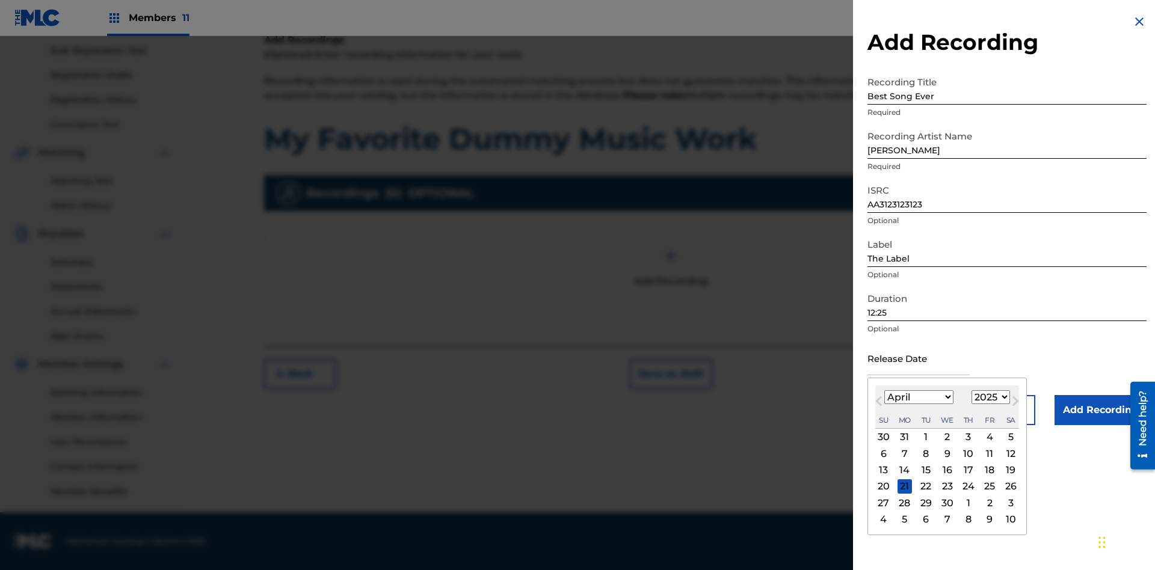
click at [989, 397] on select "1900 1901 1902 1903 1904 1905 1906 1907 1908 1909 1910 1911 1912 1913 1914 1915…" at bounding box center [990, 397] width 38 height 14
click at [1100, 410] on input "Add Recording" at bounding box center [1100, 410] width 92 height 30
click at [670, 274] on div at bounding box center [670, 256] width 36 height 36
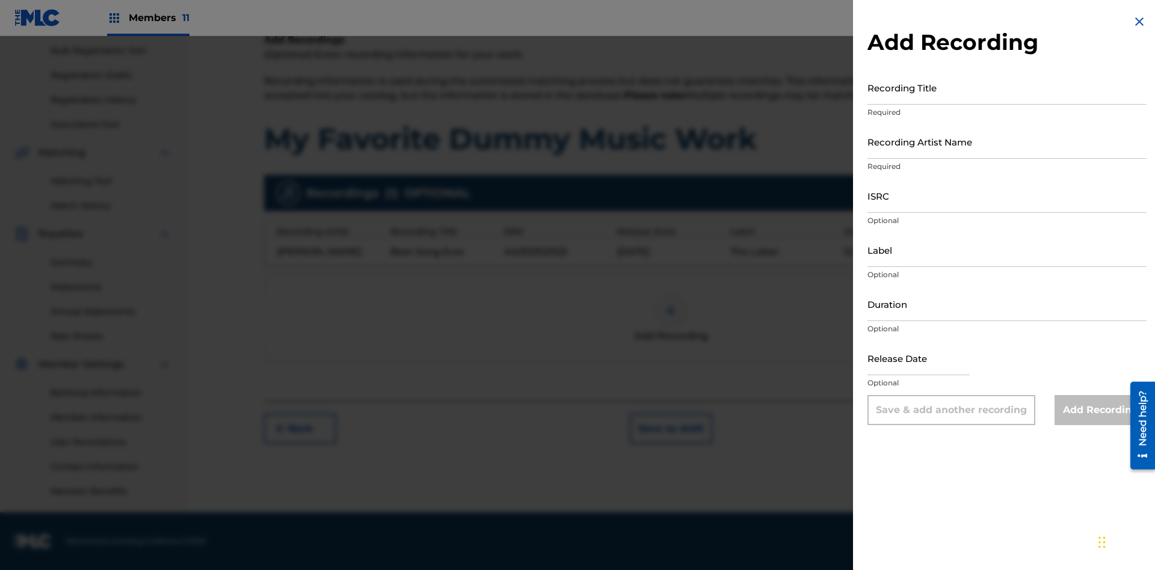
click at [1007, 87] on input "Recording Title" at bounding box center [1006, 87] width 279 height 34
type input "Even Better song"
click at [1007, 141] on input "Recording Artist Name" at bounding box center [1006, 141] width 279 height 34
type input "John Smith"
click at [1007, 195] on input "ISRC" at bounding box center [1006, 196] width 279 height 34
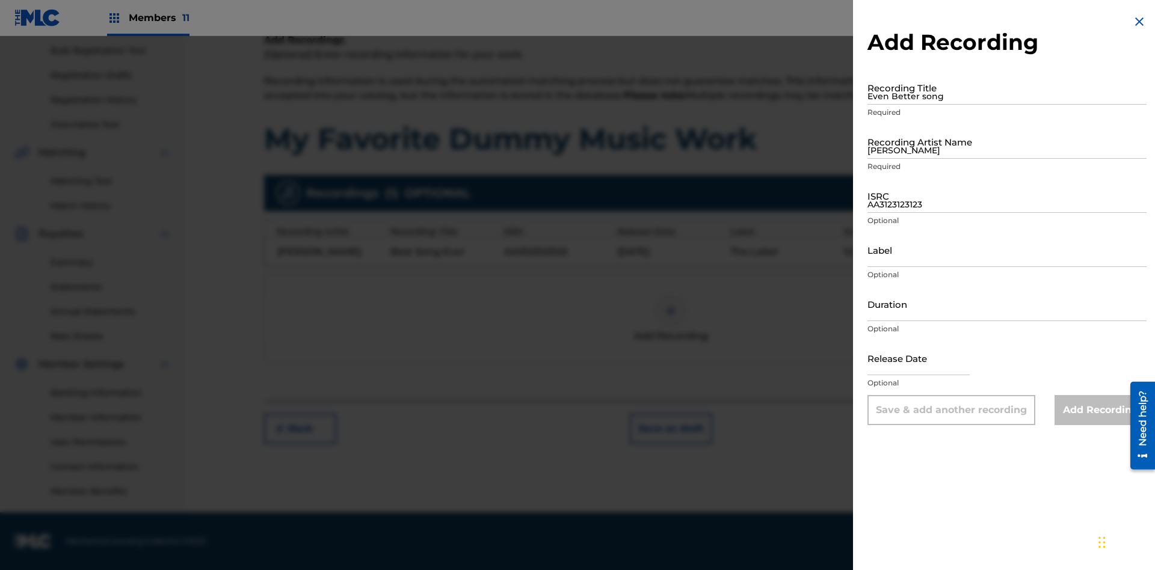
click at [1007, 250] on input "Label" at bounding box center [1006, 250] width 279 height 34
click at [1007, 304] on input "Duration" at bounding box center [1006, 304] width 279 height 34
click at [1007, 304] on input "1" at bounding box center [1006, 304] width 279 height 34
click at [928, 359] on input "text" at bounding box center [918, 358] width 102 height 34
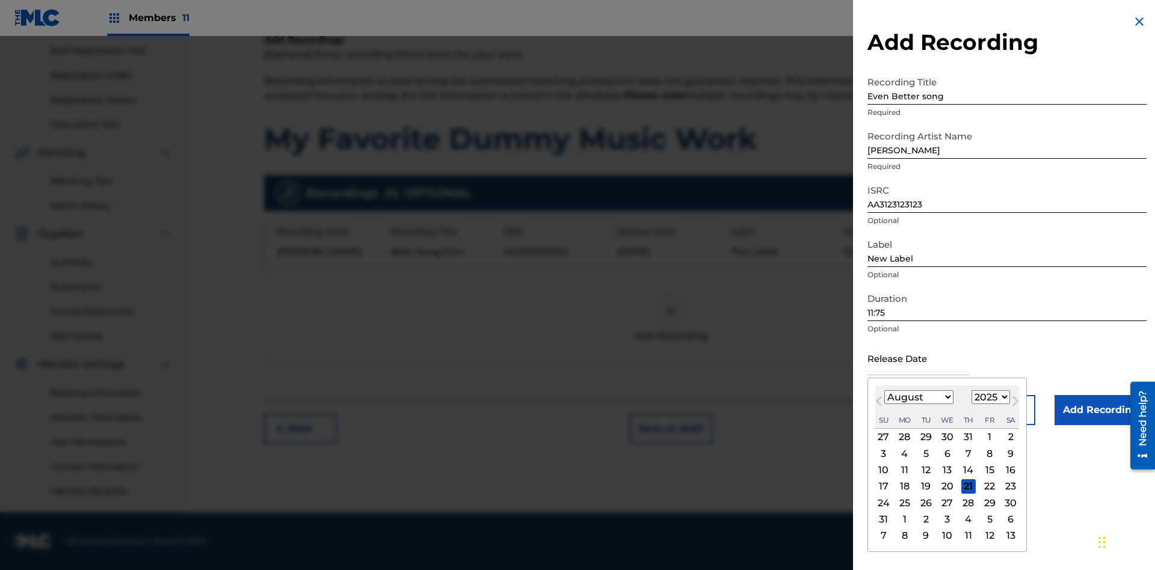
click at [918, 397] on select "January February March April May June July August September October November De…" at bounding box center [918, 397] width 69 height 14
click at [989, 397] on select "1900 1901 1902 1903 1904 1905 1906 1907 1908 1909 1910 1911 1912 1913 1914 1915…" at bounding box center [990, 397] width 38 height 14
click at [1100, 410] on input "Add Recording" at bounding box center [1100, 410] width 92 height 30
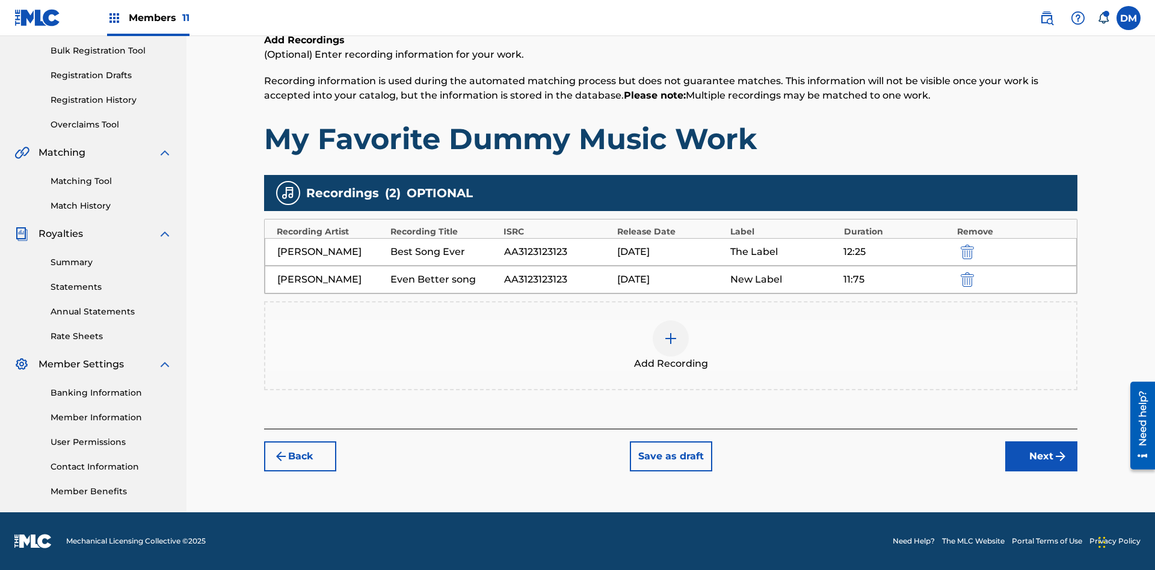
click at [965, 279] on img "submit" at bounding box center [966, 279] width 13 height 14
click at [670, 321] on div at bounding box center [670, 339] width 36 height 36
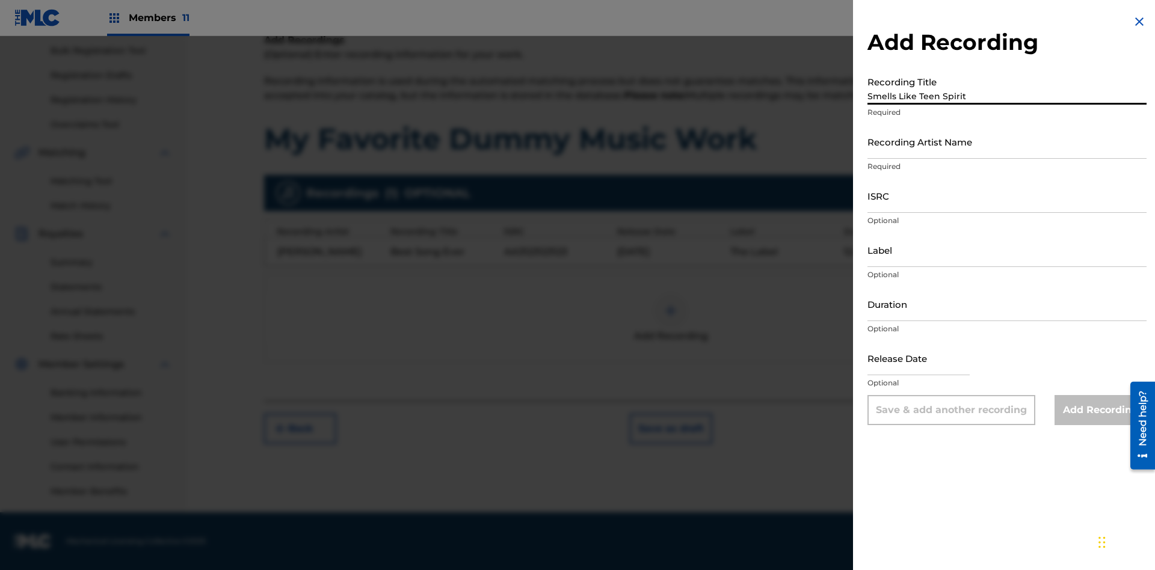
click at [1007, 141] on input "Recording Artist Name" at bounding box center [1006, 141] width 279 height 34
click at [1007, 195] on input "ISRC" at bounding box center [1006, 196] width 279 height 34
click at [1007, 250] on input "Label" at bounding box center [1006, 250] width 279 height 34
click at [1007, 304] on input "Duration" at bounding box center [1006, 304] width 279 height 34
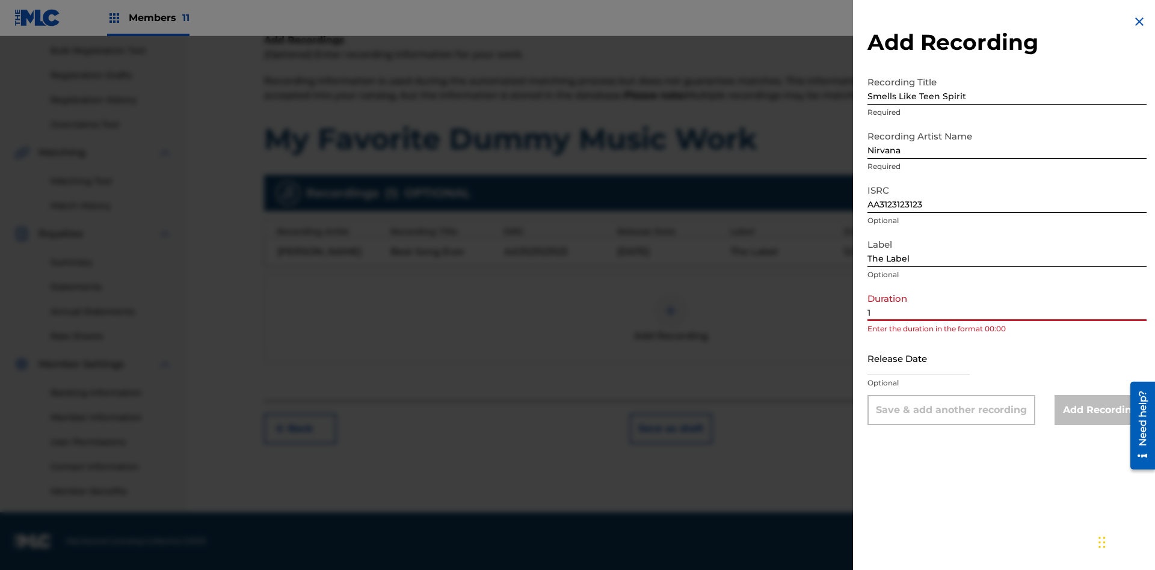
click at [1007, 304] on input "1" at bounding box center [1006, 304] width 279 height 34
click at [928, 359] on input "text" at bounding box center [918, 358] width 102 height 34
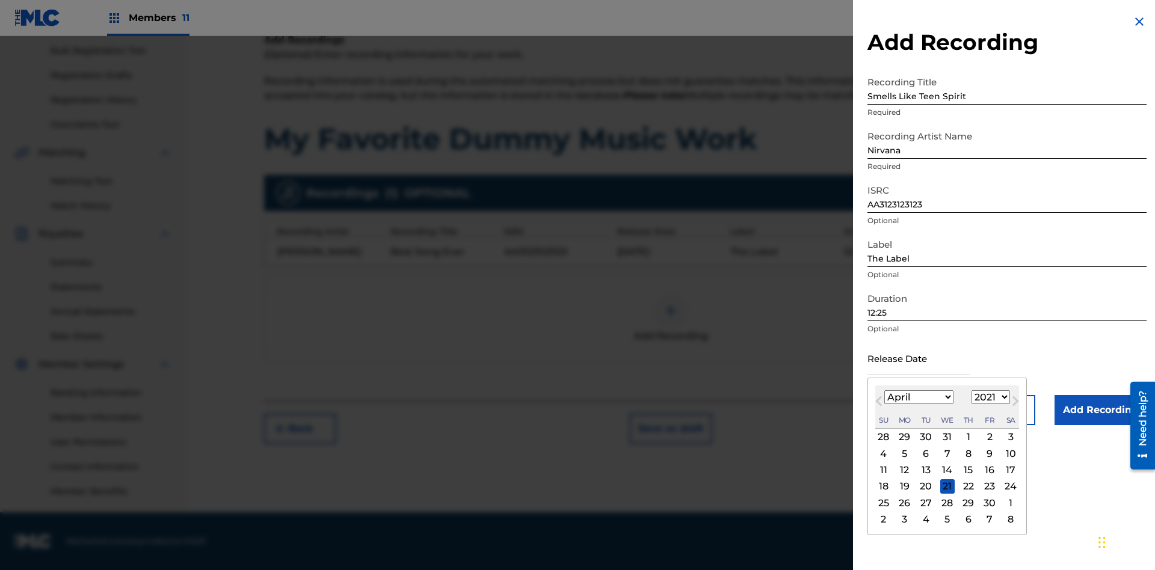
click at [989, 397] on select "1900 1901 1902 1903 1904 1905 1906 1907 1908 1909 1910 1911 1912 1913 1914 1915…" at bounding box center [990, 397] width 38 height 14
click at [966, 437] on div "1" at bounding box center [968, 437] width 14 height 14
click at [1100, 410] on input "Add Recording" at bounding box center [1100, 410] width 92 height 30
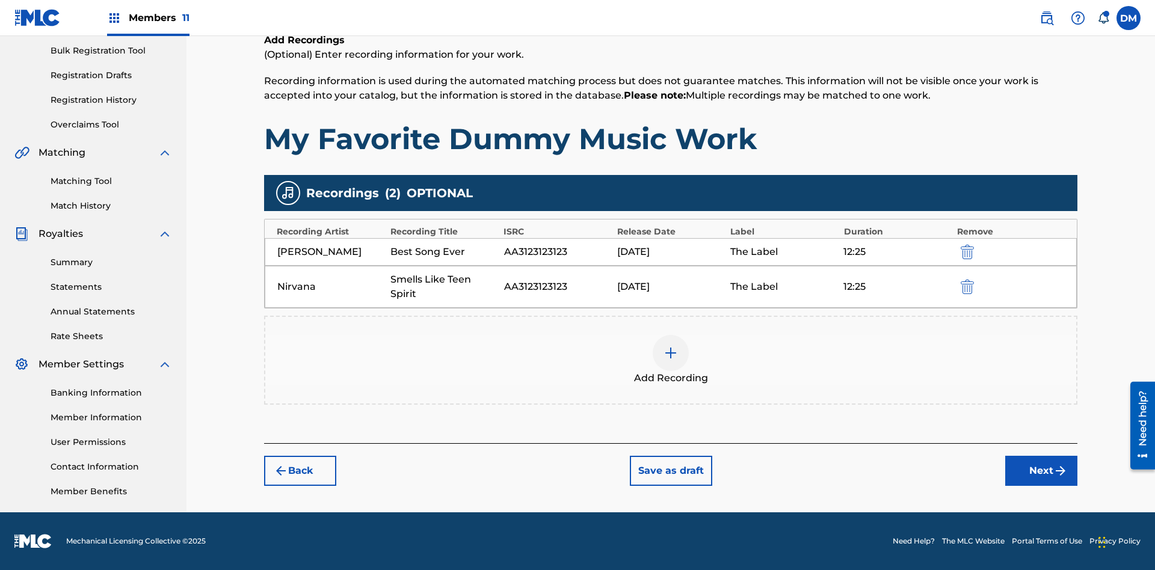
click at [1041, 471] on button "Next" at bounding box center [1041, 471] width 72 height 30
